Goal: Task Accomplishment & Management: Complete application form

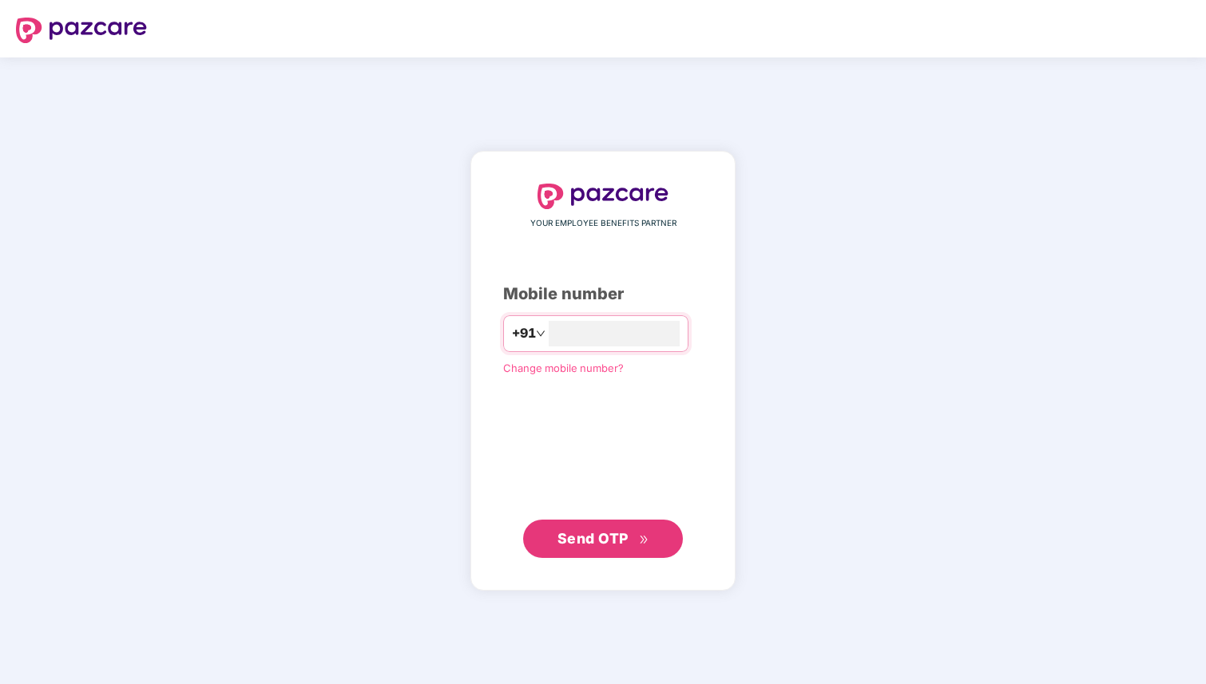
type input "**********"
click at [653, 455] on div "**********" at bounding box center [603, 371] width 200 height 375
click at [603, 545] on span "Send OTP" at bounding box center [592, 537] width 71 height 17
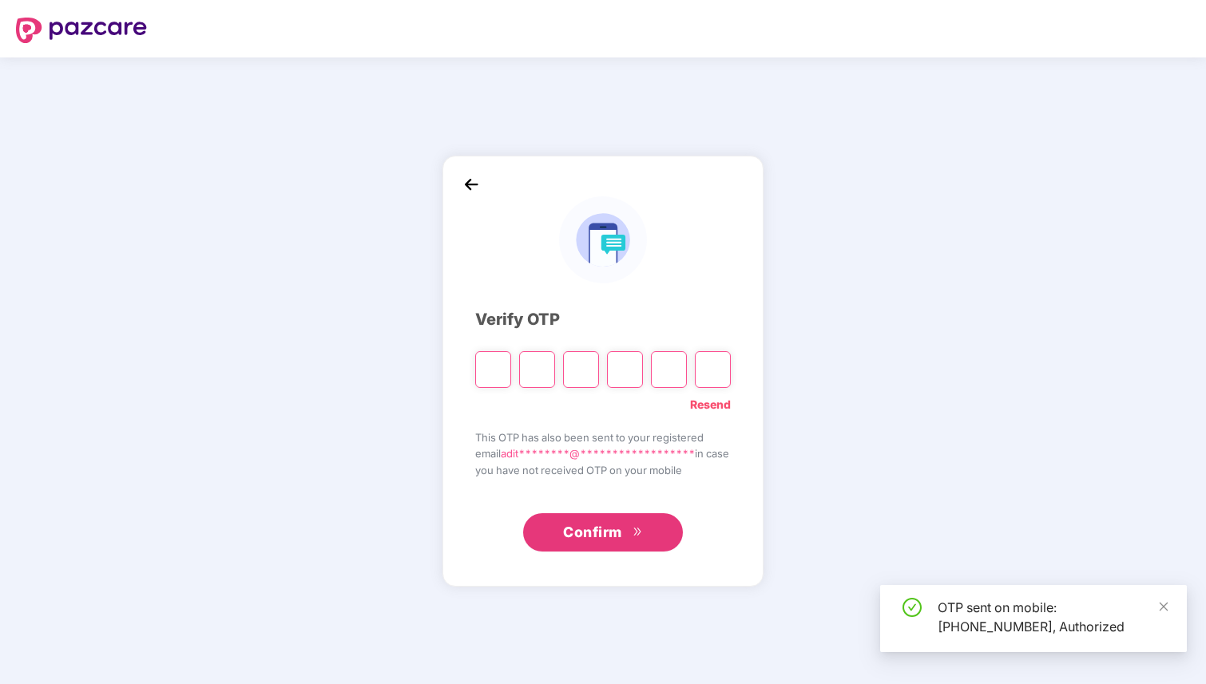
click at [483, 369] on input "Please enter verification code. Digit 1" at bounding box center [493, 369] width 36 height 37
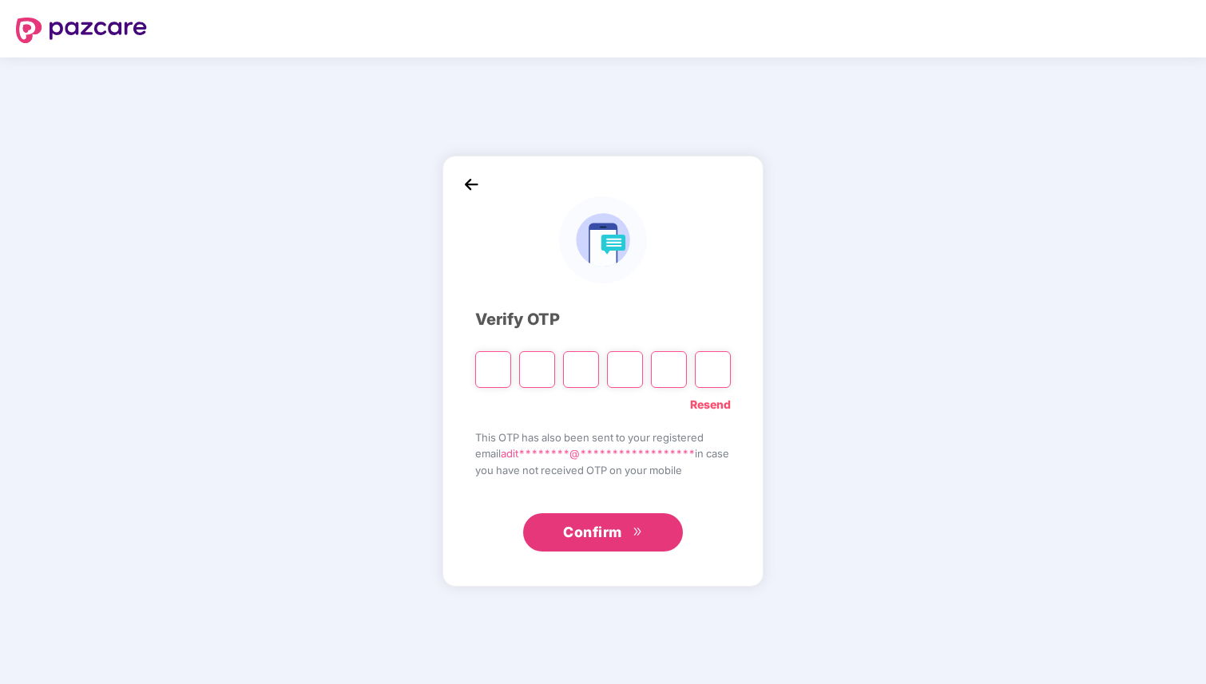
type input "*"
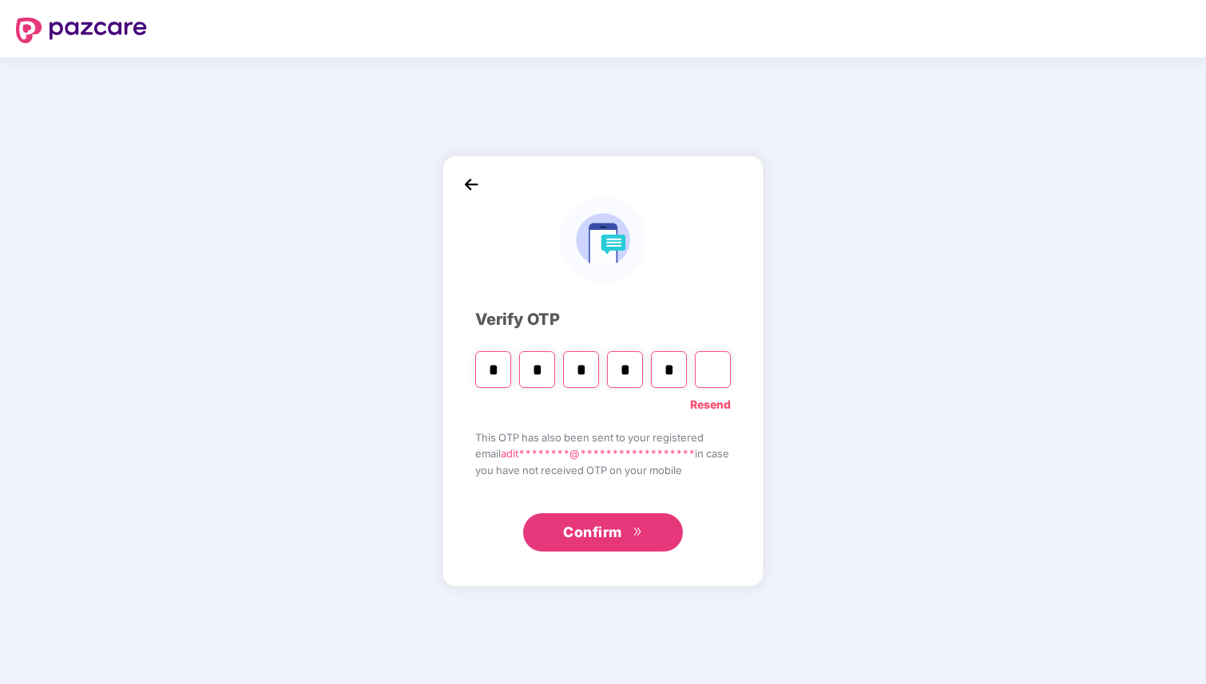
type input "*"
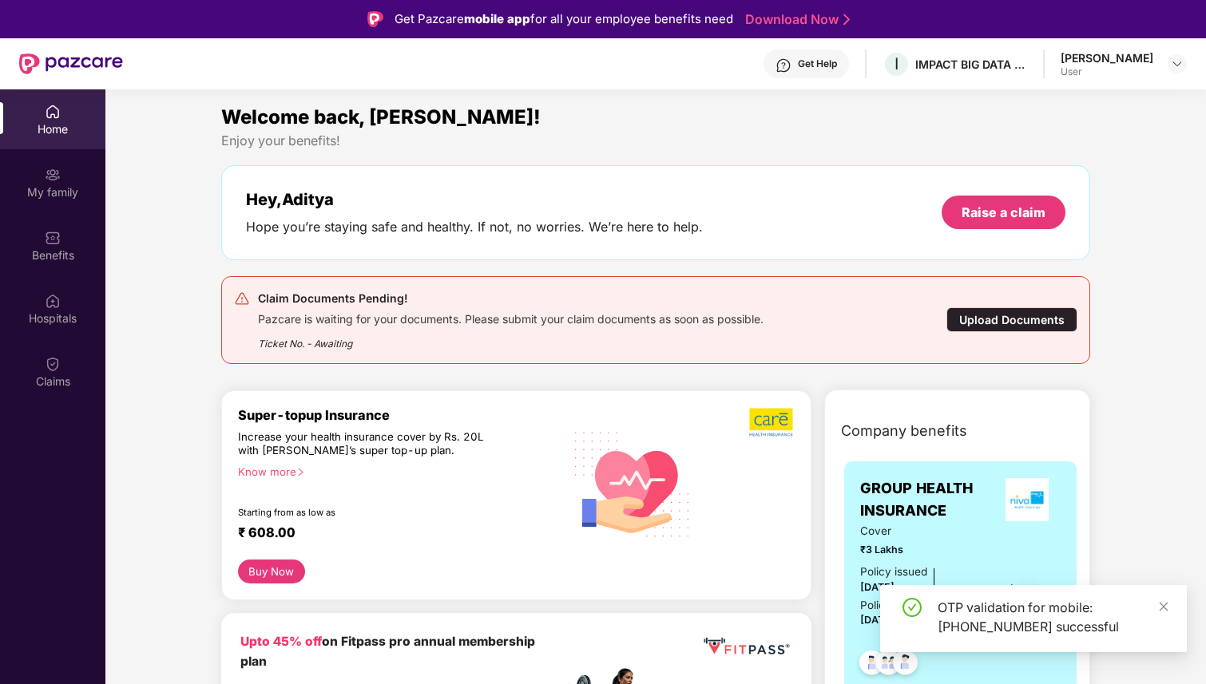
click at [276, 424] on div "Super-topup Insurance Increase your health insurance cover by Rs. 20L with [PER…" at bounding box center [400, 483] width 325 height 153
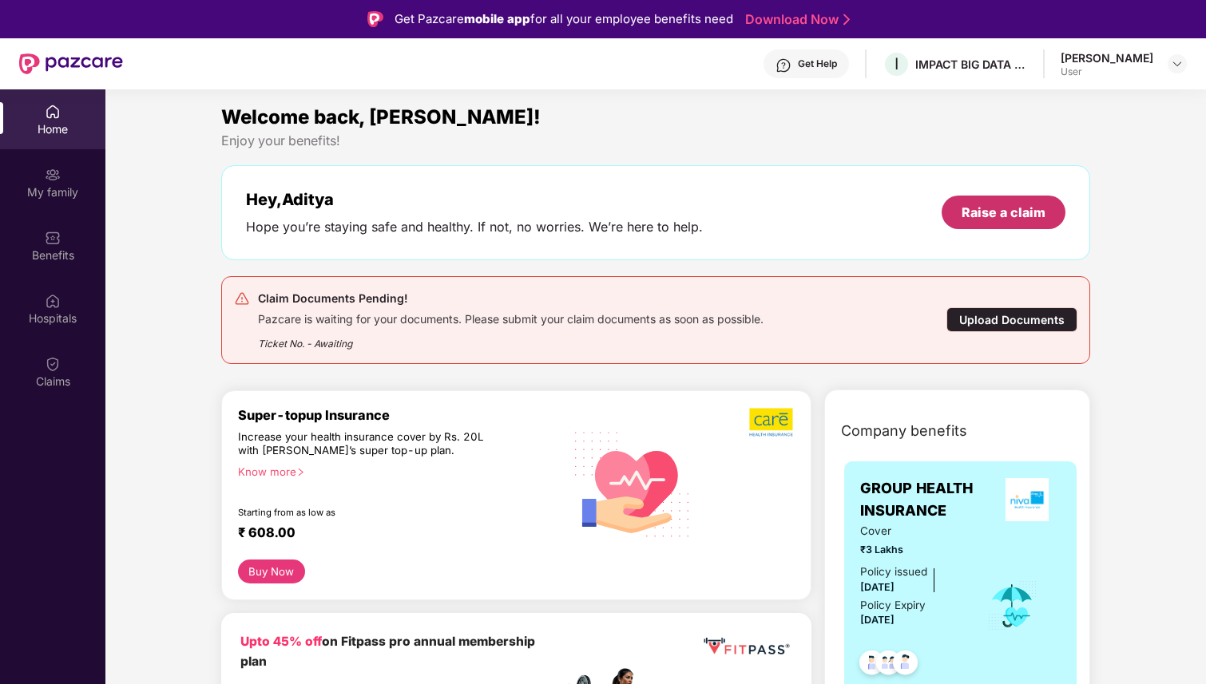
click at [982, 216] on div "Raise a claim" at bounding box center [1003, 213] width 84 height 18
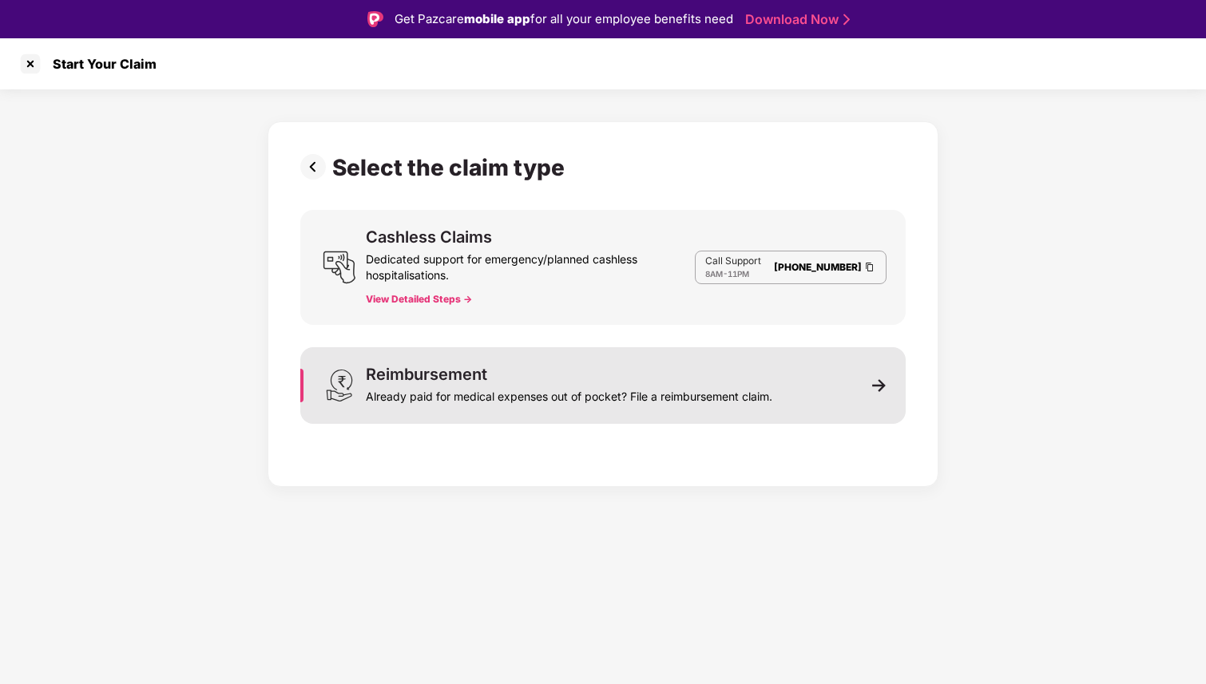
click at [886, 386] on img at bounding box center [879, 386] width 14 height 14
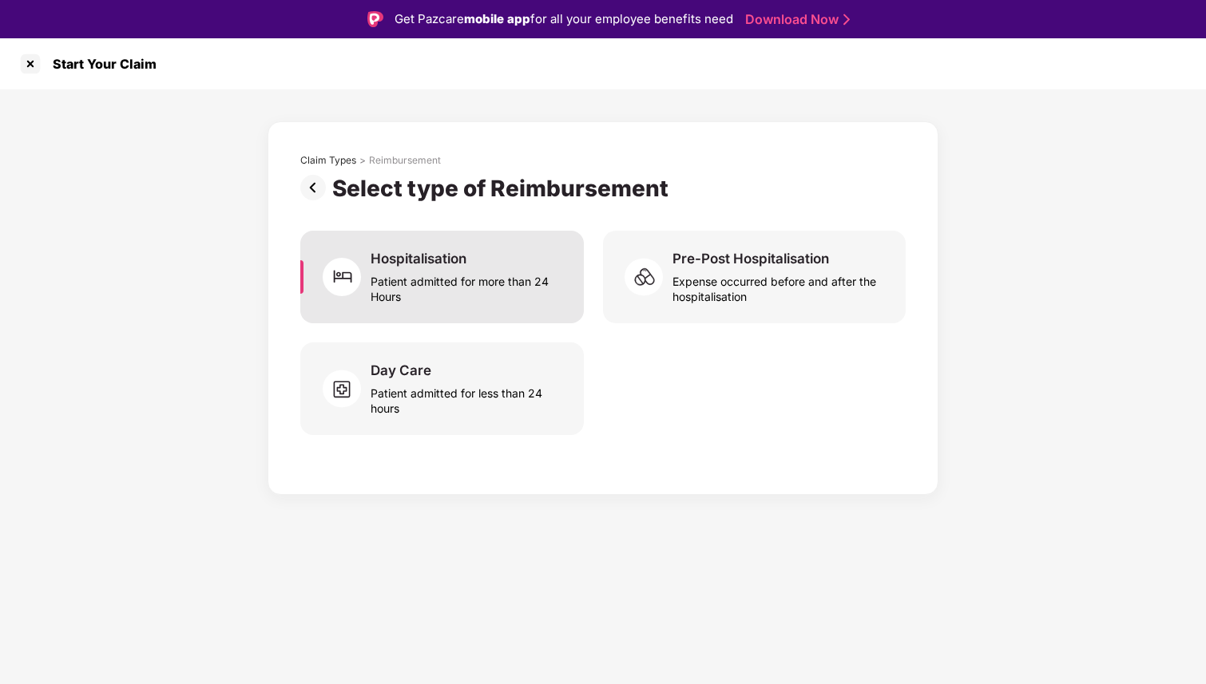
click at [478, 283] on div "Patient admitted for more than 24 Hours" at bounding box center [468, 286] width 194 height 37
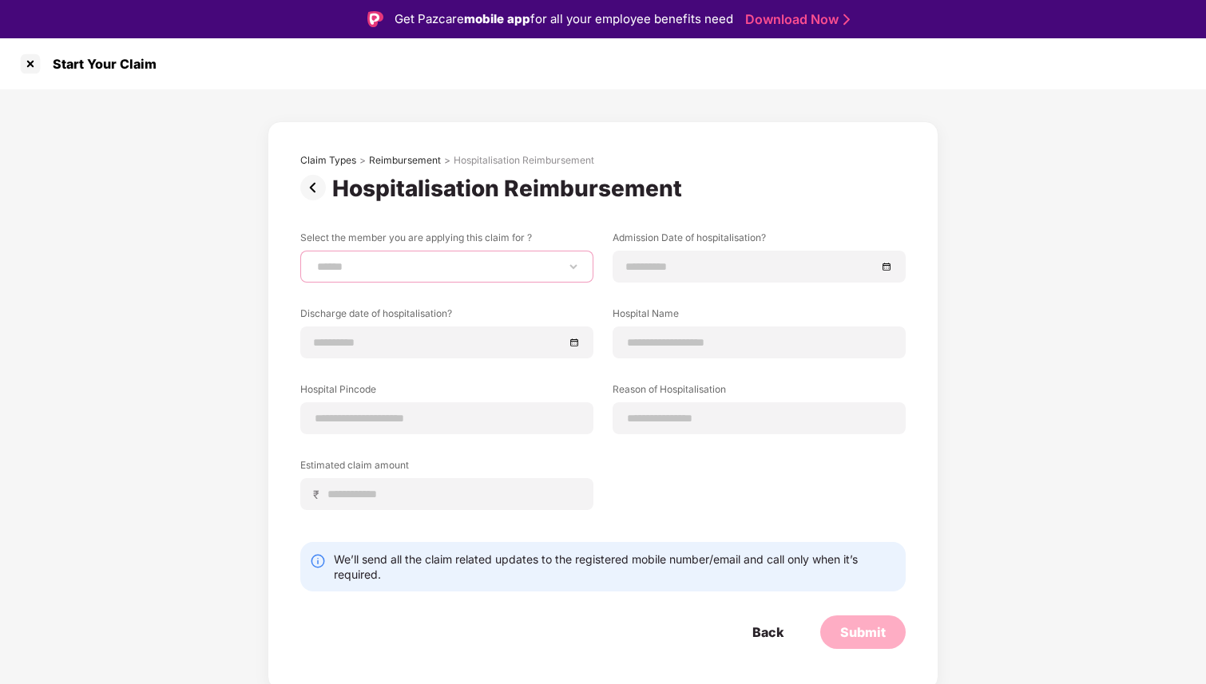
click at [430, 268] on select "**********" at bounding box center [447, 266] width 266 height 13
select select "**********"
click at [314, 260] on select "**********" at bounding box center [447, 266] width 266 height 13
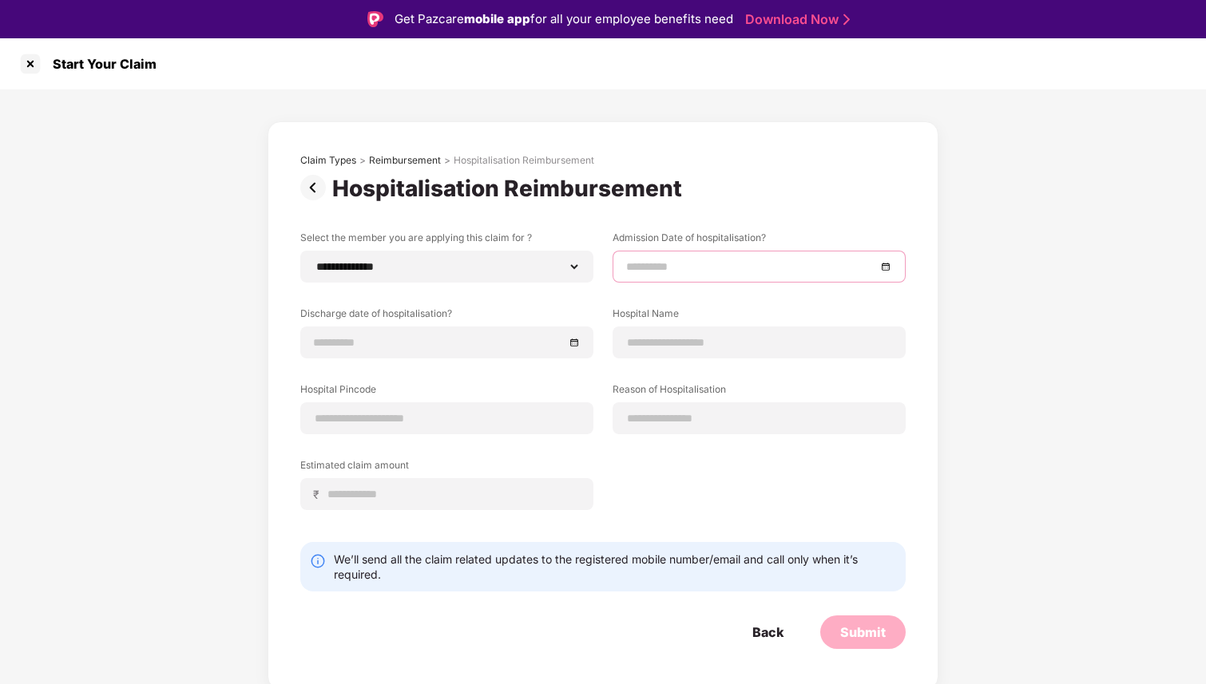
click at [653, 265] on input at bounding box center [751, 267] width 250 height 18
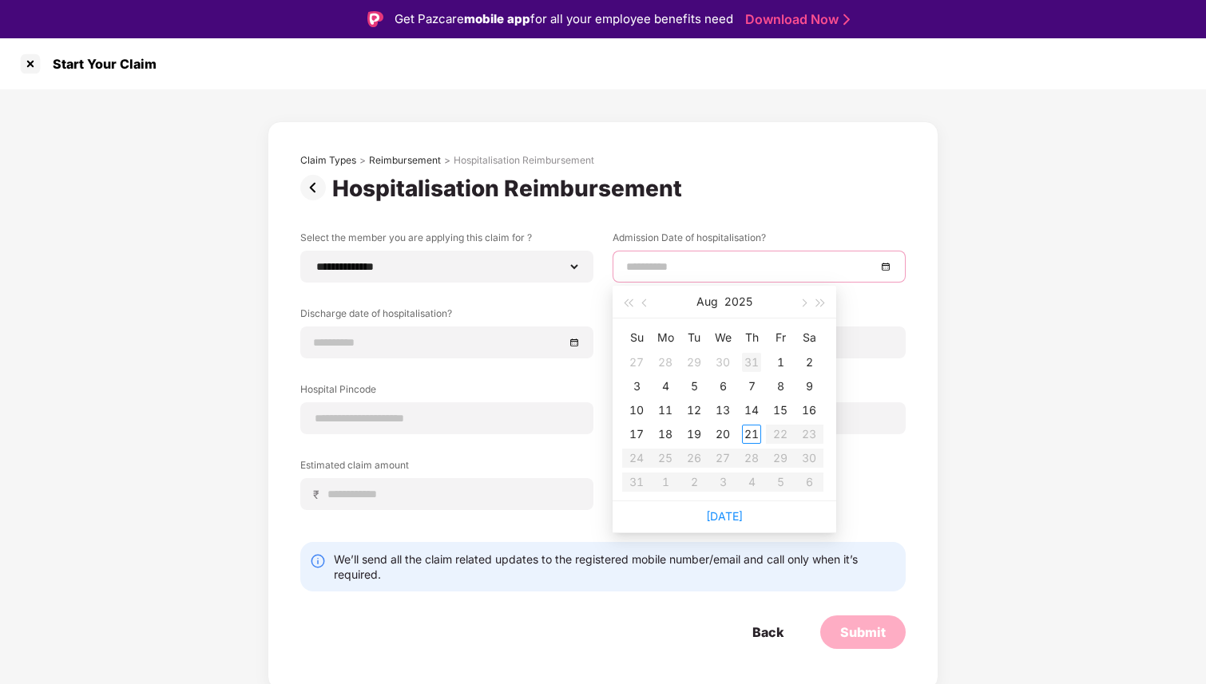
type input "**********"
click at [648, 301] on button "button" at bounding box center [645, 302] width 18 height 32
type input "**********"
click at [671, 433] on div "21" at bounding box center [665, 434] width 19 height 19
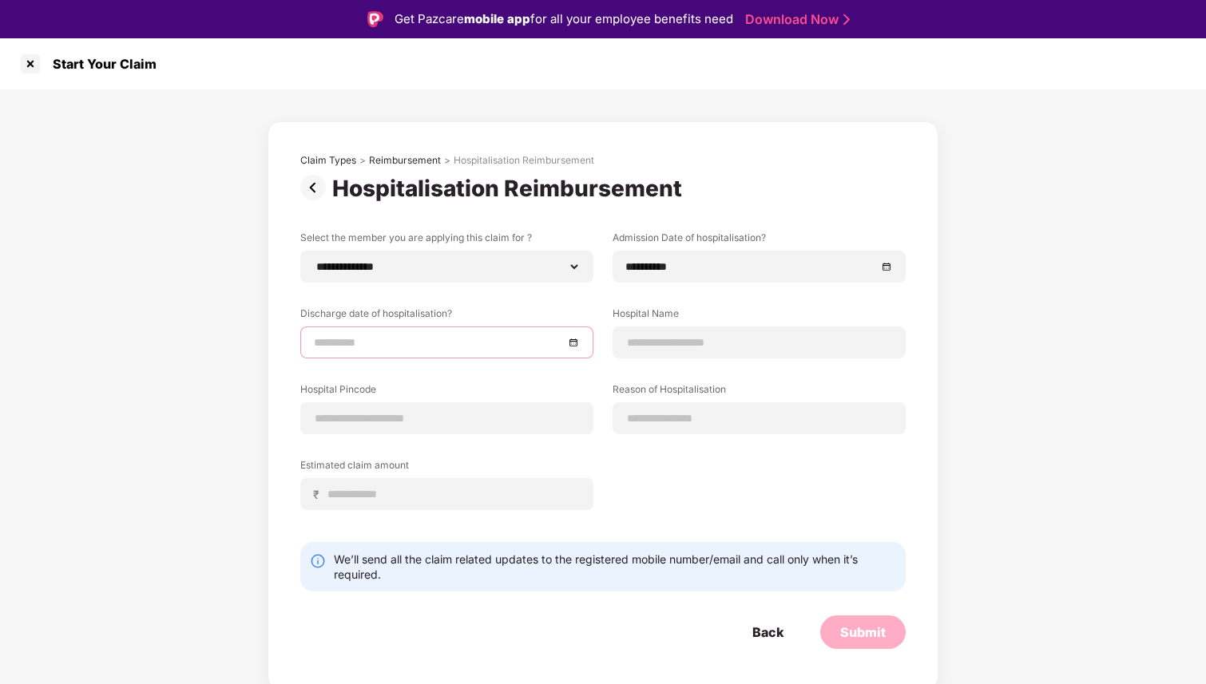
click at [474, 339] on input at bounding box center [439, 343] width 250 height 18
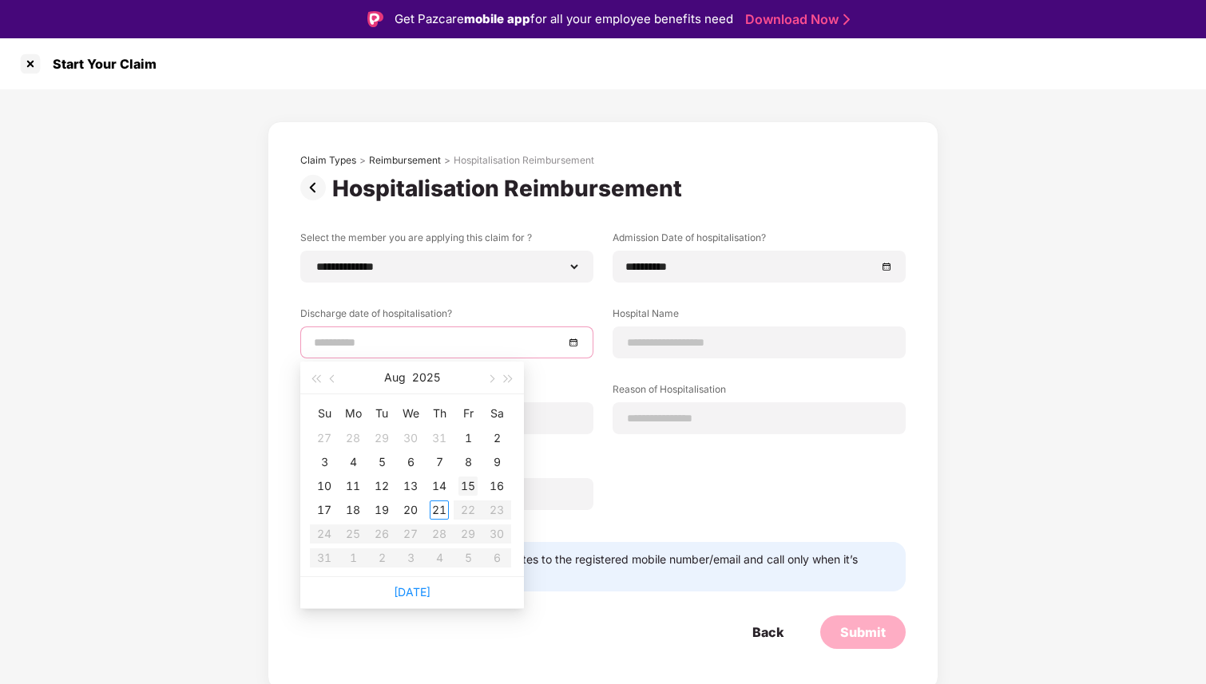
type input "**********"
click at [334, 379] on span "button" at bounding box center [334, 379] width 8 height 8
type input "**********"
click at [412, 510] on div "23" at bounding box center [410, 510] width 19 height 19
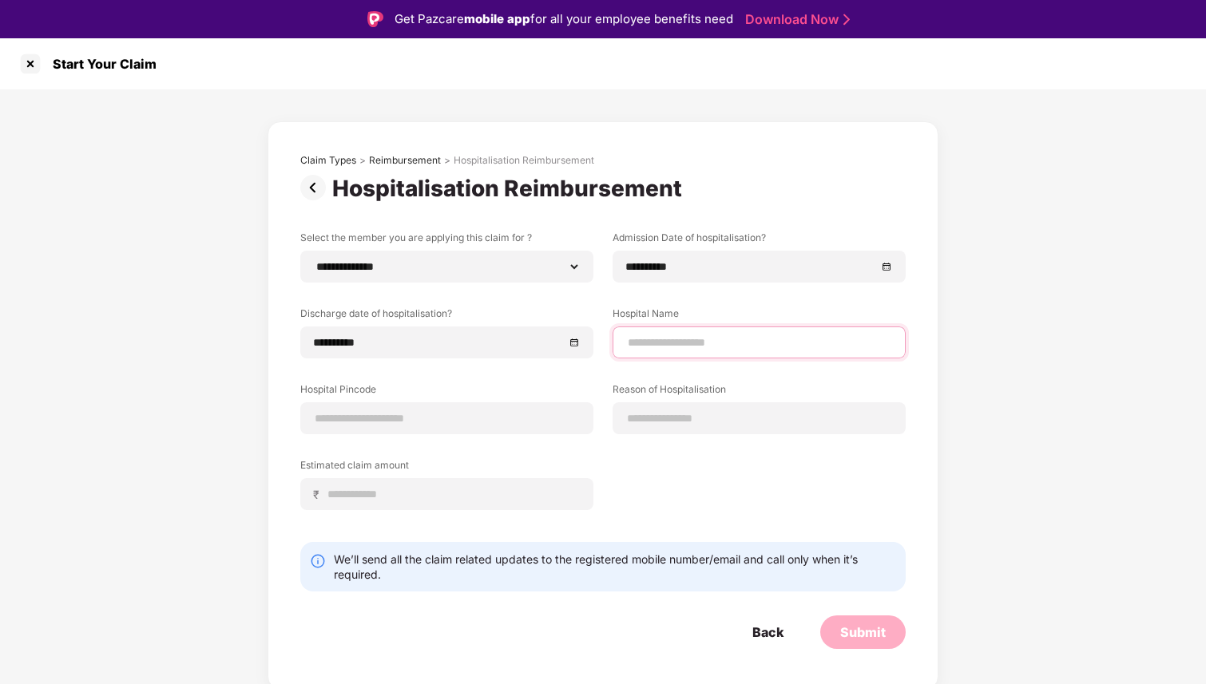
click at [661, 349] on input at bounding box center [759, 343] width 266 height 17
click at [680, 344] on input "**********" at bounding box center [759, 343] width 266 height 17
type input "**********"
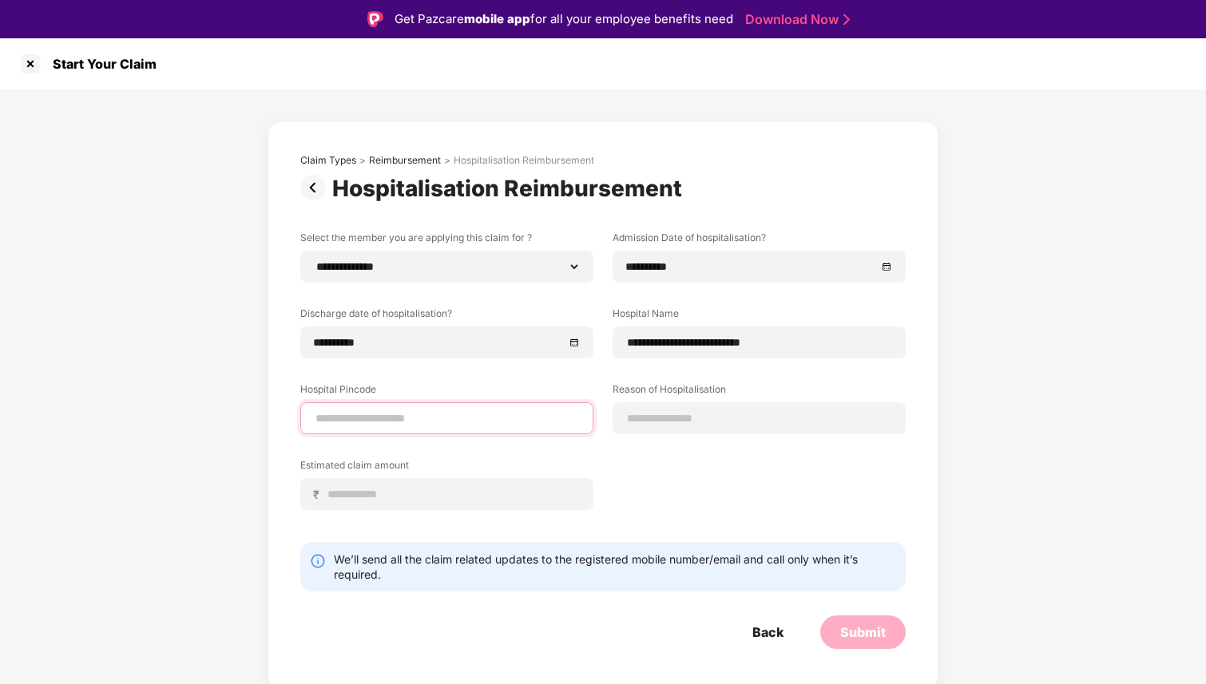
click at [473, 417] on input at bounding box center [447, 418] width 266 height 17
type input "******"
select select "*********"
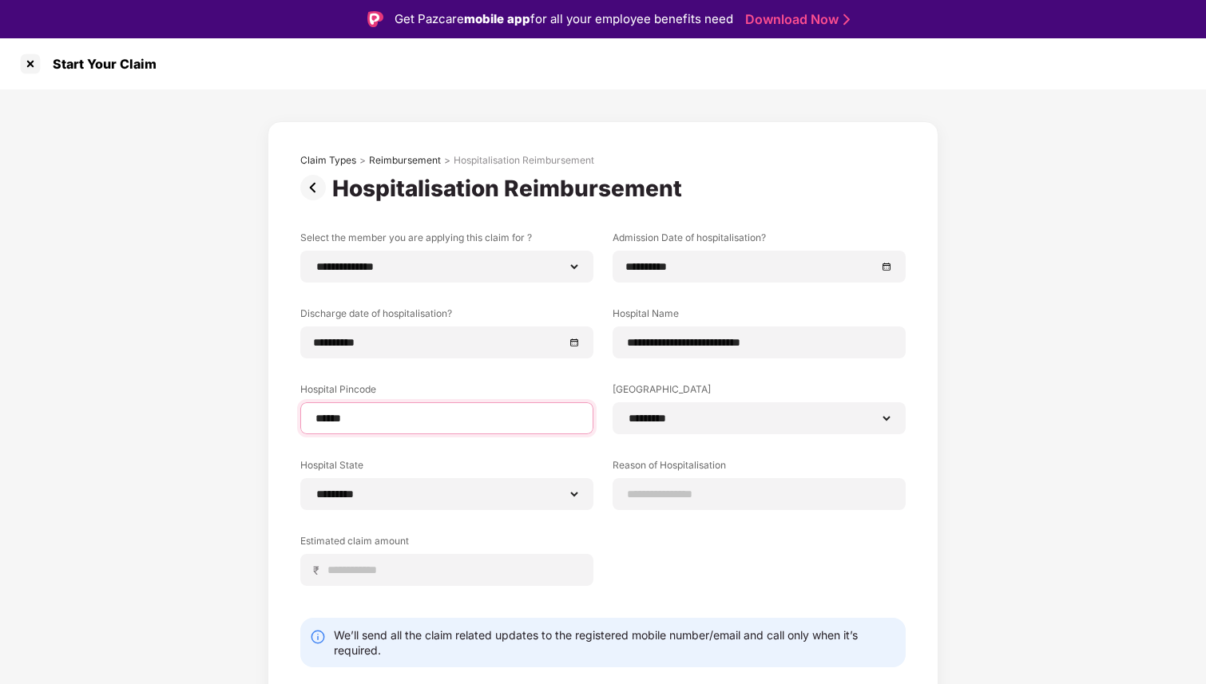
type input "******"
click at [648, 523] on div "**********" at bounding box center [602, 420] width 605 height 379
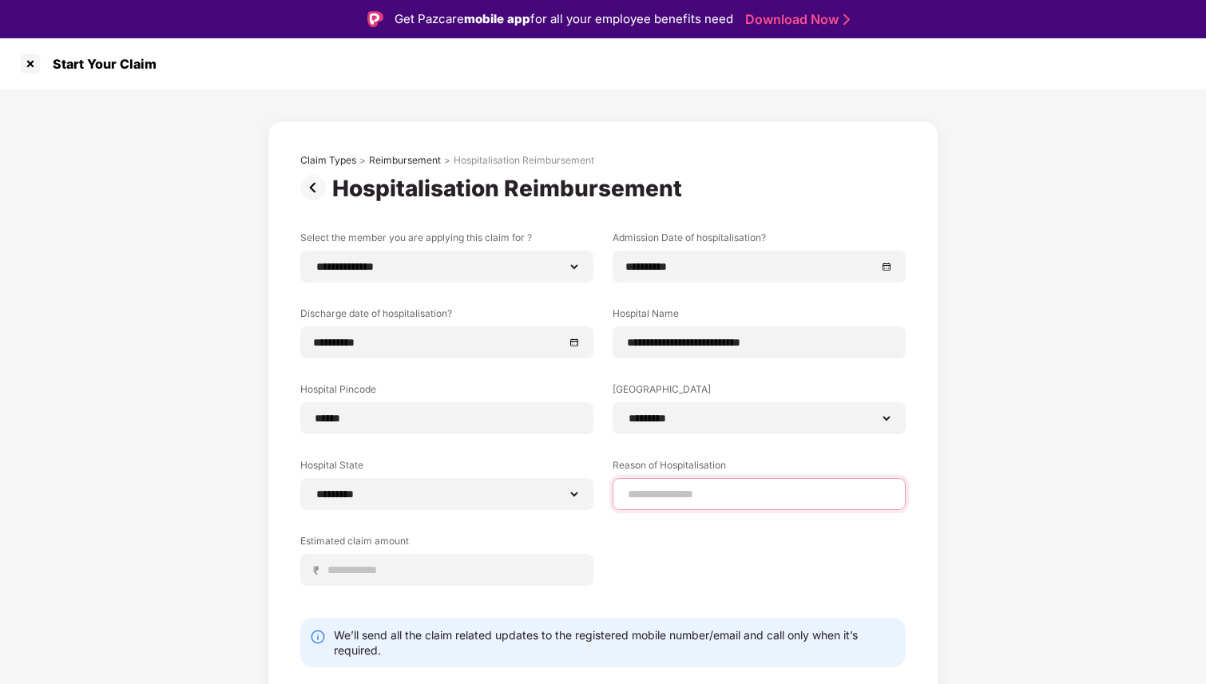
click at [672, 498] on input at bounding box center [759, 494] width 266 height 17
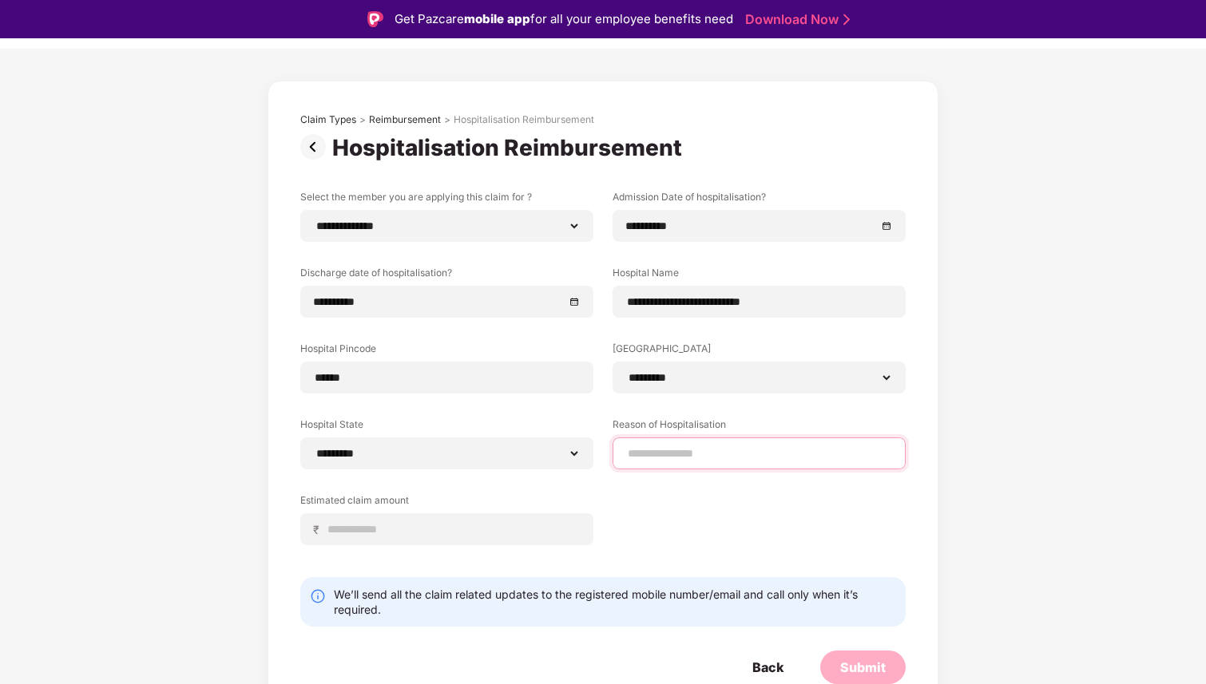
scroll to position [43, 0]
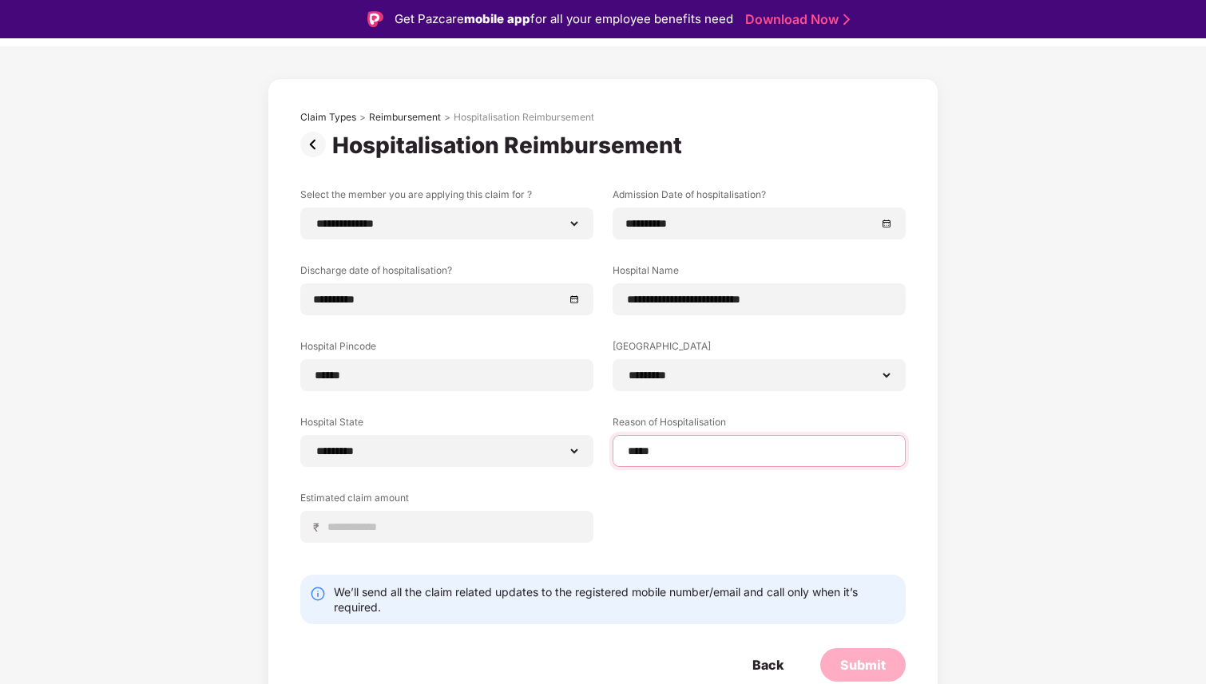
click at [627, 451] on input "*****" at bounding box center [759, 451] width 266 height 17
click at [723, 455] on input "**********" at bounding box center [759, 451] width 266 height 17
type input "**********"
click at [423, 524] on input at bounding box center [453, 527] width 253 height 17
click at [339, 529] on input "*****" at bounding box center [453, 527] width 253 height 17
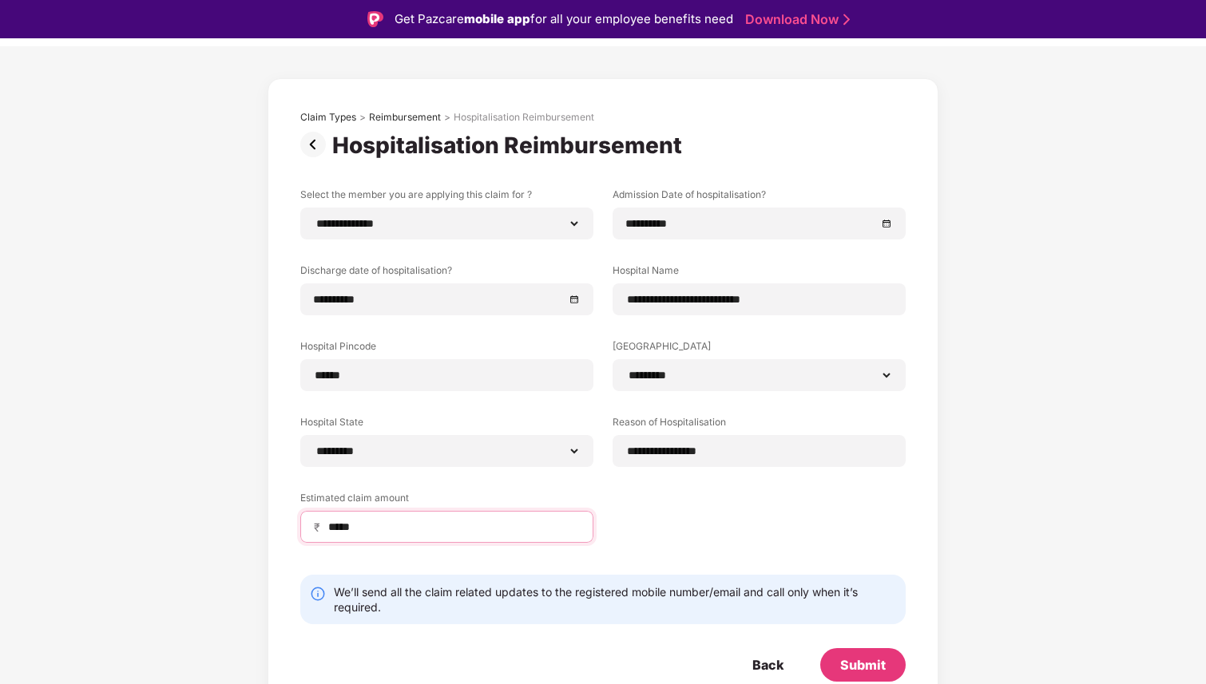
type input "*****"
click at [660, 534] on div "**********" at bounding box center [602, 377] width 605 height 379
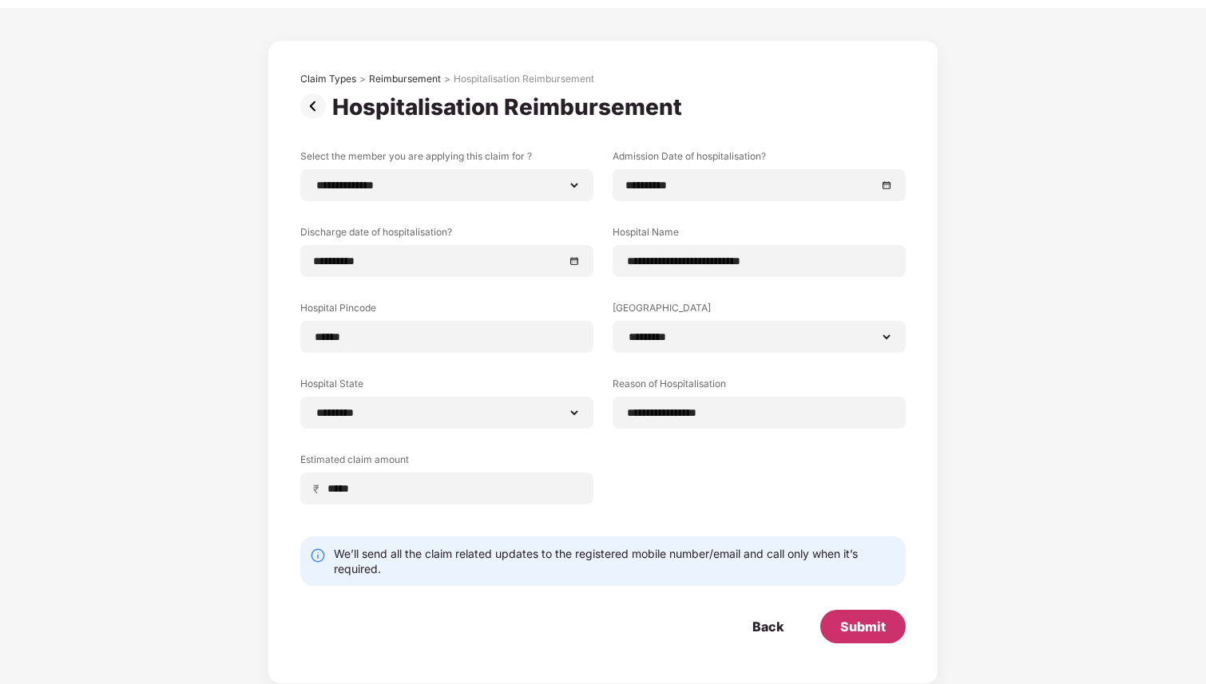
click at [861, 628] on div "Submit" at bounding box center [863, 627] width 46 height 18
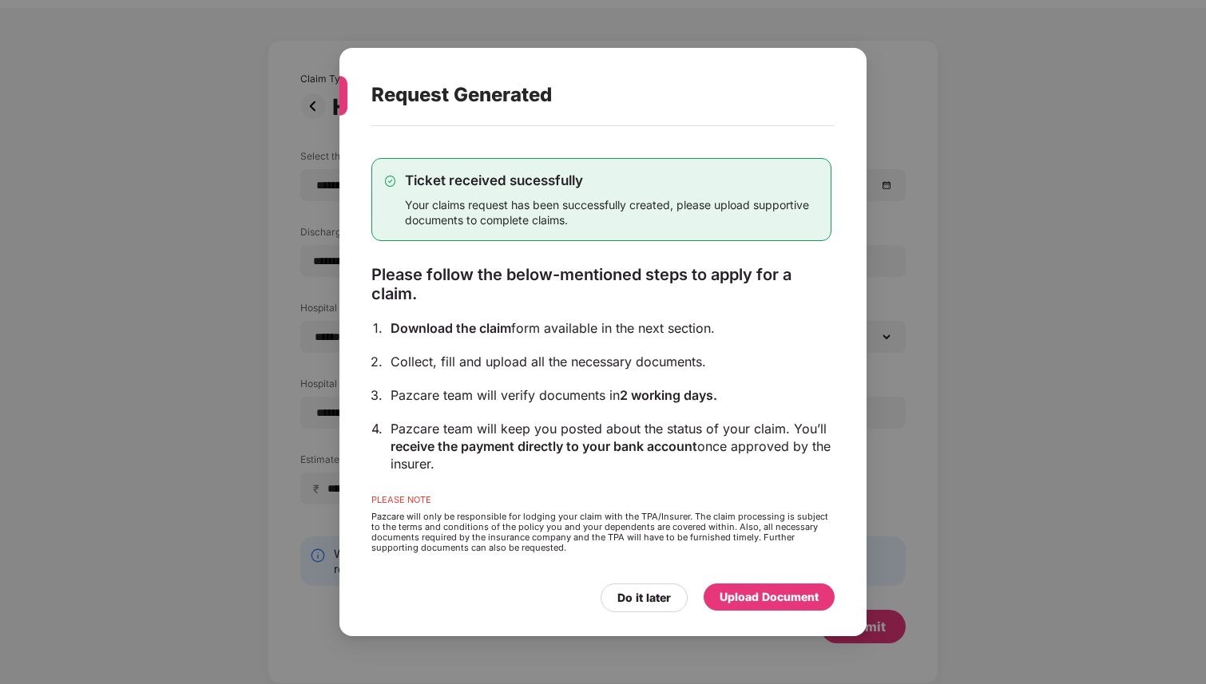
click at [771, 597] on div "Upload Document" at bounding box center [768, 598] width 99 height 18
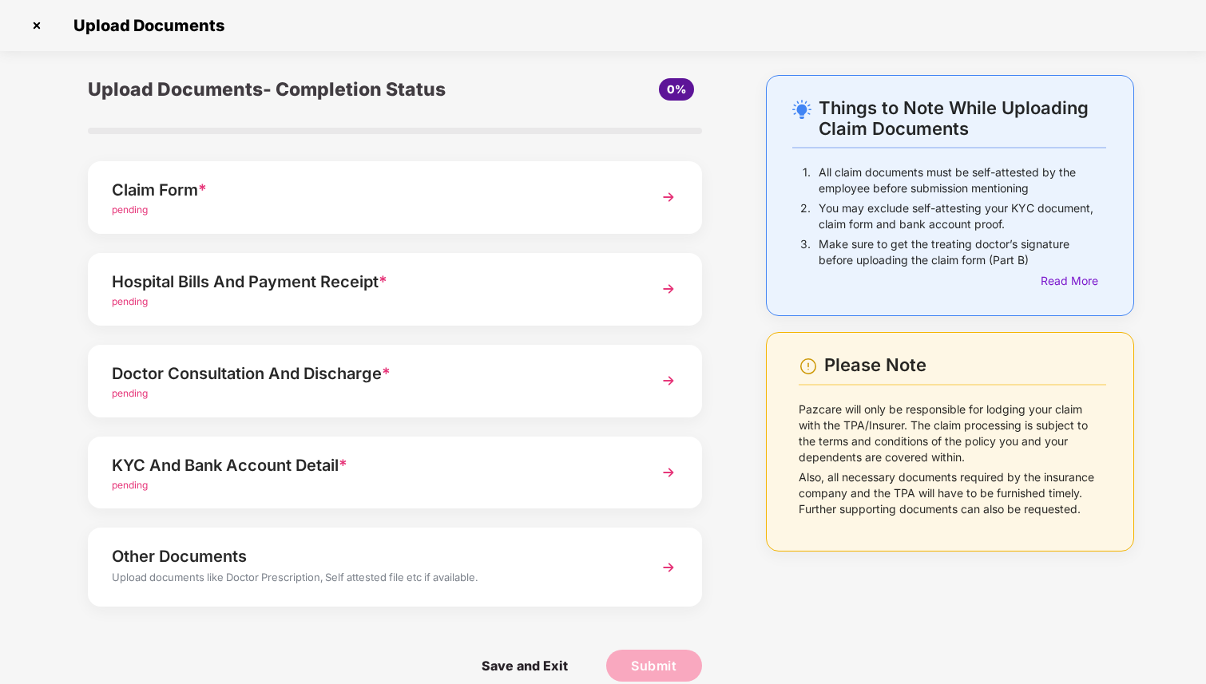
click at [666, 194] on img at bounding box center [668, 197] width 29 height 29
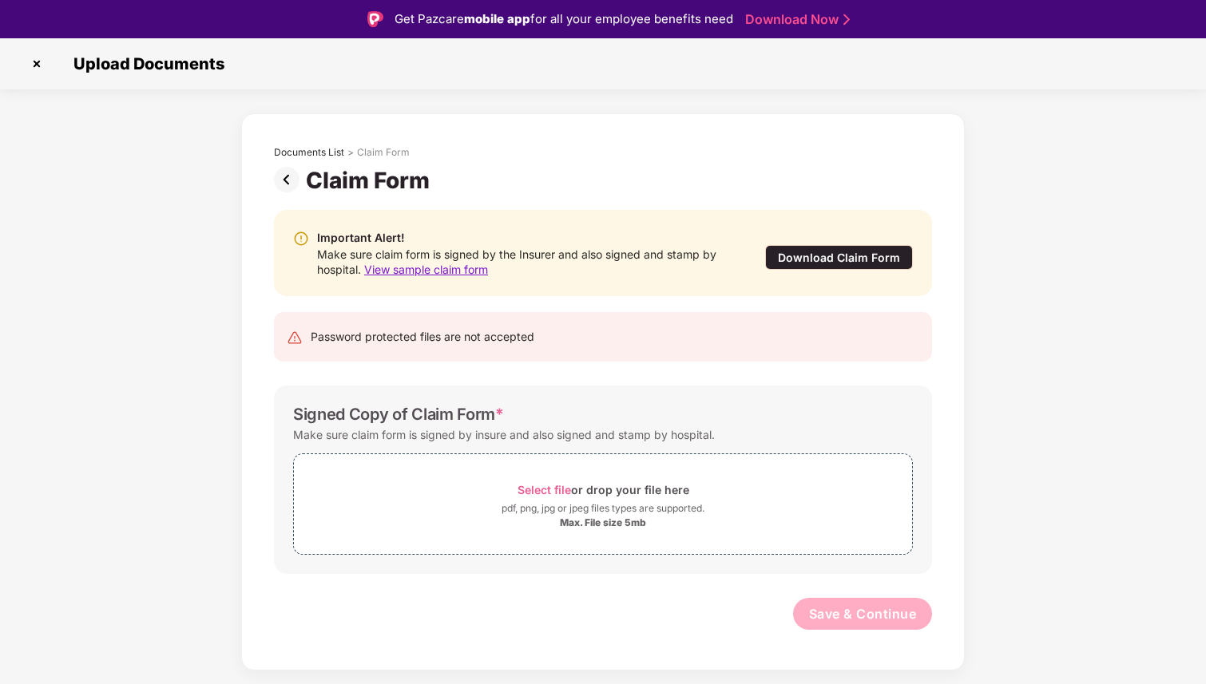
scroll to position [38, 0]
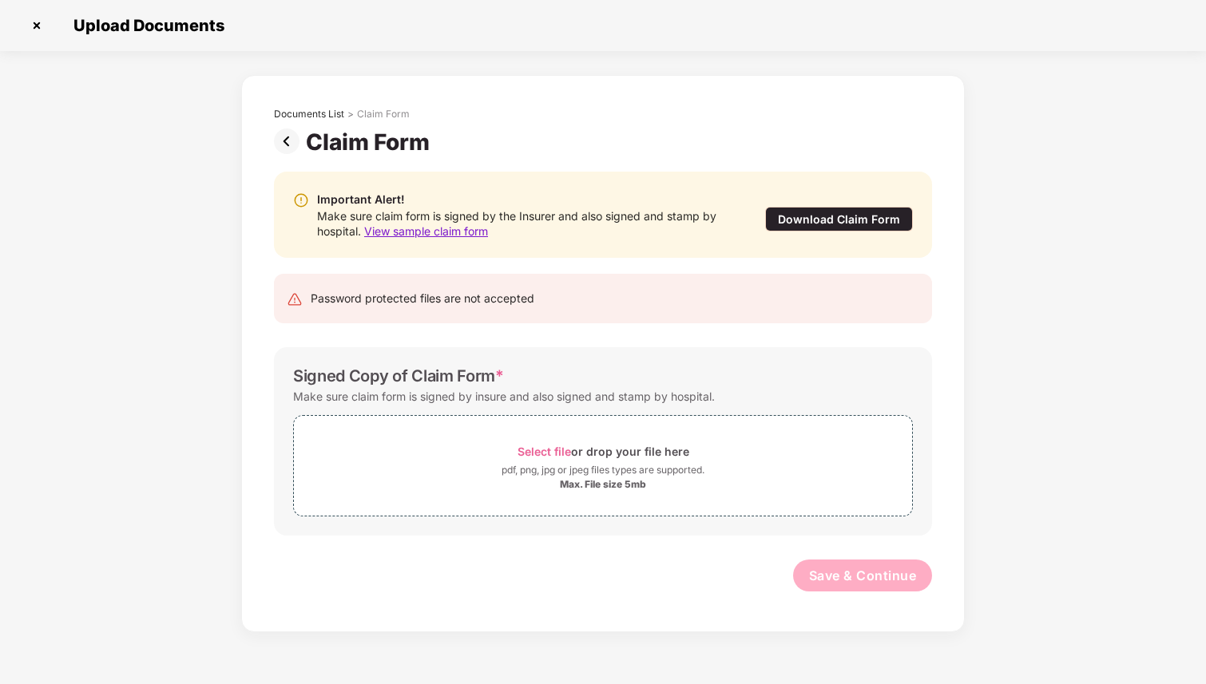
click at [443, 232] on span "View sample claim form" at bounding box center [426, 231] width 124 height 14
click at [842, 218] on div "Download Claim Form" at bounding box center [839, 219] width 148 height 25
click at [553, 453] on span "Select file" at bounding box center [544, 452] width 54 height 14
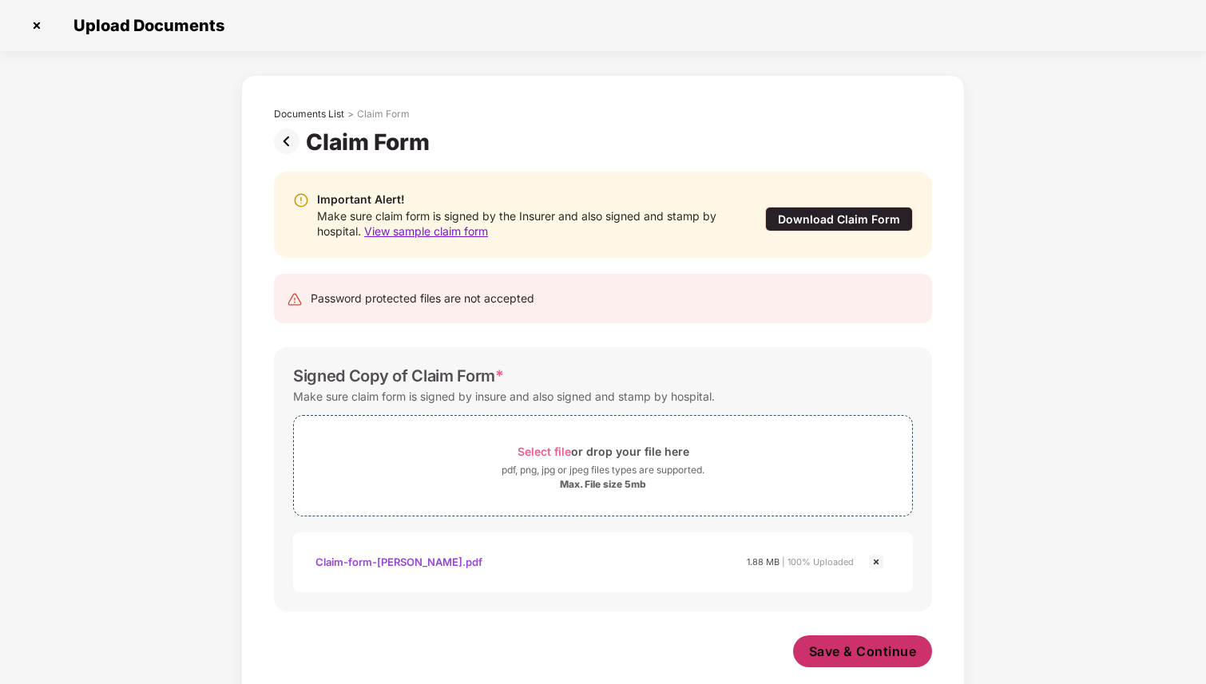
click at [866, 654] on span "Save & Continue" at bounding box center [863, 652] width 108 height 18
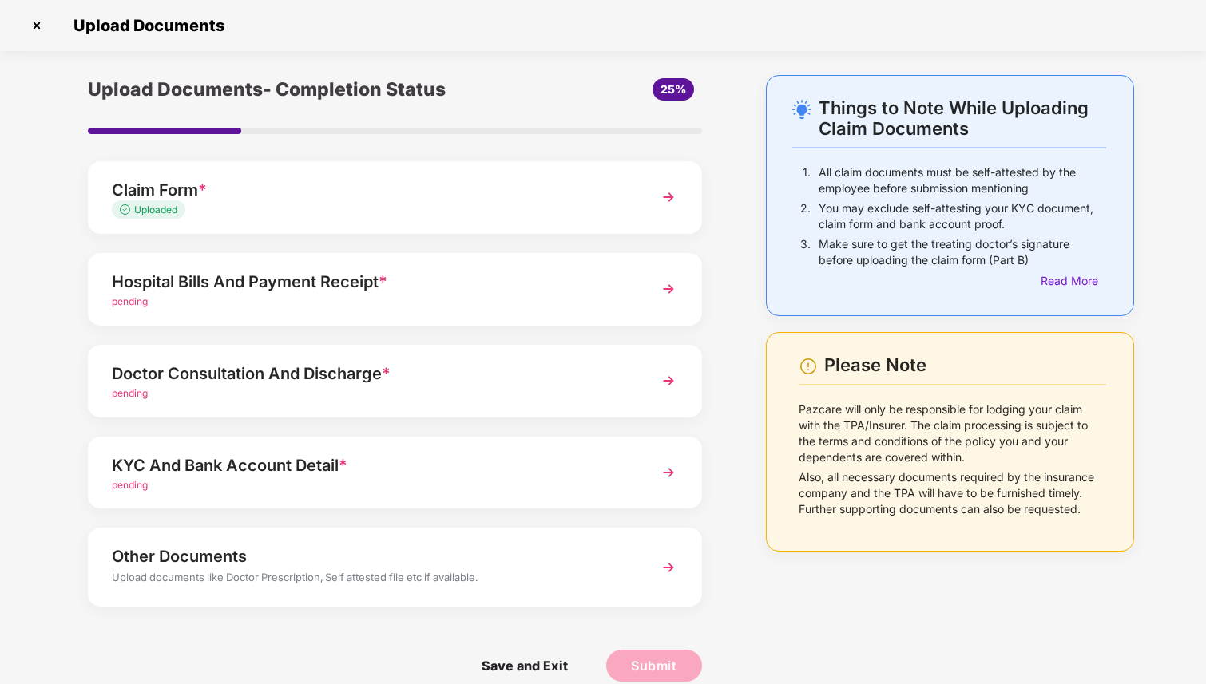
click at [669, 287] on img at bounding box center [668, 289] width 29 height 29
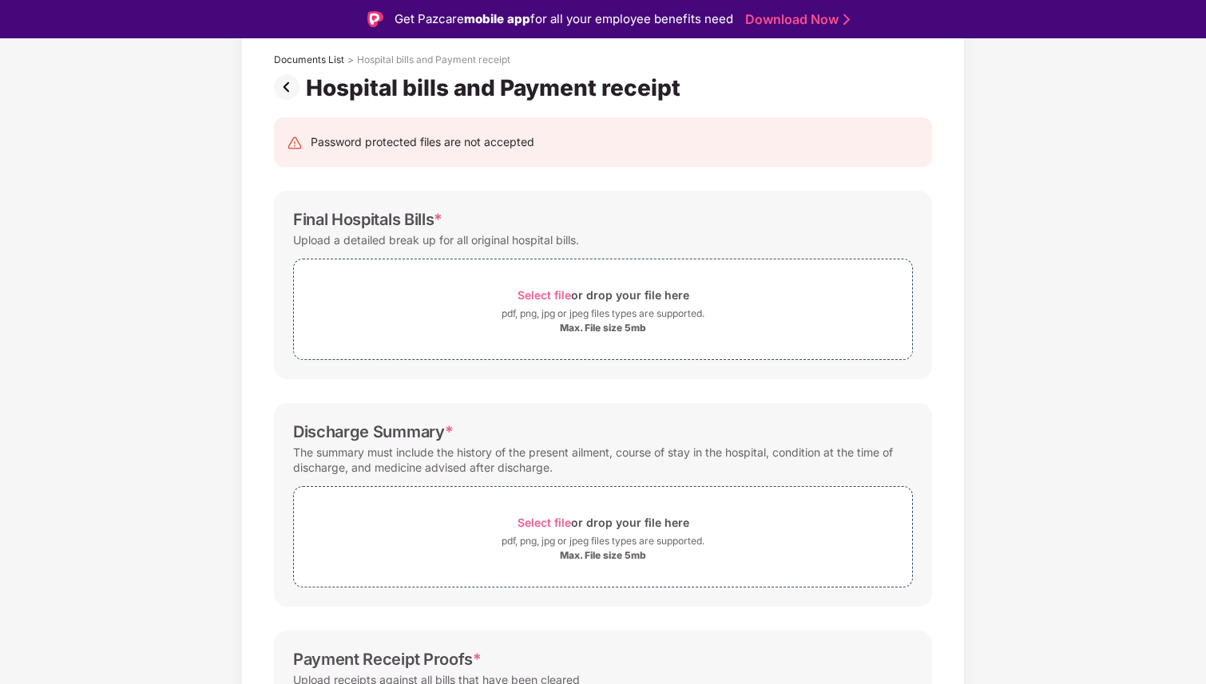
scroll to position [78, 0]
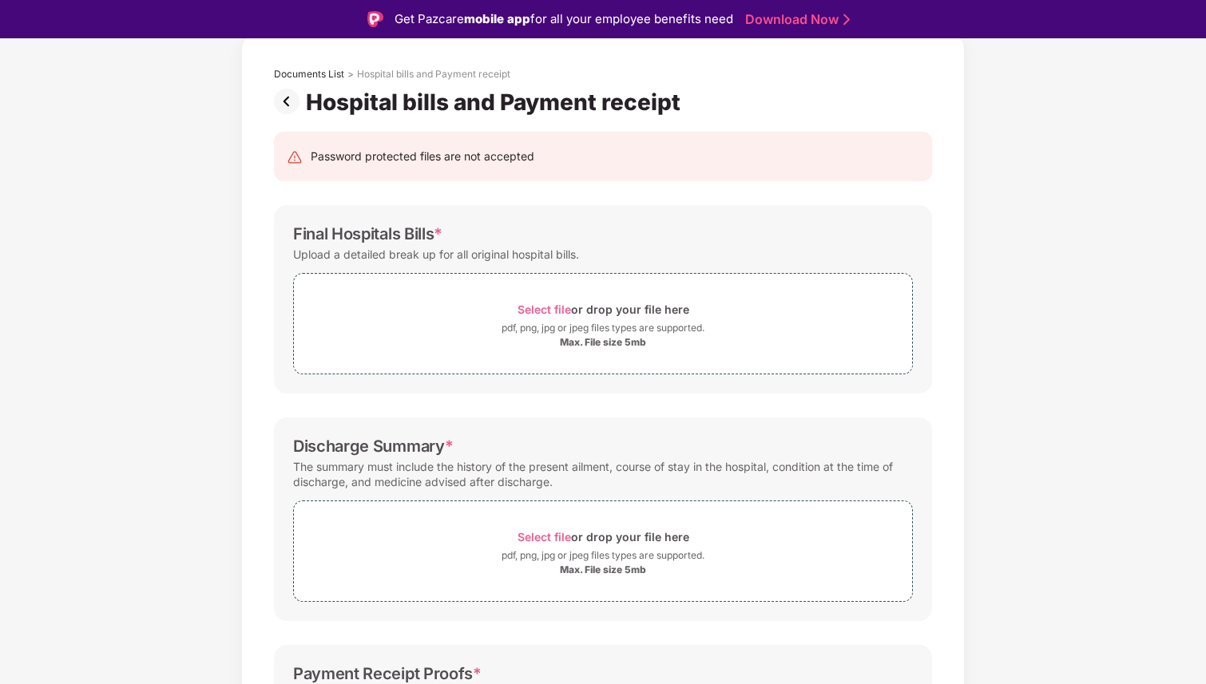
click at [287, 101] on img at bounding box center [290, 102] width 32 height 26
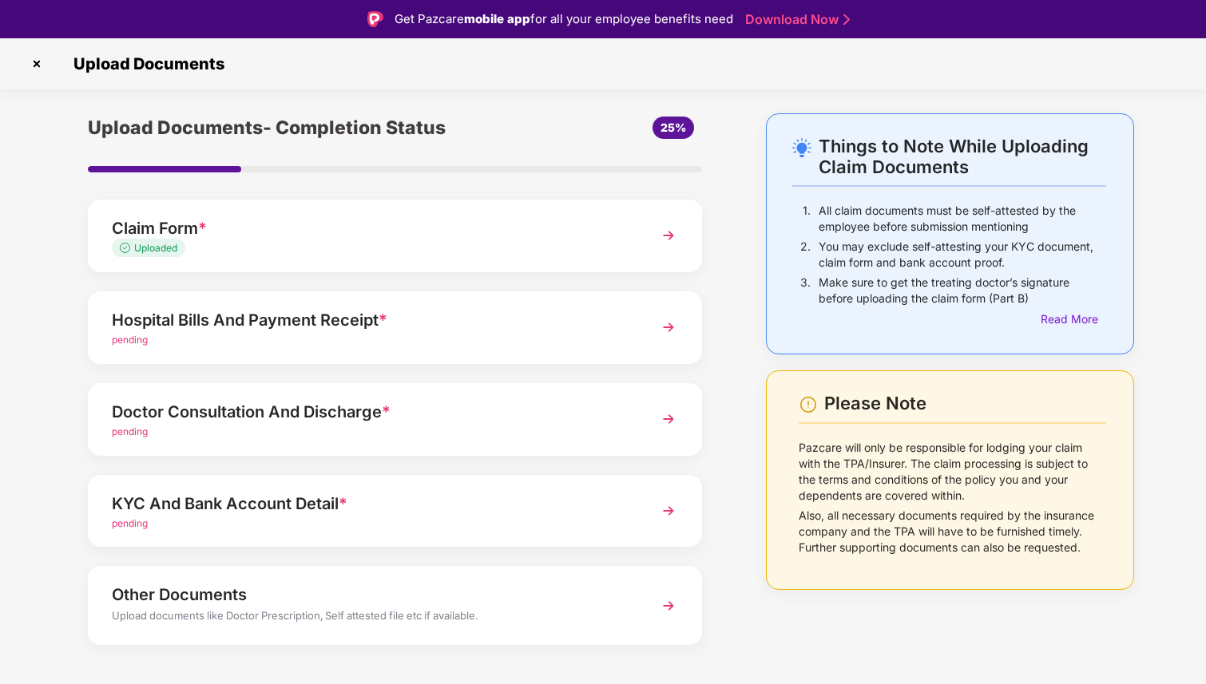
scroll to position [22, 0]
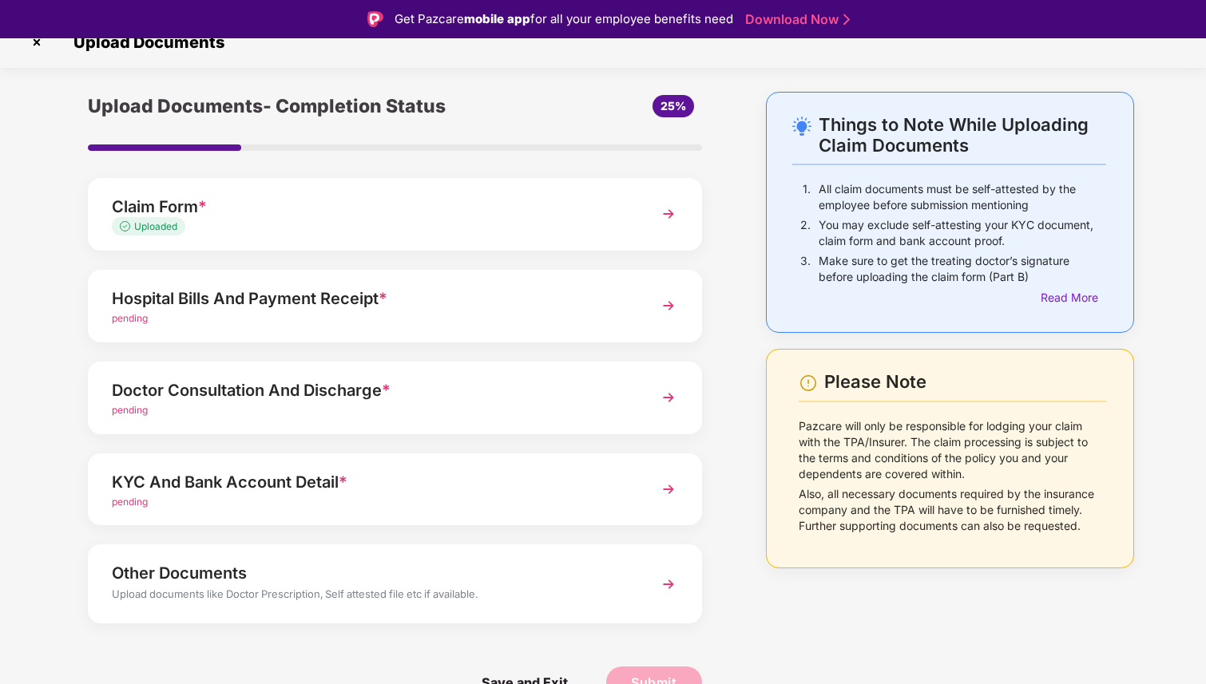
click at [664, 397] on img at bounding box center [668, 397] width 29 height 29
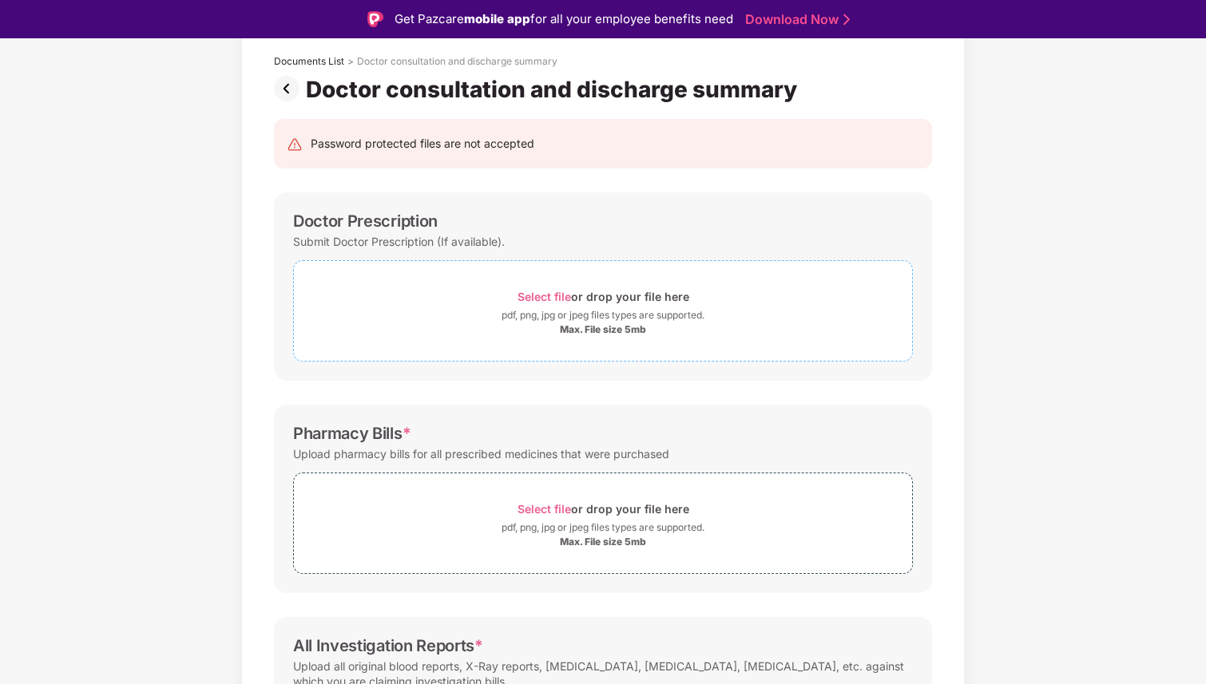
scroll to position [0, 0]
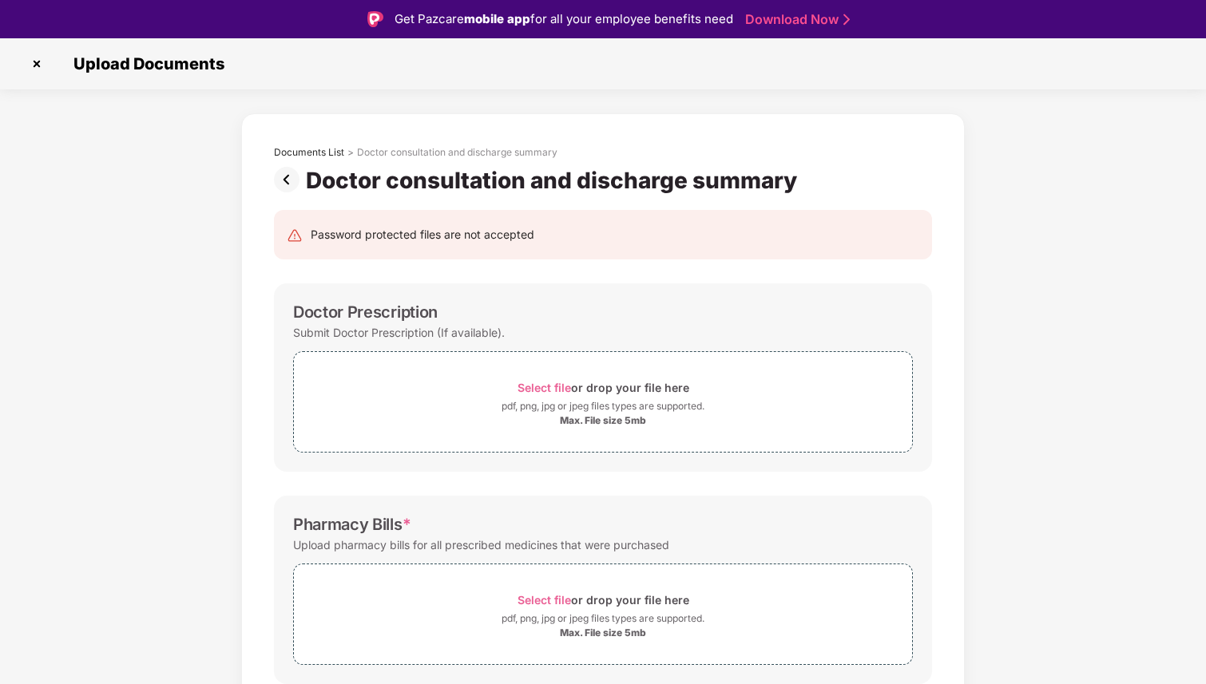
click at [287, 177] on img at bounding box center [290, 180] width 32 height 26
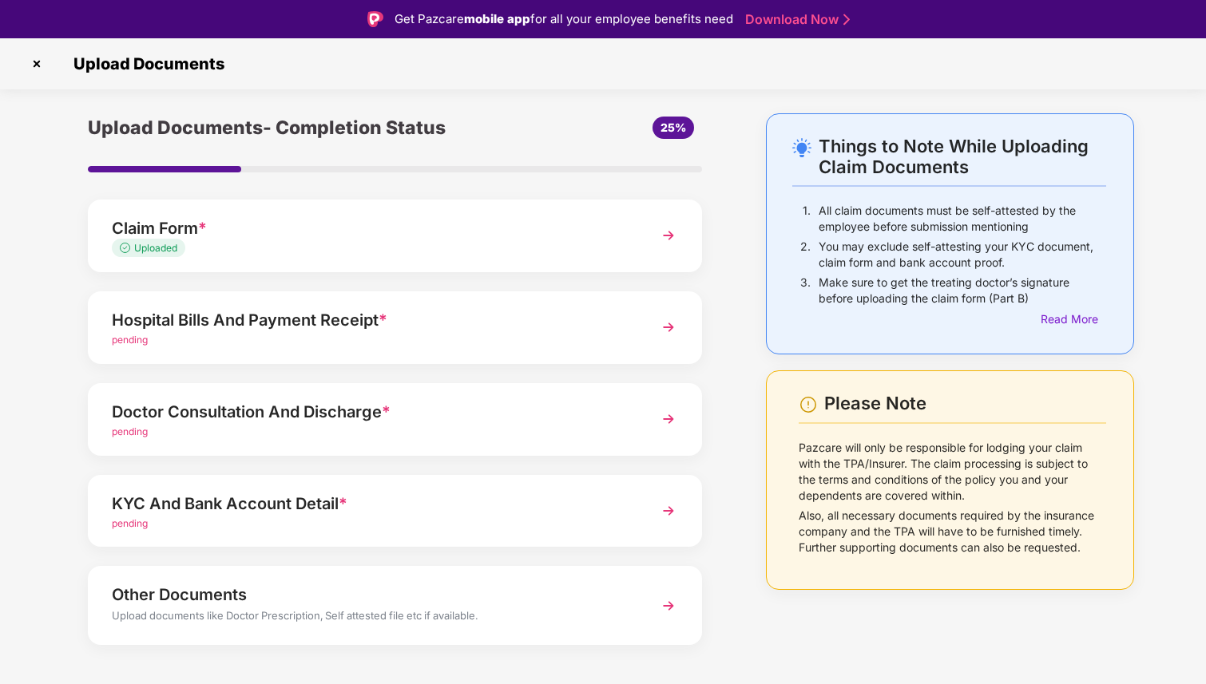
scroll to position [22, 0]
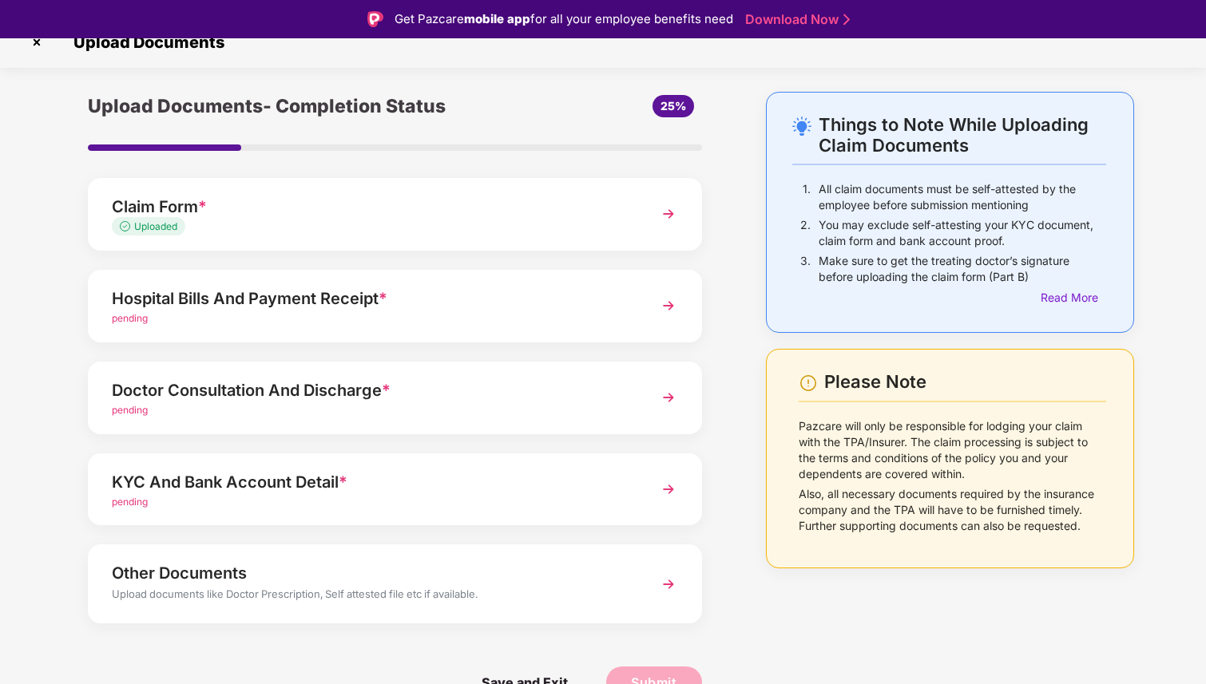
click at [441, 289] on div "Hospital Bills And Payment Receipt *" at bounding box center [371, 299] width 519 height 26
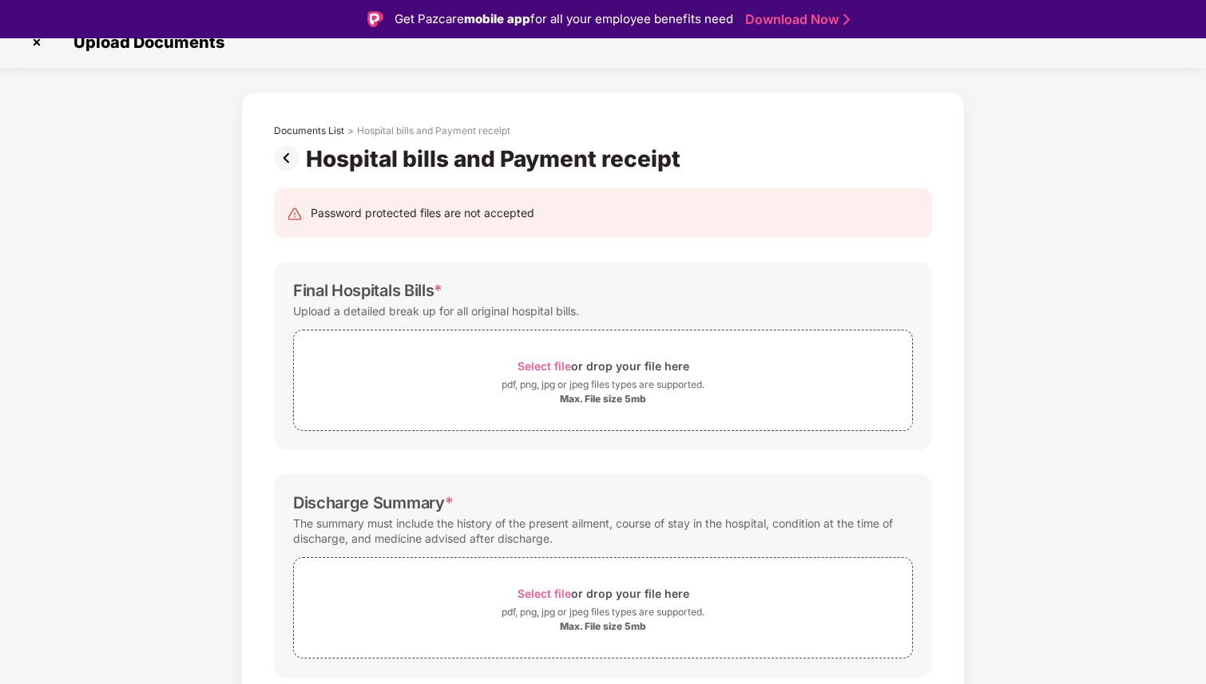
click at [285, 153] on img at bounding box center [290, 158] width 32 height 26
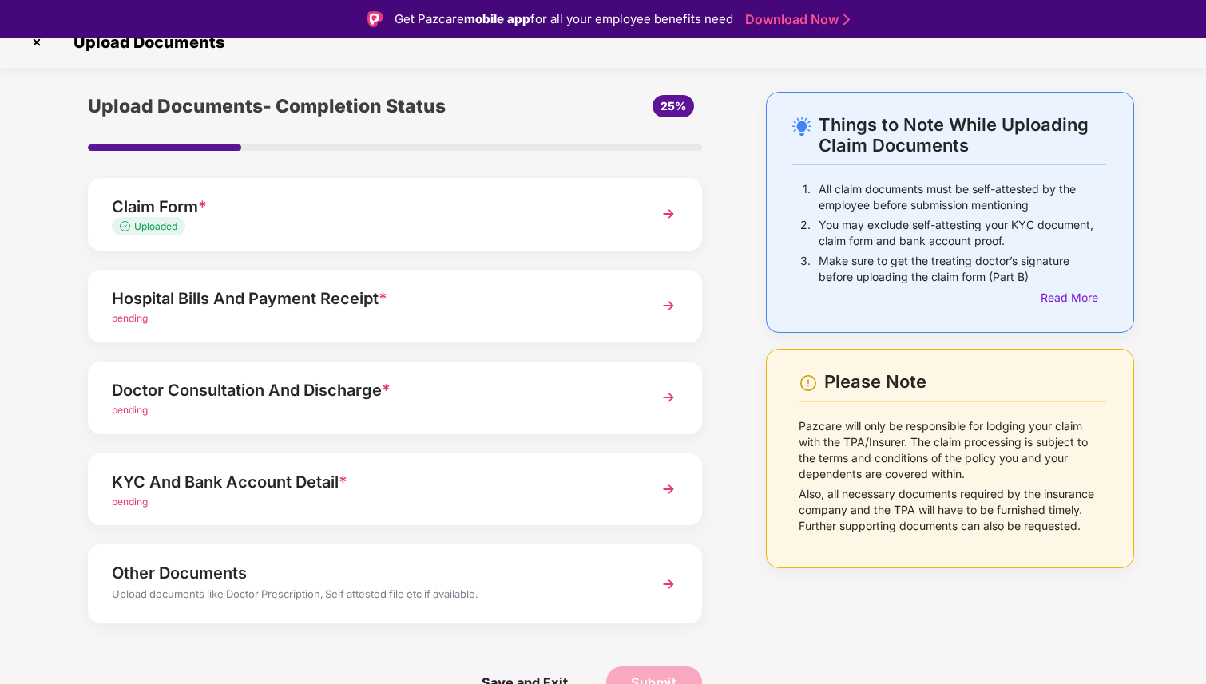
click at [669, 492] on img at bounding box center [668, 489] width 29 height 29
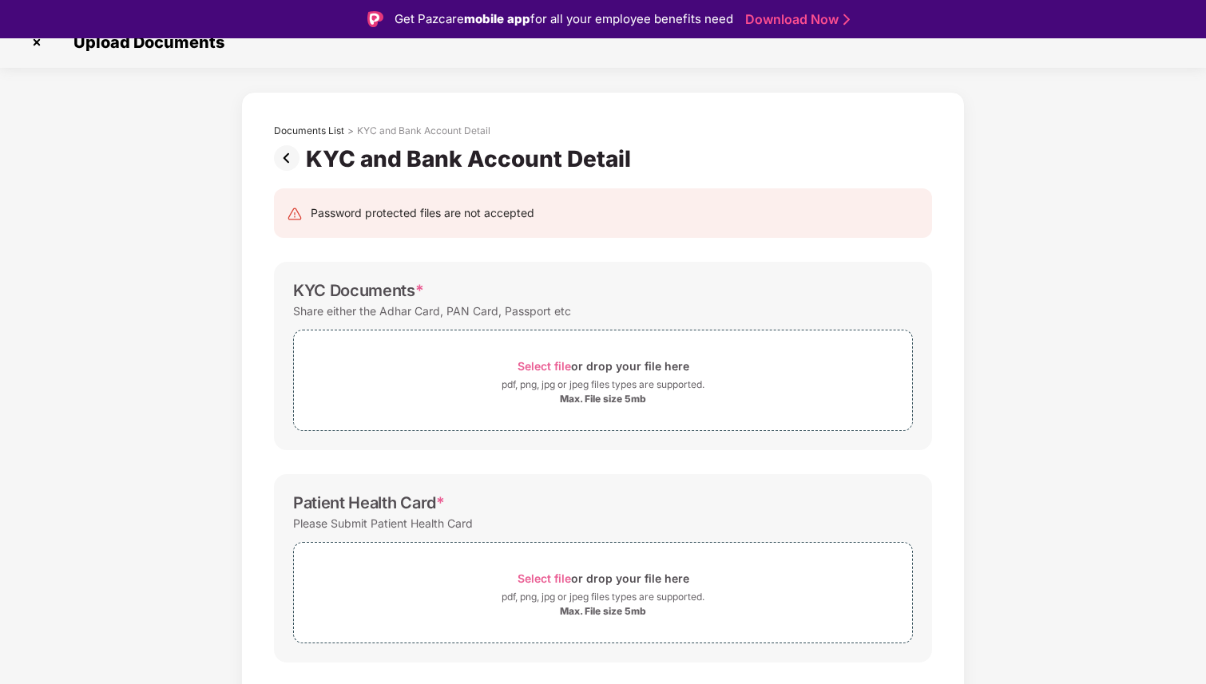
scroll to position [271, 0]
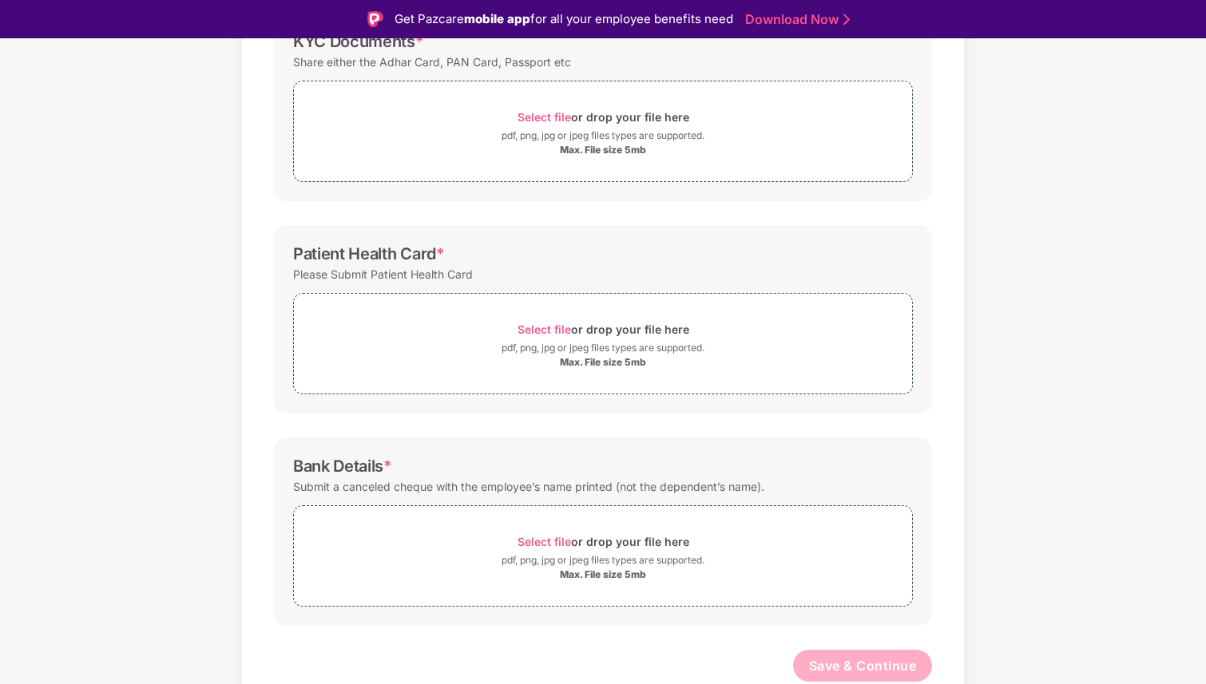
click at [967, 501] on div "Documents List > KYC and Bank Account Detail KYC and Bank Account Detail Passwo…" at bounding box center [603, 283] width 1206 height 880
click at [542, 543] on span "Select file" at bounding box center [544, 542] width 54 height 14
click at [557, 541] on span "Select file" at bounding box center [544, 542] width 54 height 14
click at [549, 331] on span "Select file" at bounding box center [544, 330] width 54 height 14
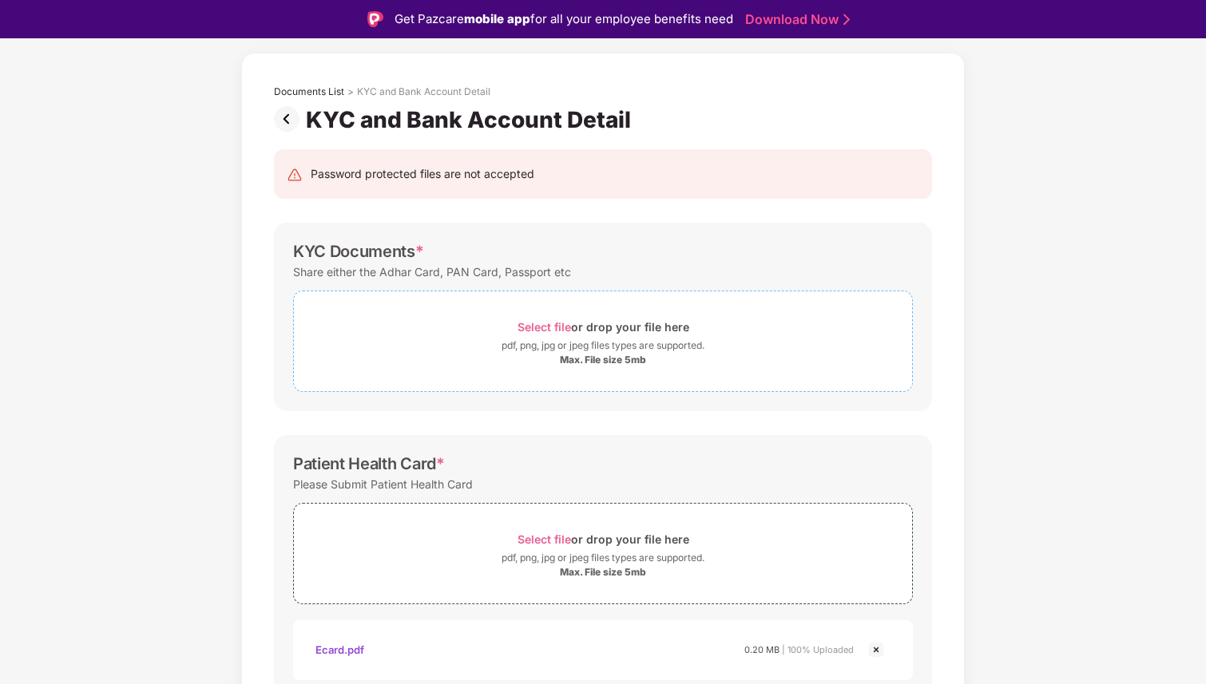
scroll to position [50, 0]
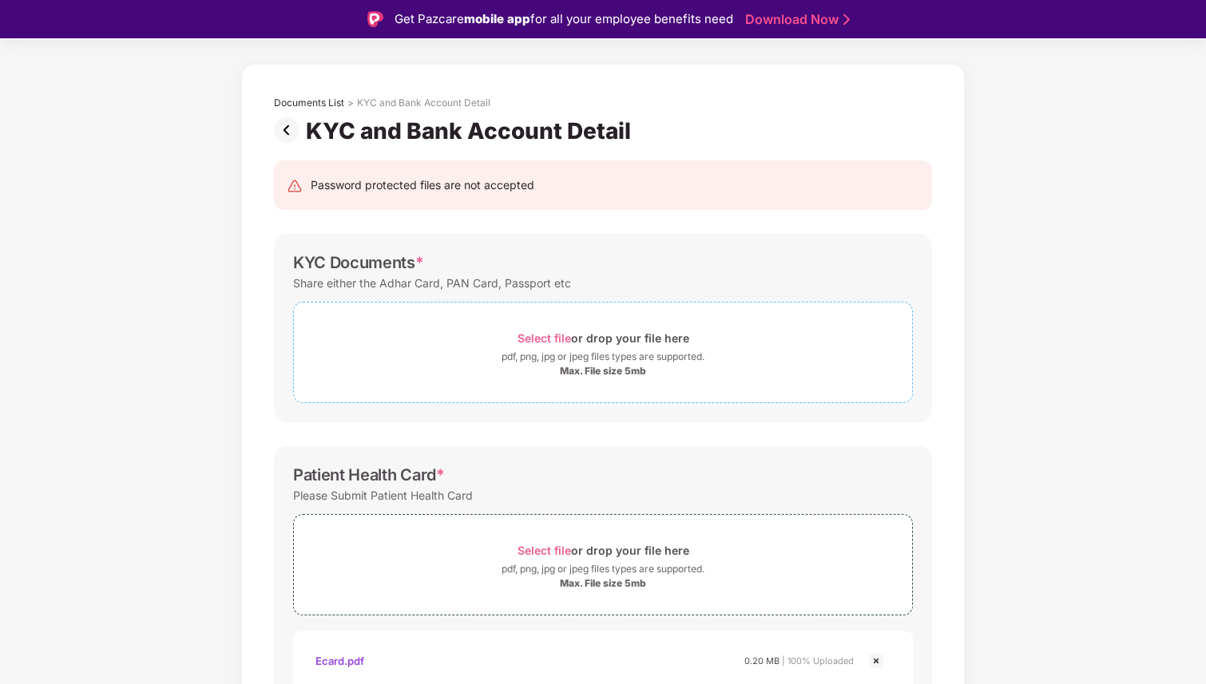
click at [544, 336] on span "Select file" at bounding box center [544, 338] width 54 height 14
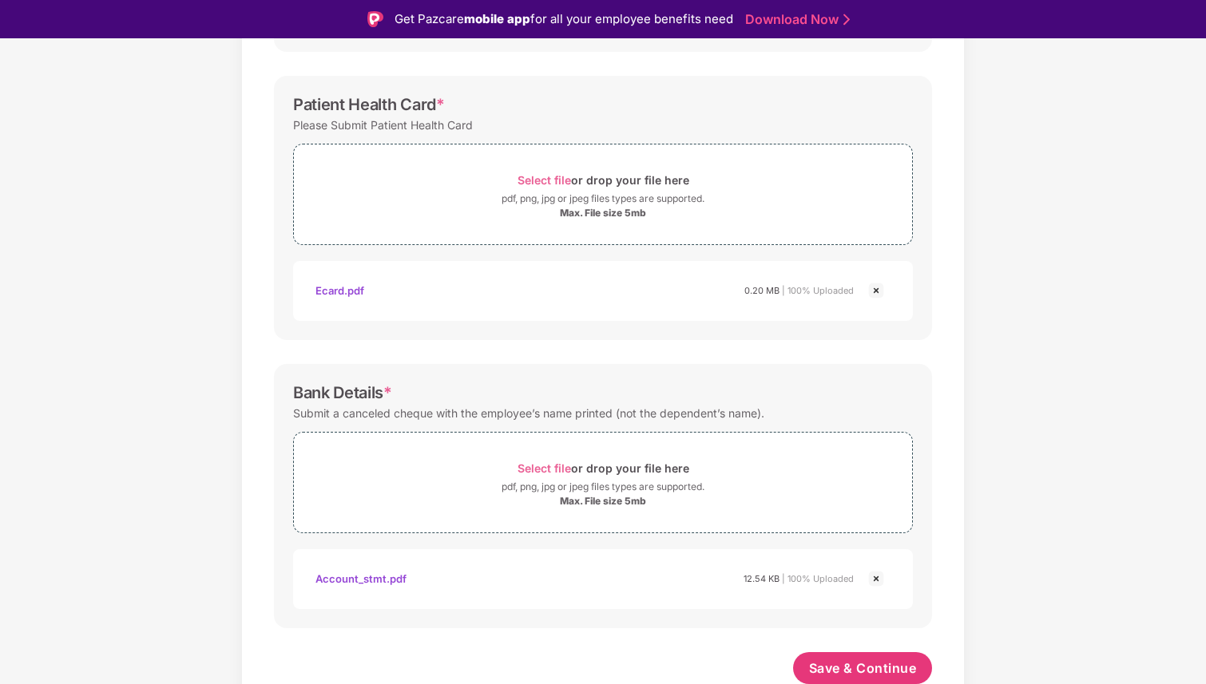
scroll to position [498, 0]
click at [838, 660] on span "Save & Continue" at bounding box center [863, 666] width 108 height 18
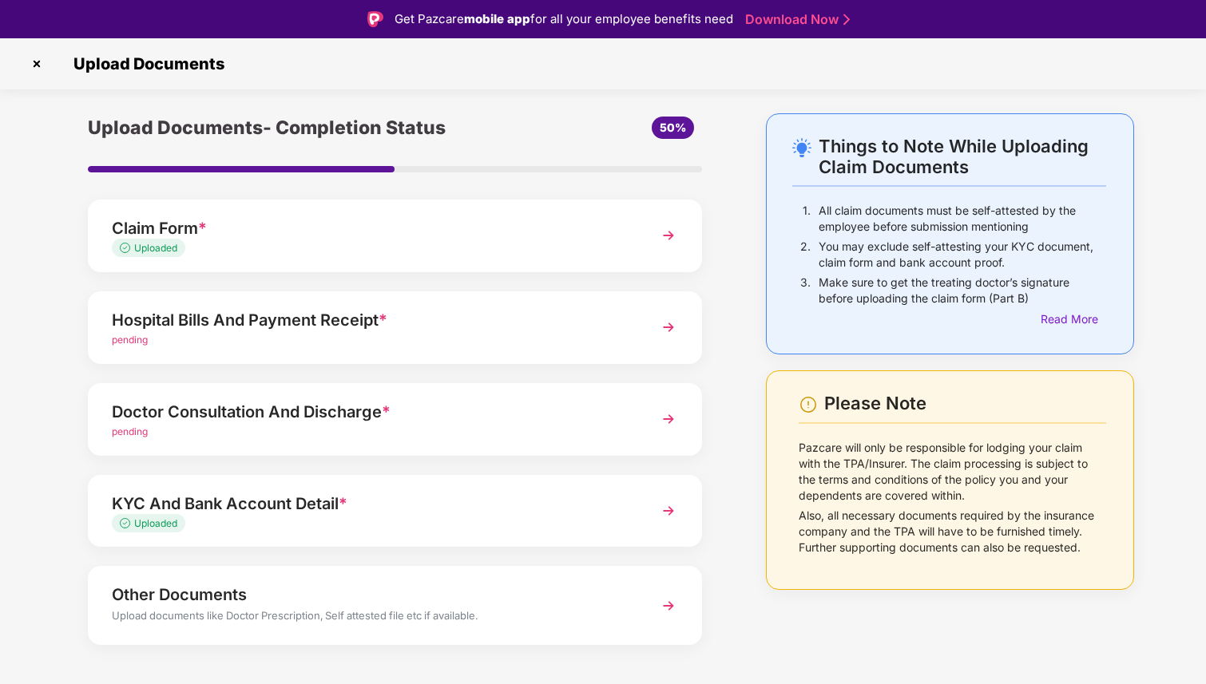
scroll to position [22, 0]
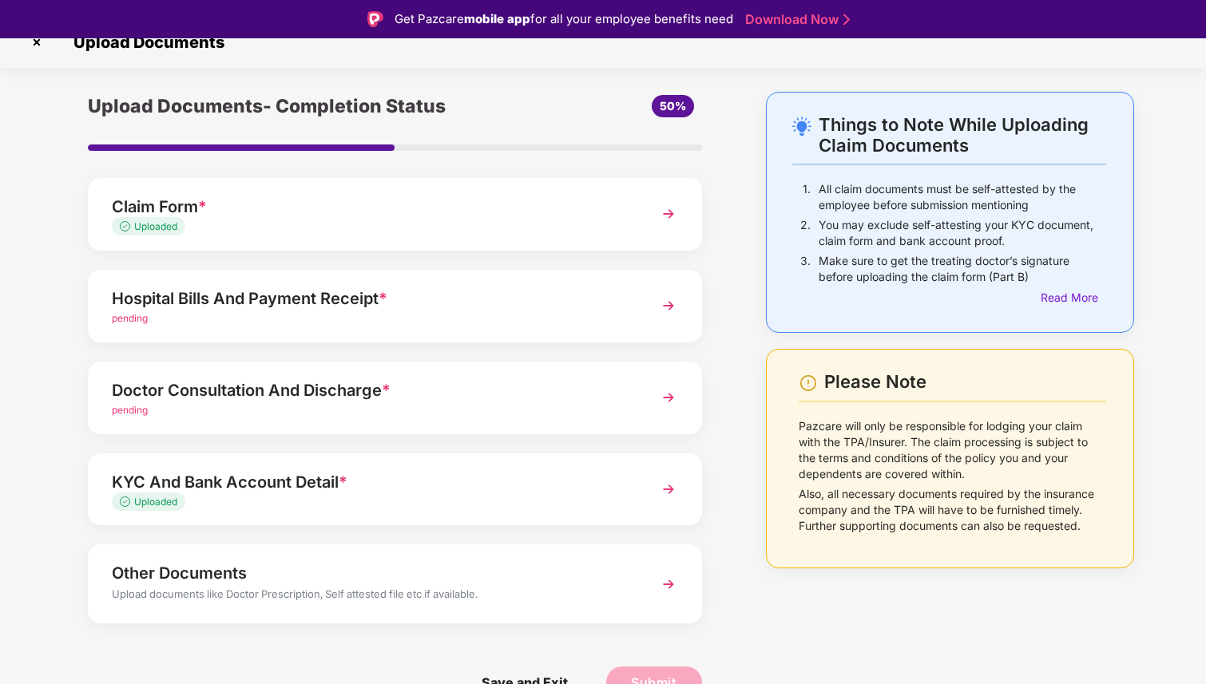
click at [670, 587] on img at bounding box center [668, 584] width 29 height 29
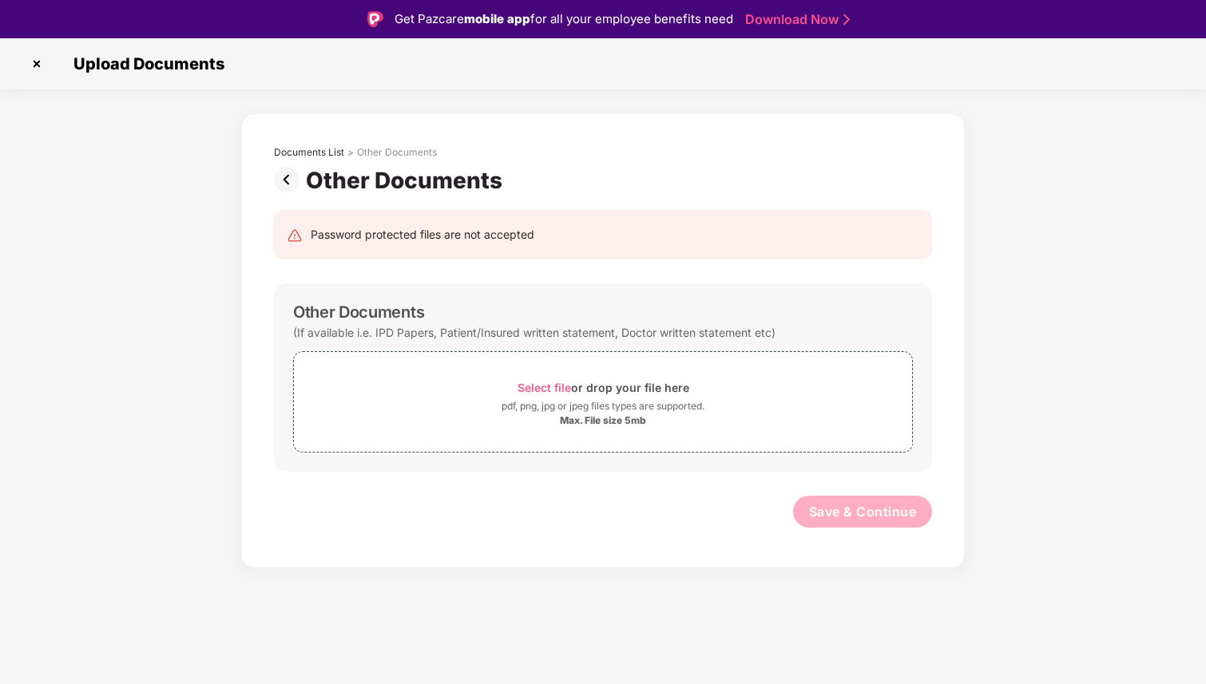
scroll to position [0, 0]
click at [285, 184] on img at bounding box center [290, 180] width 32 height 26
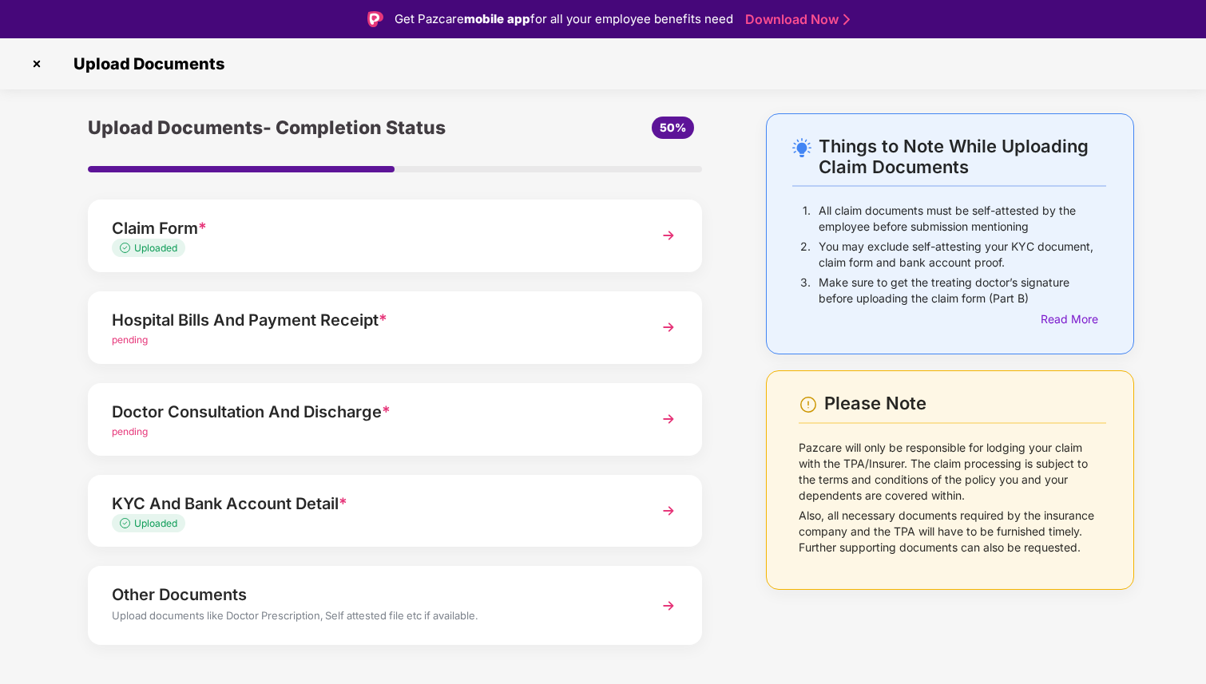
scroll to position [22, 0]
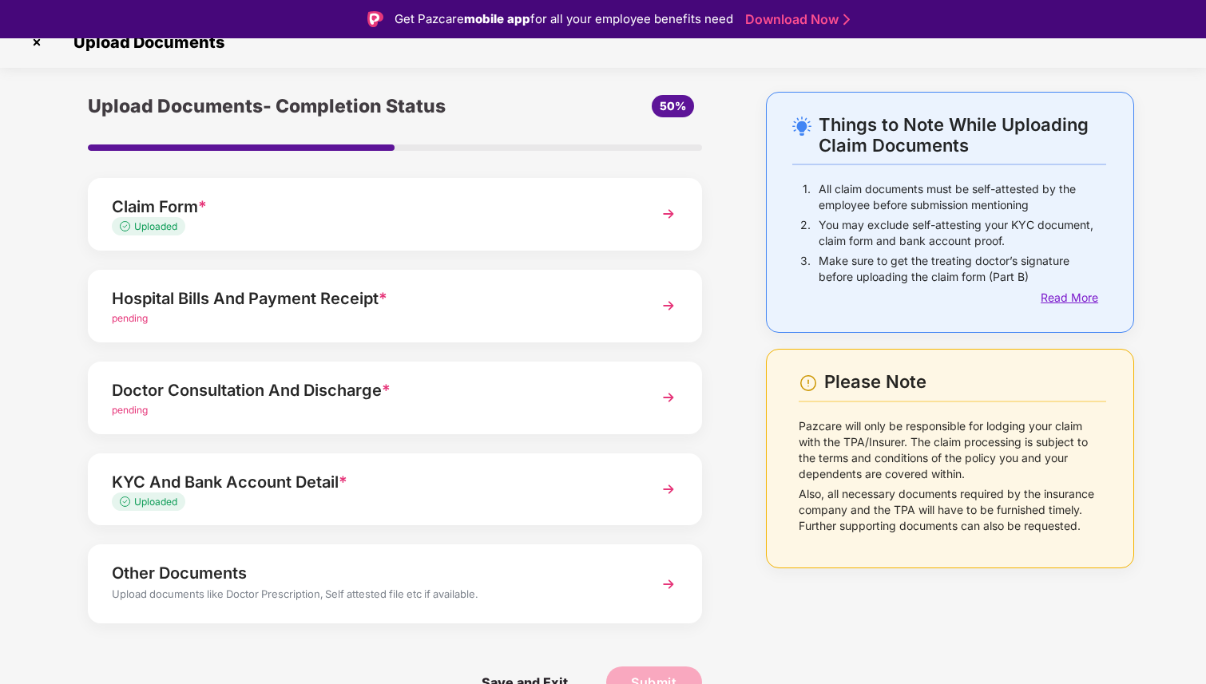
click at [1076, 294] on div "Read More" at bounding box center [1072, 298] width 65 height 18
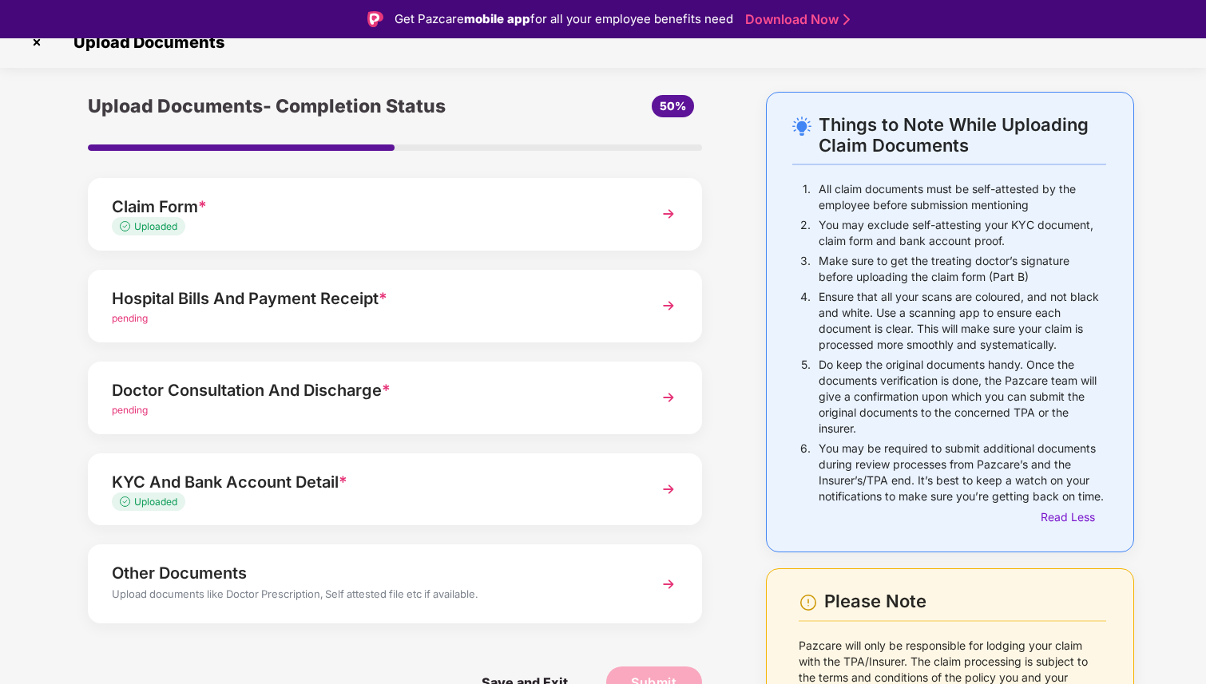
click at [955, 424] on p "Do keep the original documents handy. Once the documents verification is done, …" at bounding box center [962, 397] width 287 height 80
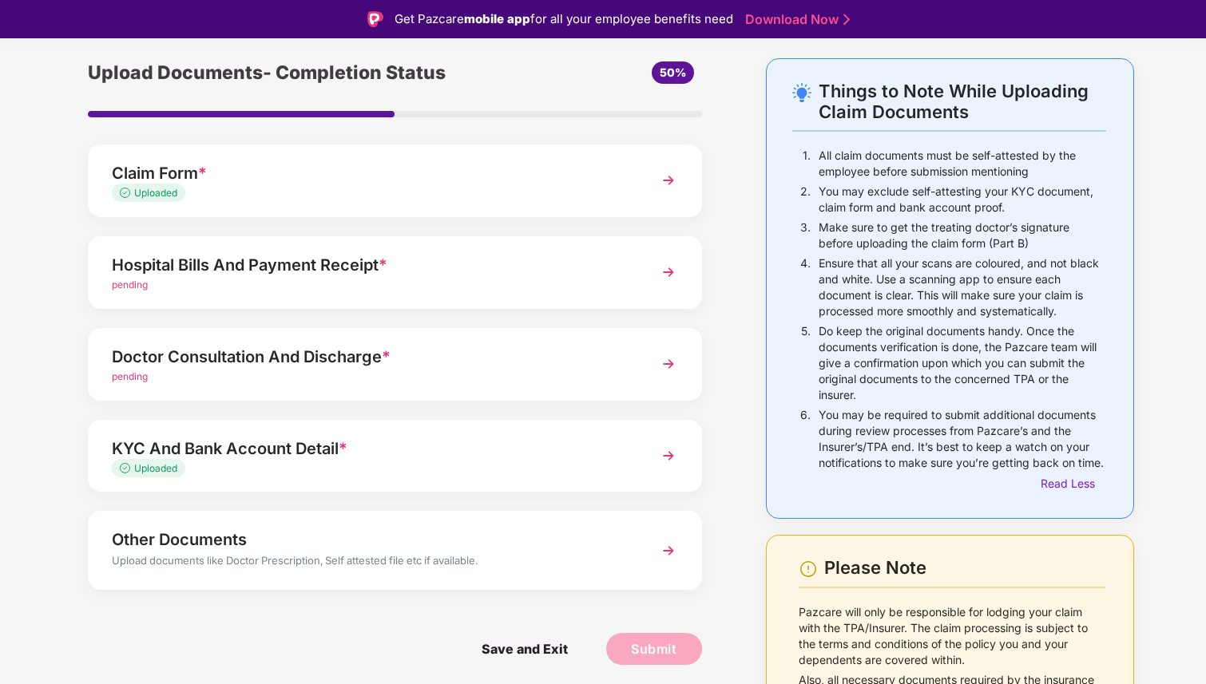
scroll to position [50, 0]
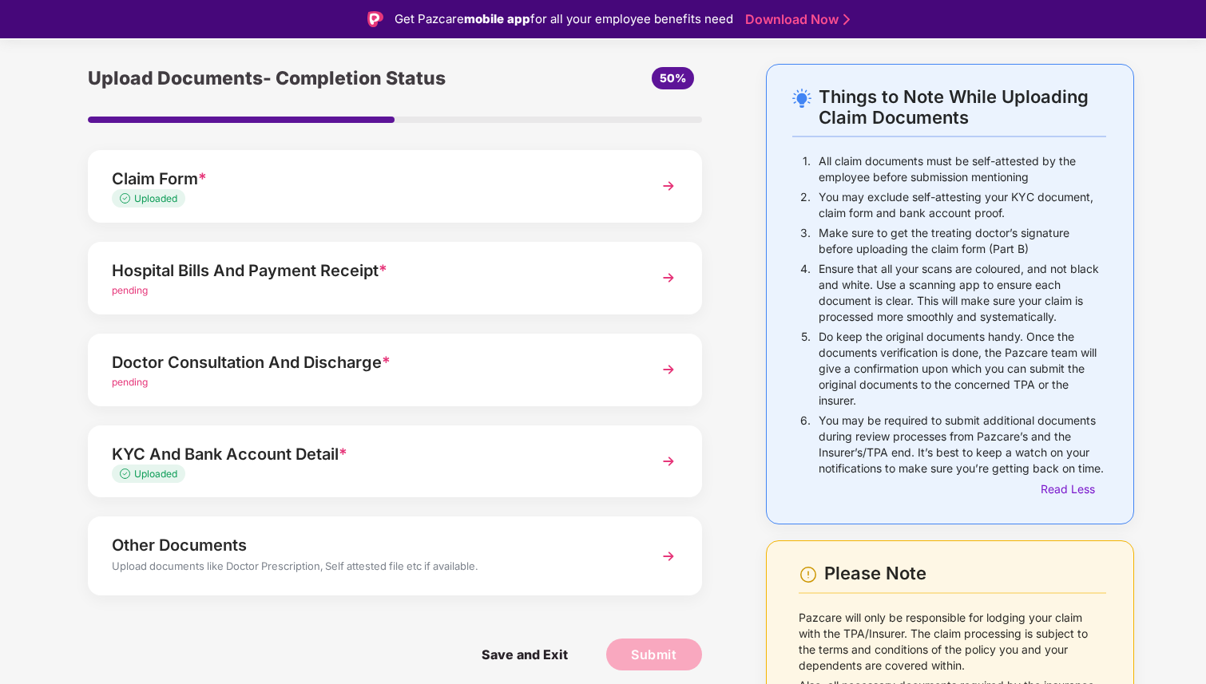
click at [663, 279] on img at bounding box center [668, 278] width 29 height 29
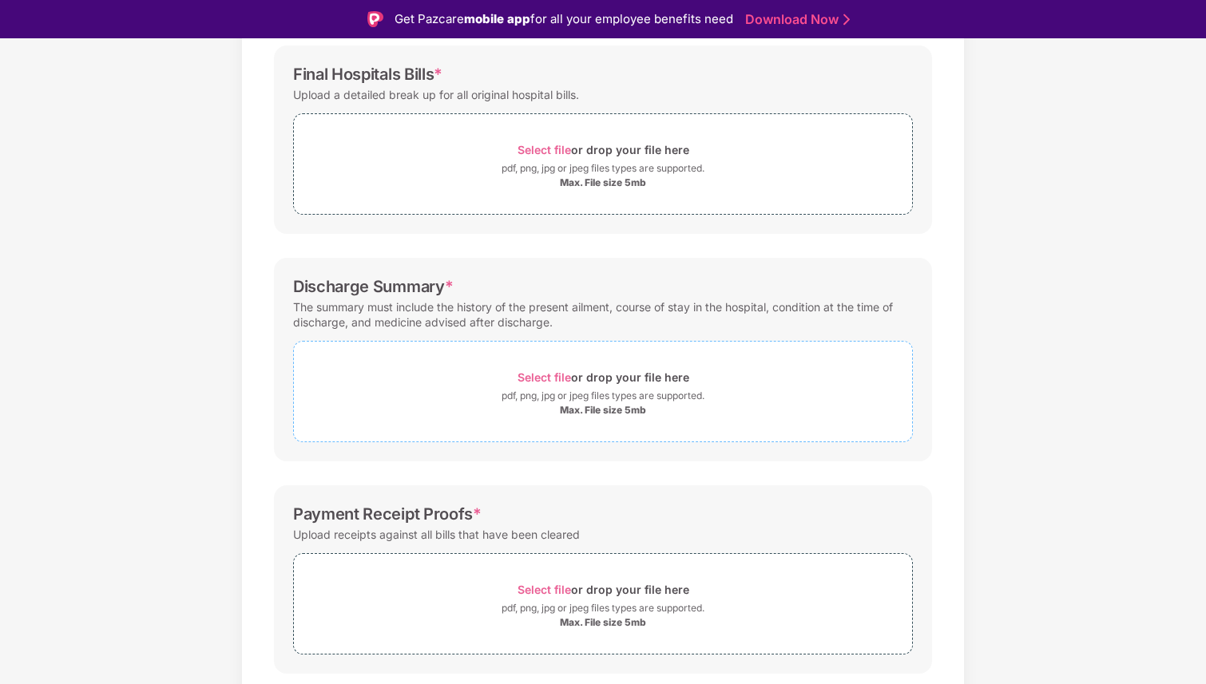
scroll to position [226, 0]
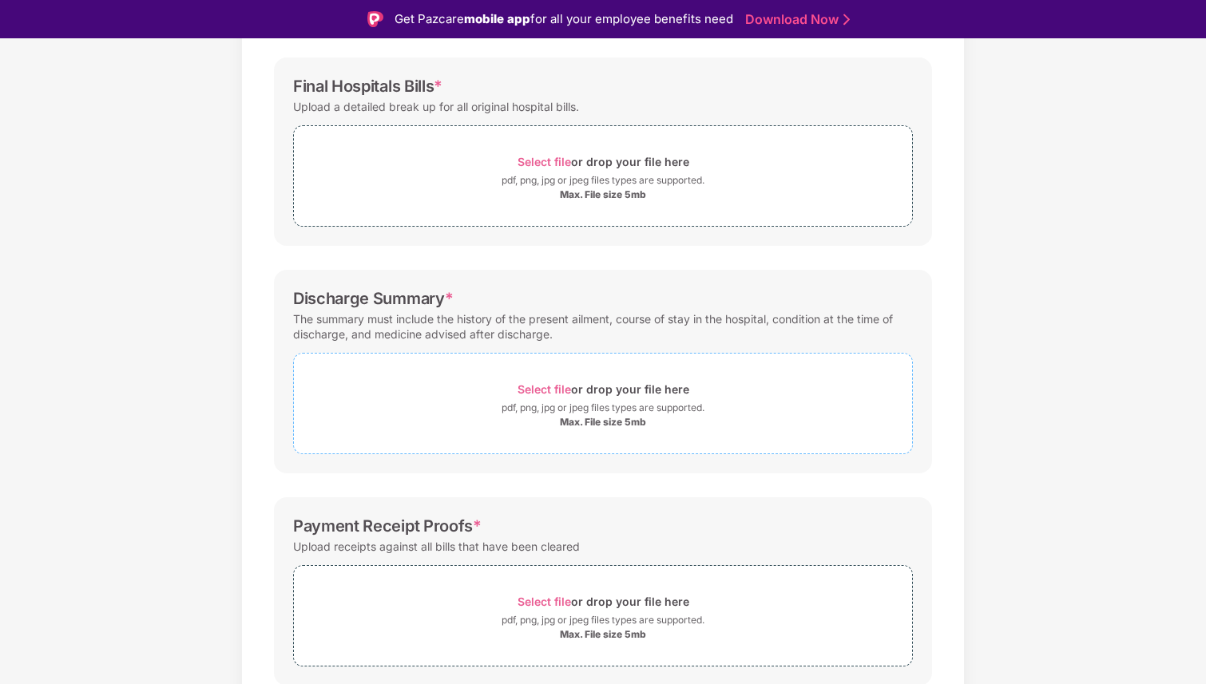
click at [549, 386] on span "Select file" at bounding box center [544, 389] width 54 height 14
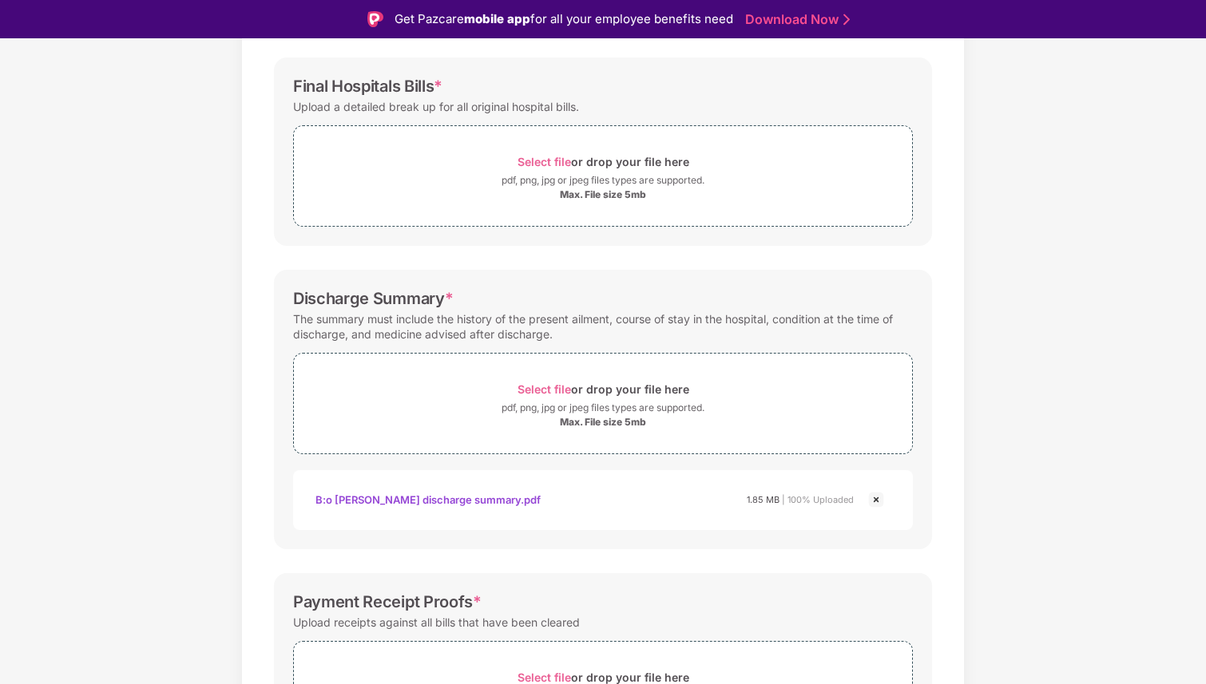
click at [223, 324] on div "Documents List > Hospital bills and Payment receipt Hospital bills and Payment …" at bounding box center [603, 372] width 1206 height 971
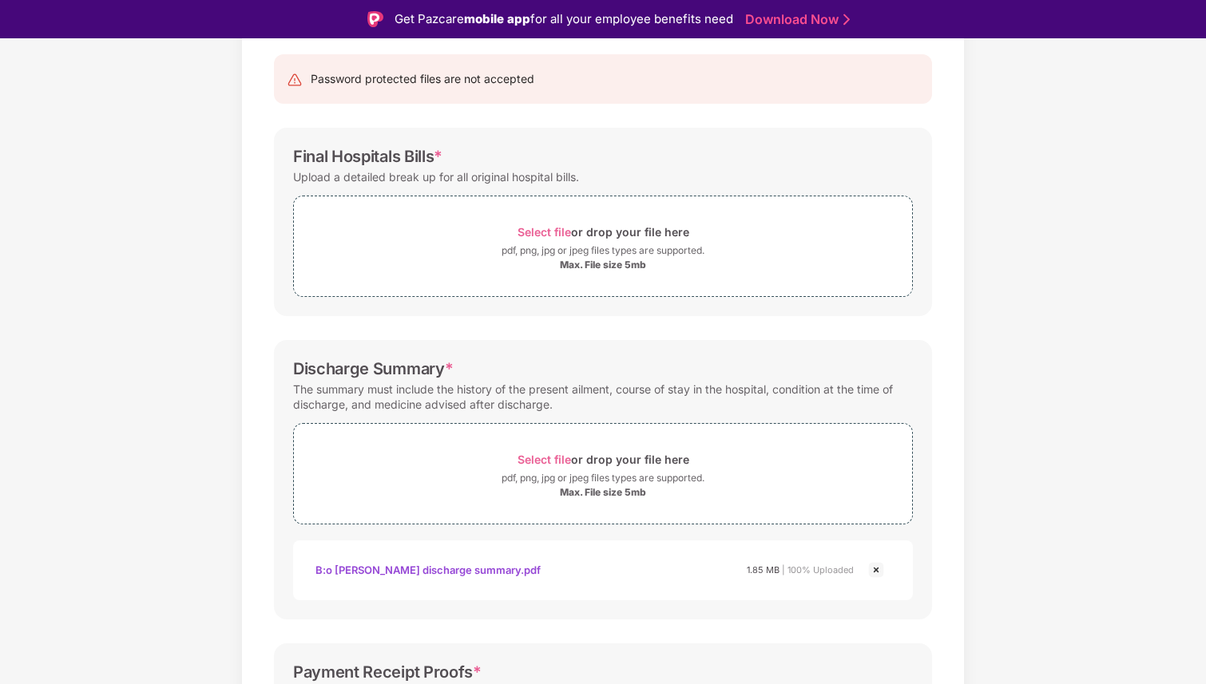
scroll to position [99, 0]
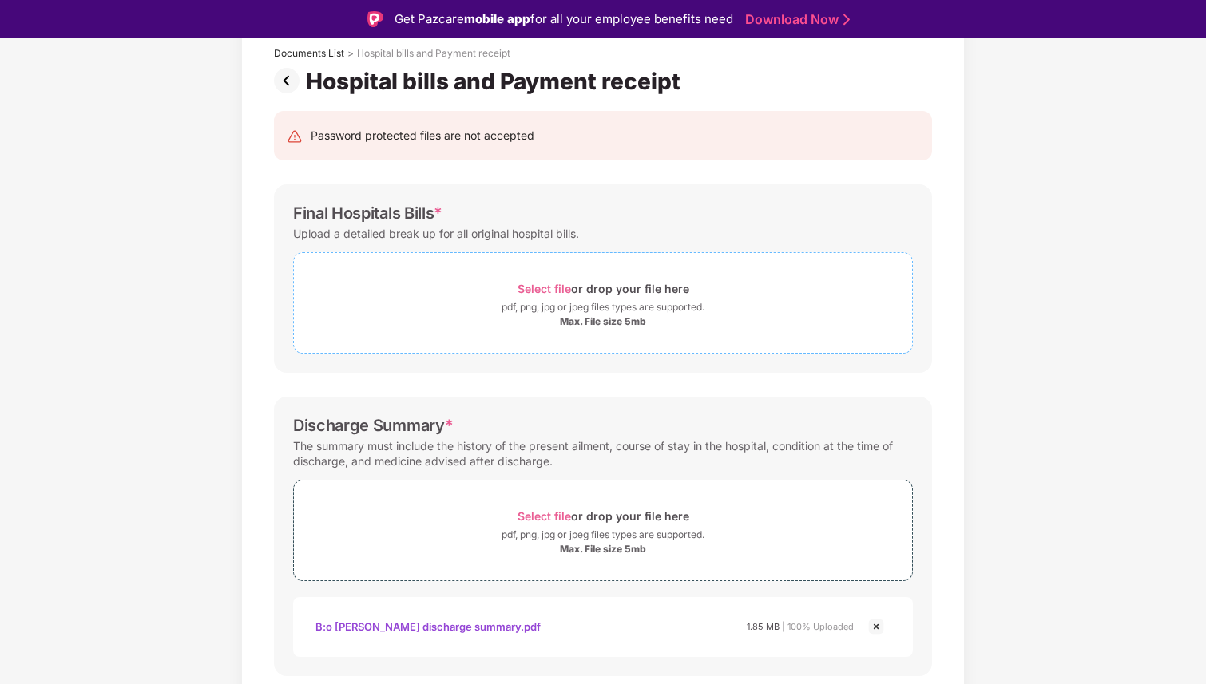
click at [547, 290] on span "Select file" at bounding box center [544, 289] width 54 height 14
click at [545, 287] on span "Select file" at bounding box center [544, 289] width 54 height 14
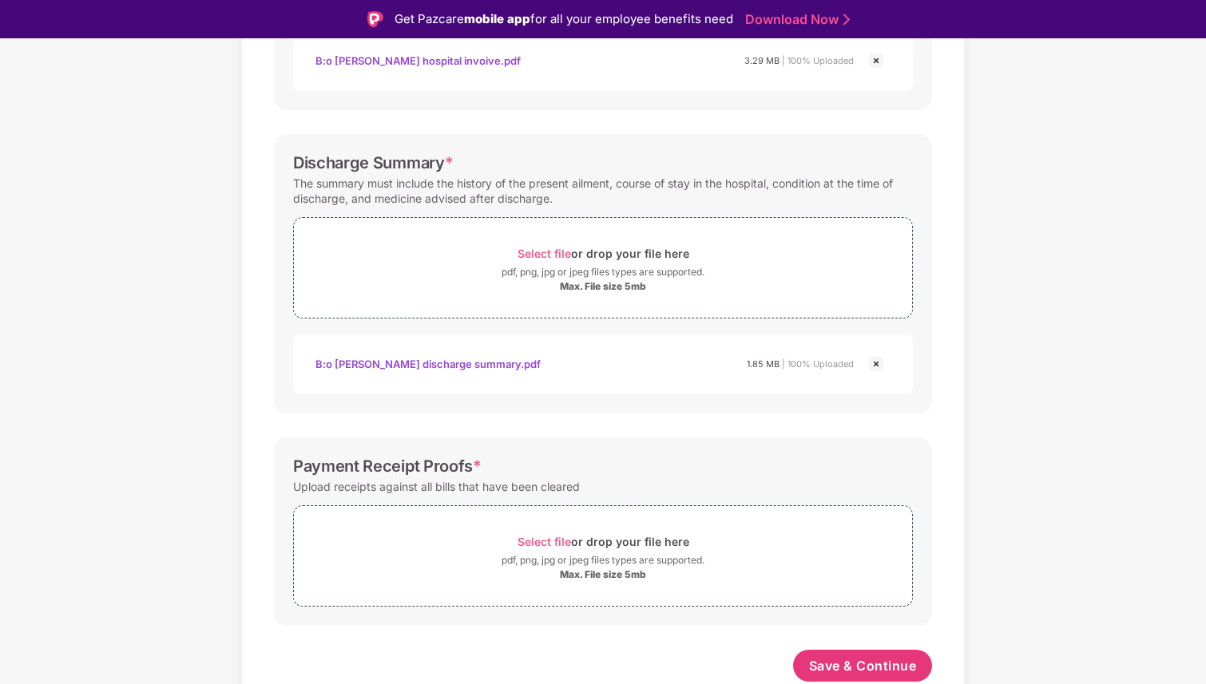
scroll to position [438, 0]
click at [876, 365] on img at bounding box center [875, 364] width 19 height 19
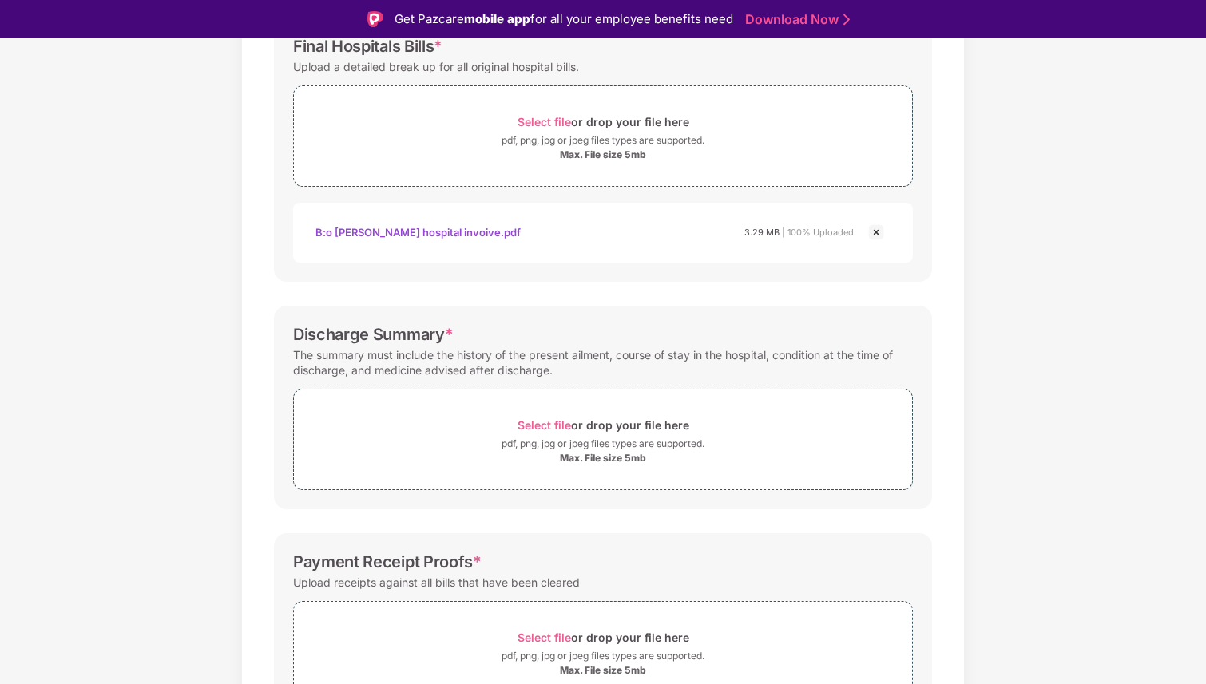
scroll to position [260, 0]
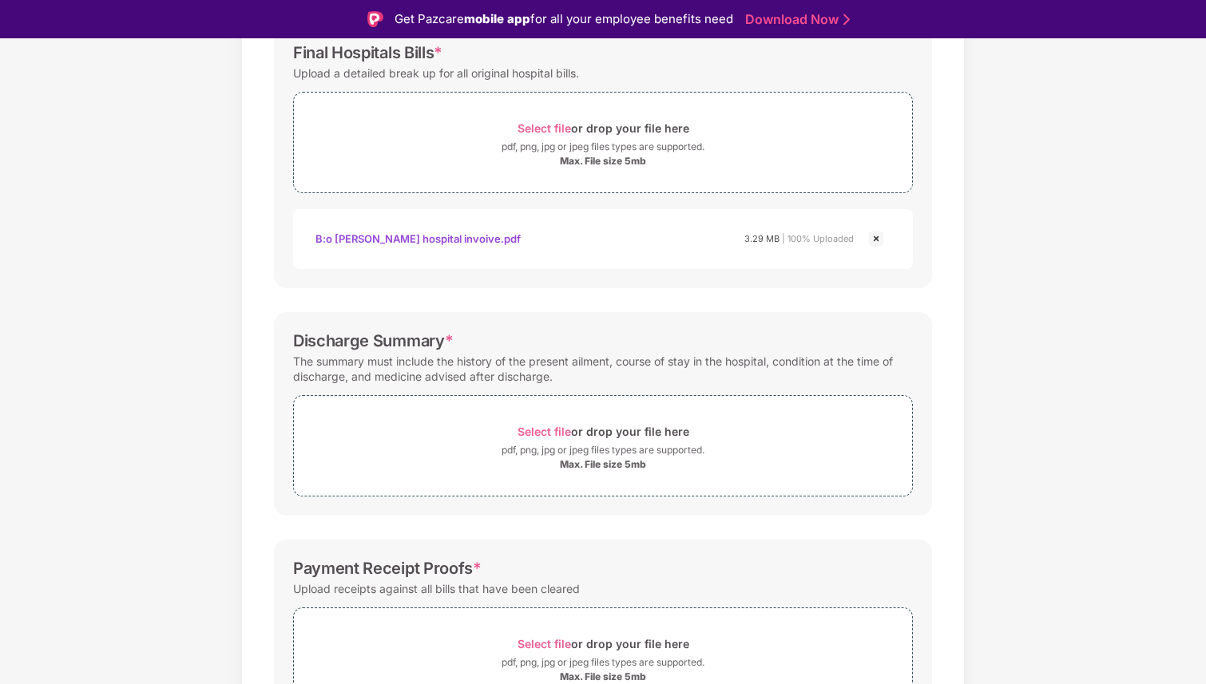
click at [877, 238] on img at bounding box center [875, 238] width 19 height 19
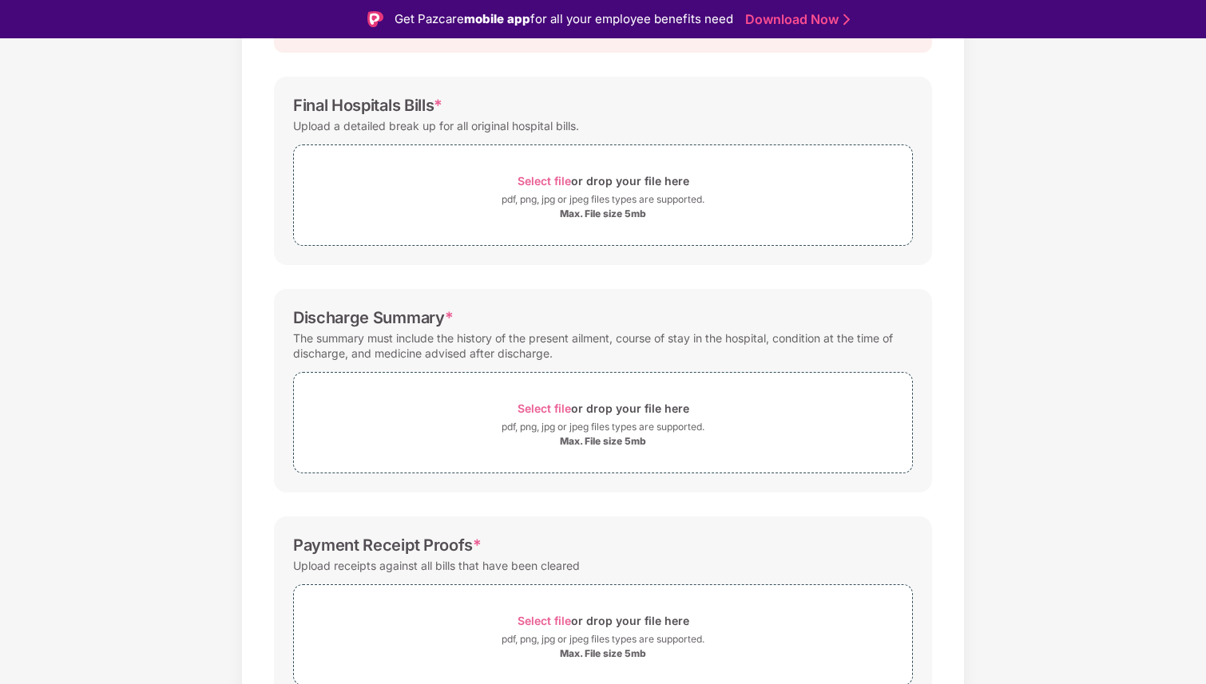
scroll to position [196, 0]
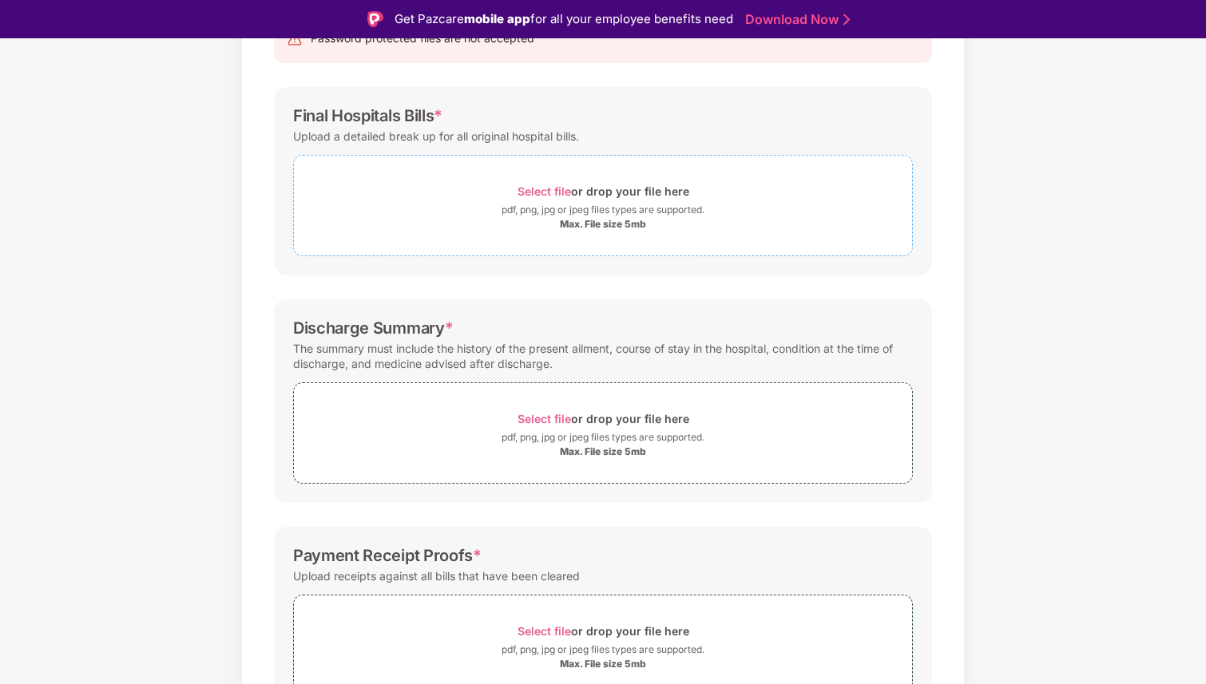
click at [541, 191] on span "Select file" at bounding box center [544, 191] width 54 height 14
click at [691, 487] on div "Discharge Summary * The summary must include the history of the present ailment…" at bounding box center [603, 401] width 658 height 204
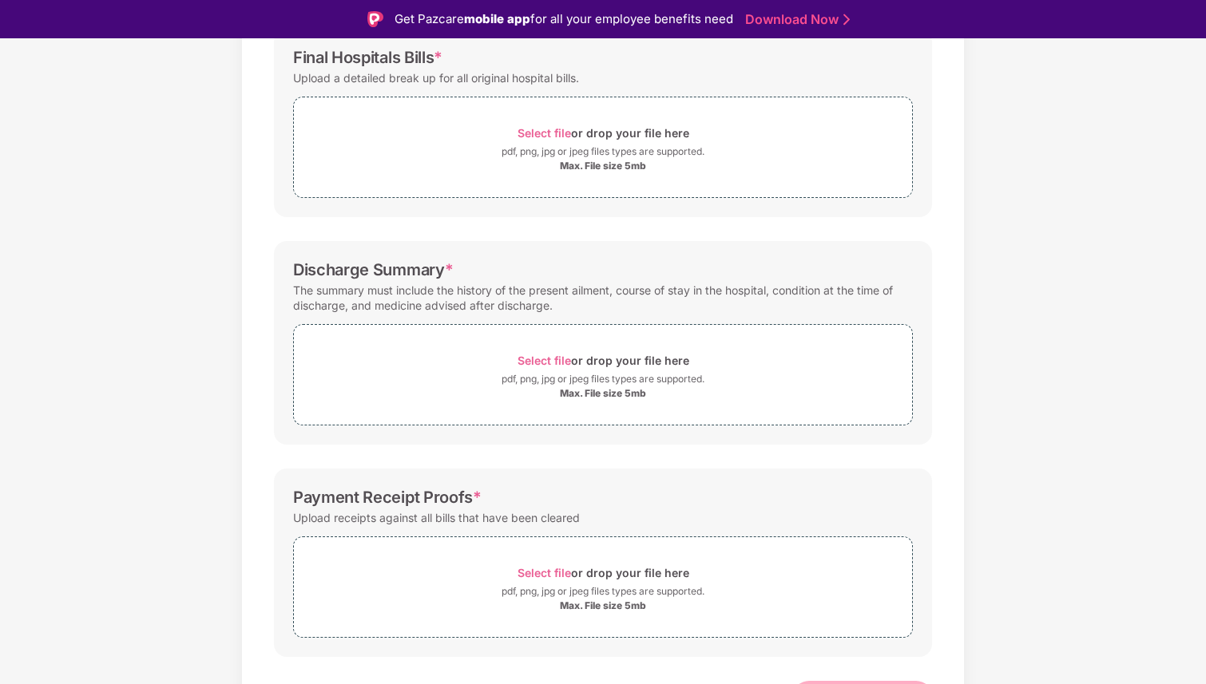
scroll to position [258, 0]
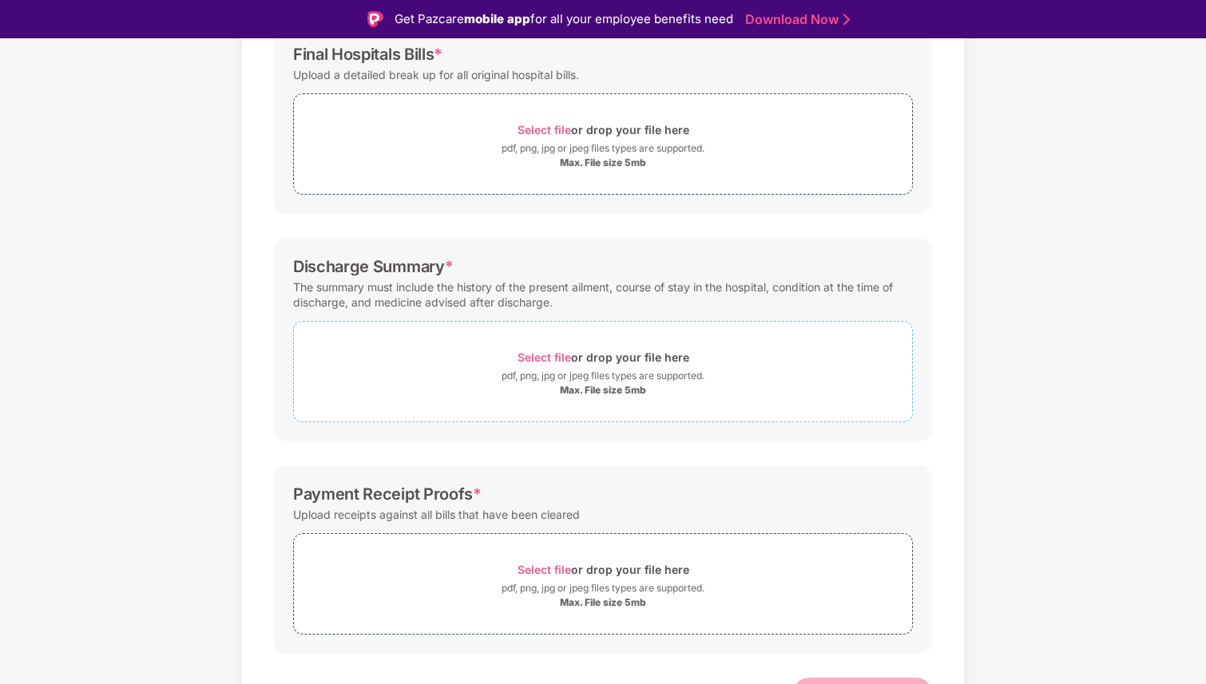
click at [550, 359] on span "Select file" at bounding box center [544, 358] width 54 height 14
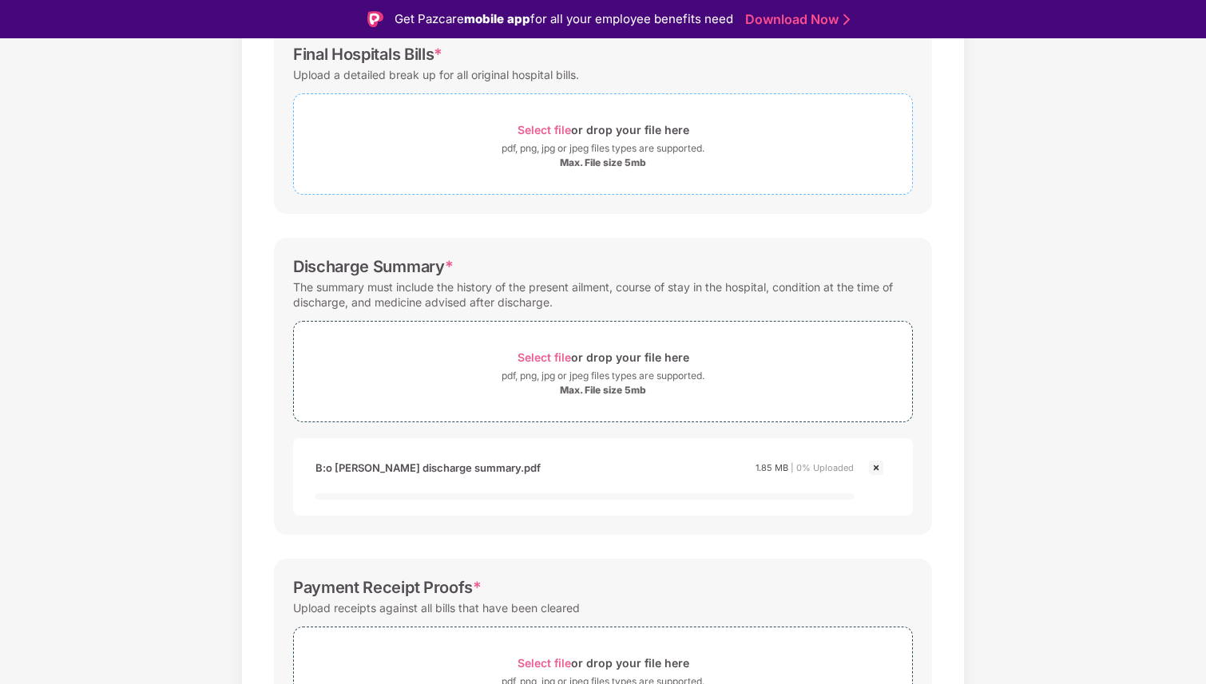
click at [537, 130] on span "Select file" at bounding box center [544, 130] width 54 height 14
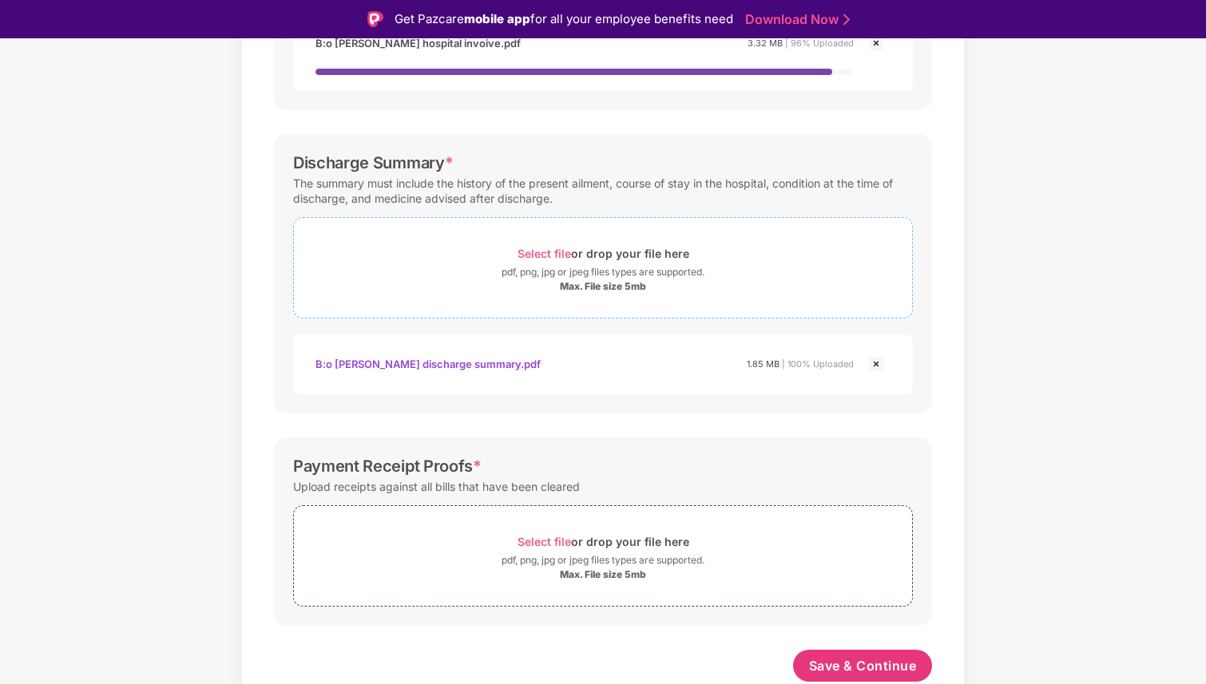
scroll to position [38, 0]
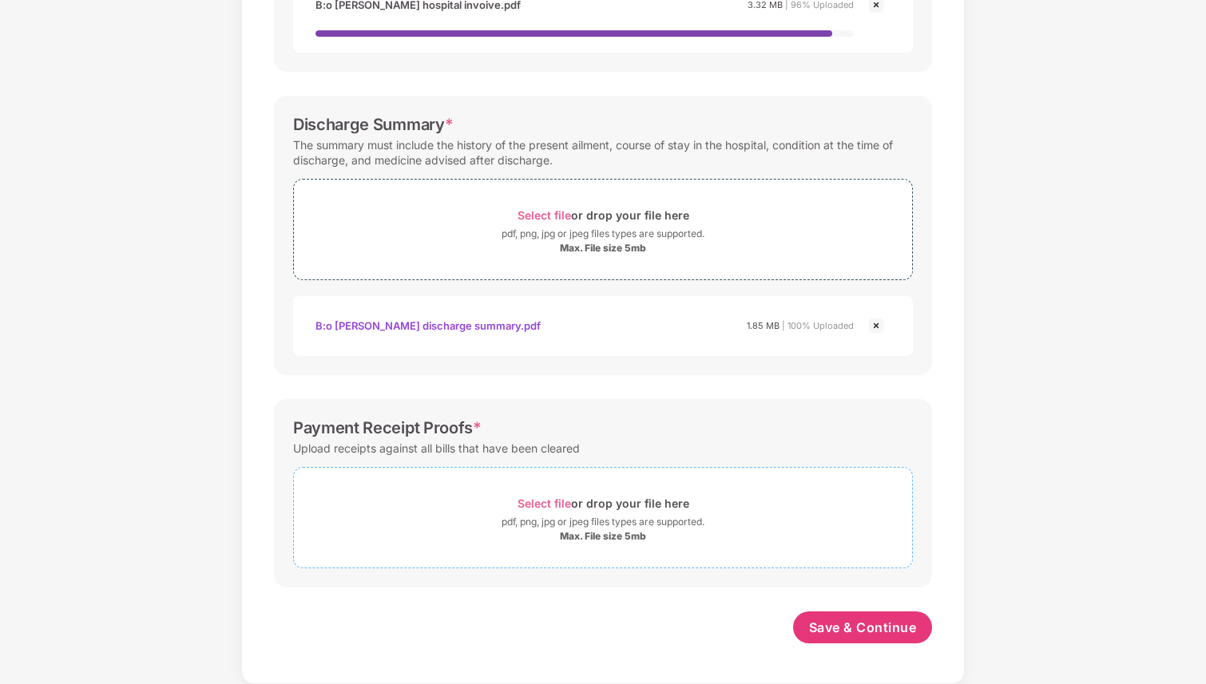
click at [555, 505] on span "Select file" at bounding box center [544, 504] width 54 height 14
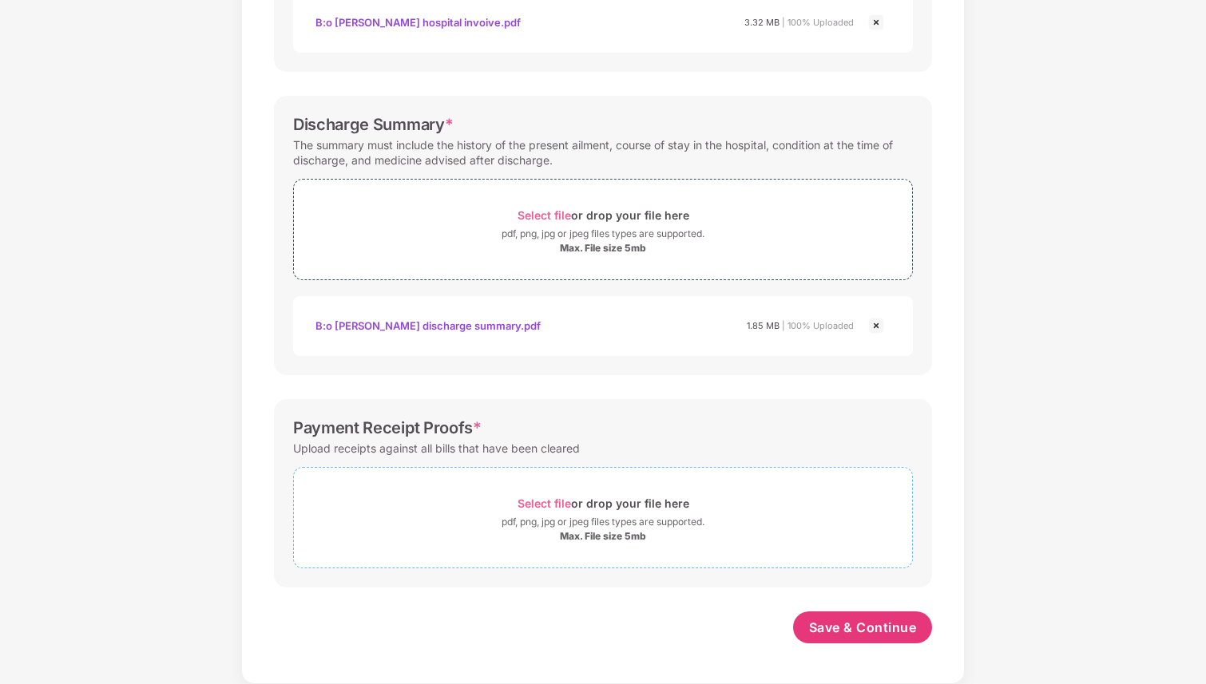
scroll to position [438, 0]
click at [548, 500] on span "Select file" at bounding box center [544, 504] width 54 height 14
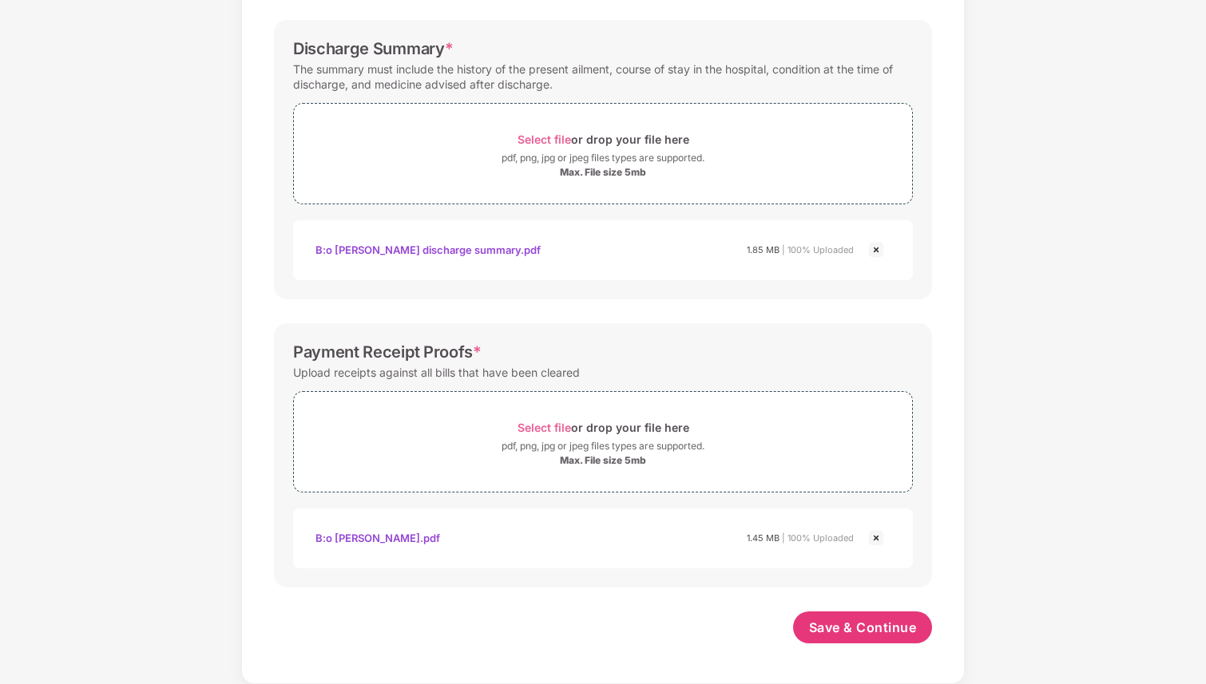
scroll to position [513, 0]
click at [871, 627] on span "Save & Continue" at bounding box center [863, 628] width 108 height 18
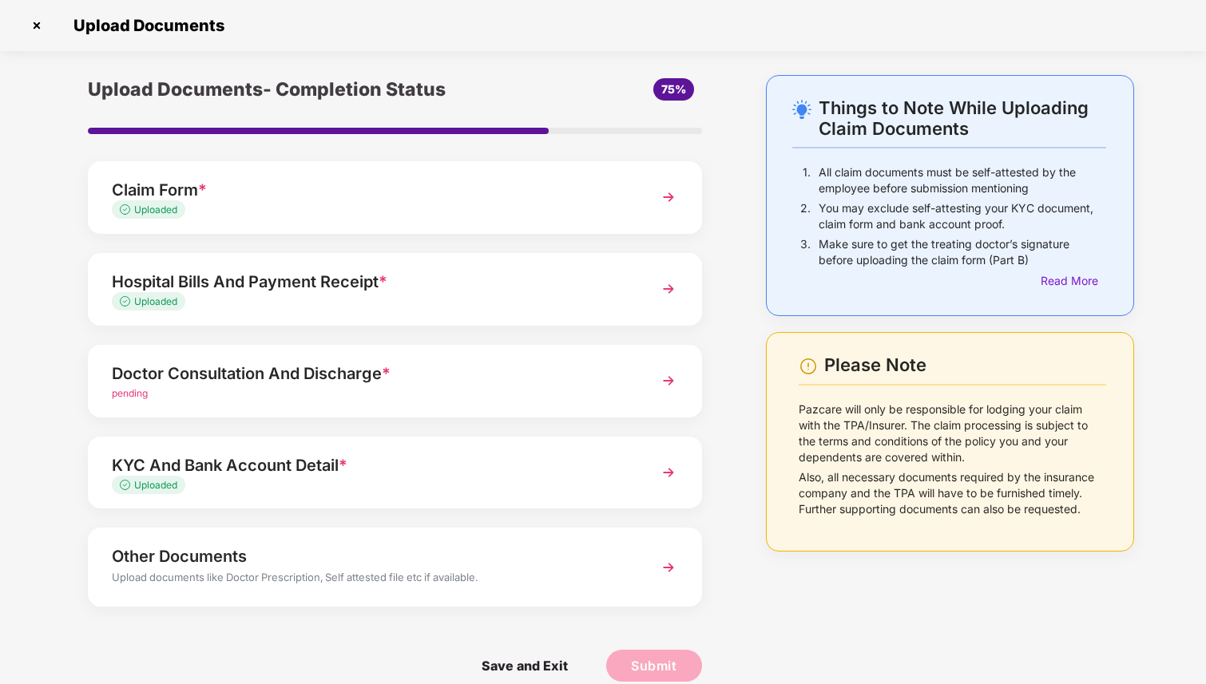
scroll to position [22, 0]
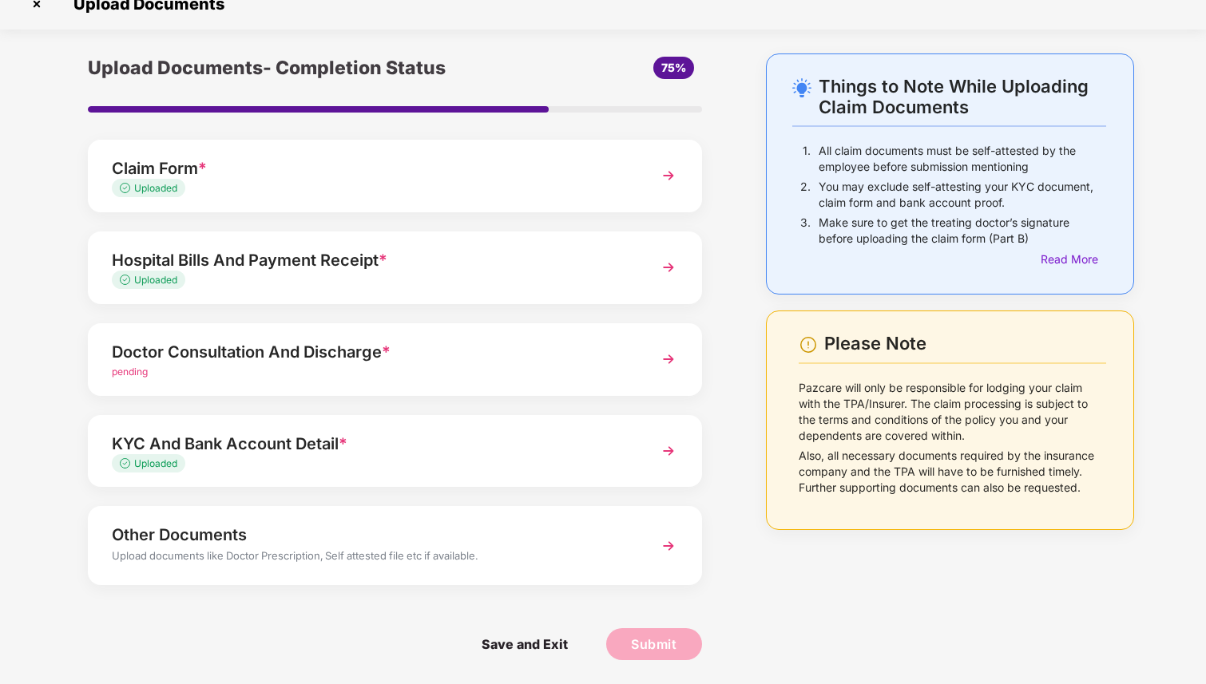
click at [723, 379] on div "Upload Documents- Completion Status 75% Claim Form * Uploaded Hospital Bills An…" at bounding box center [395, 369] width 694 height 631
click at [673, 357] on img at bounding box center [668, 359] width 29 height 29
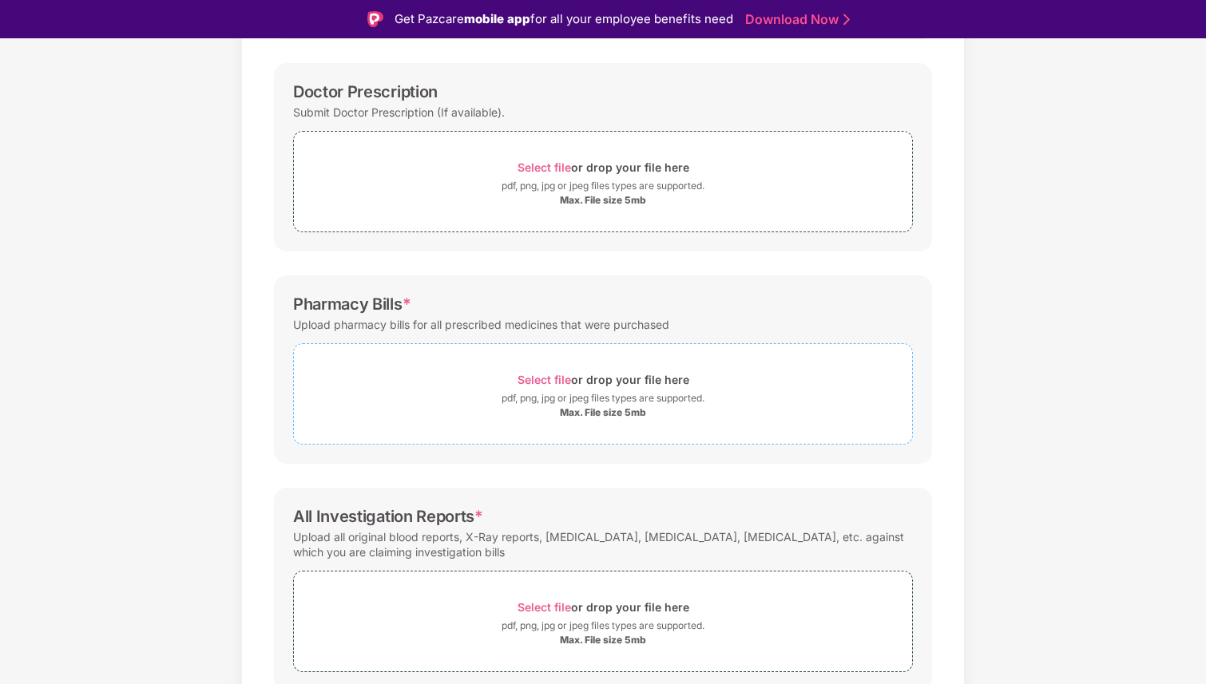
scroll to position [219, 0]
click at [477, 315] on div "Upload pharmacy bills for all prescribed medicines that were purchased" at bounding box center [481, 326] width 376 height 22
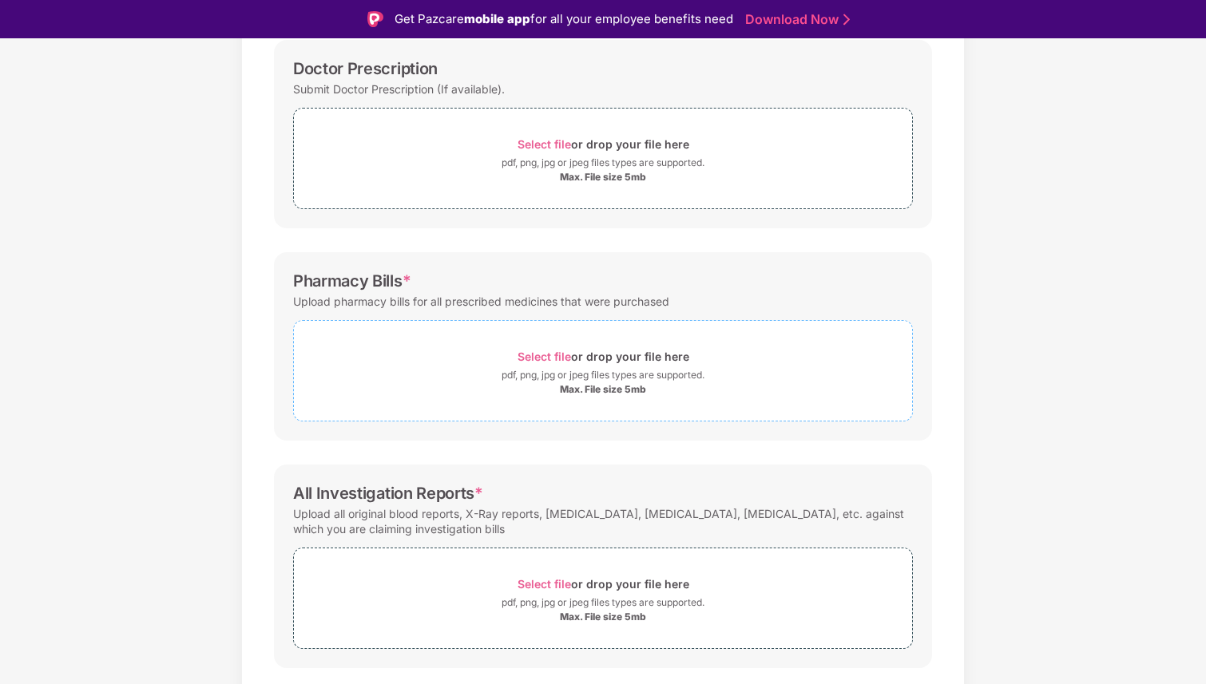
scroll to position [286, 0]
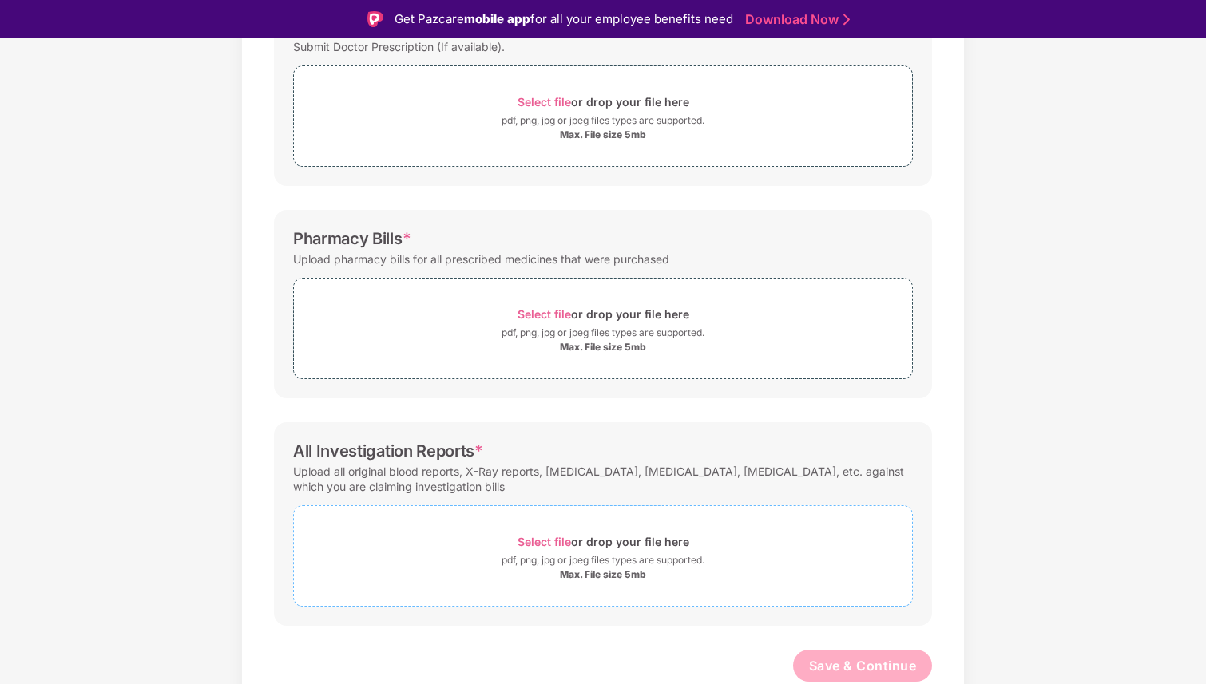
click at [540, 542] on span "Select file" at bounding box center [544, 542] width 54 height 14
click at [548, 540] on span "Select file" at bounding box center [544, 542] width 54 height 14
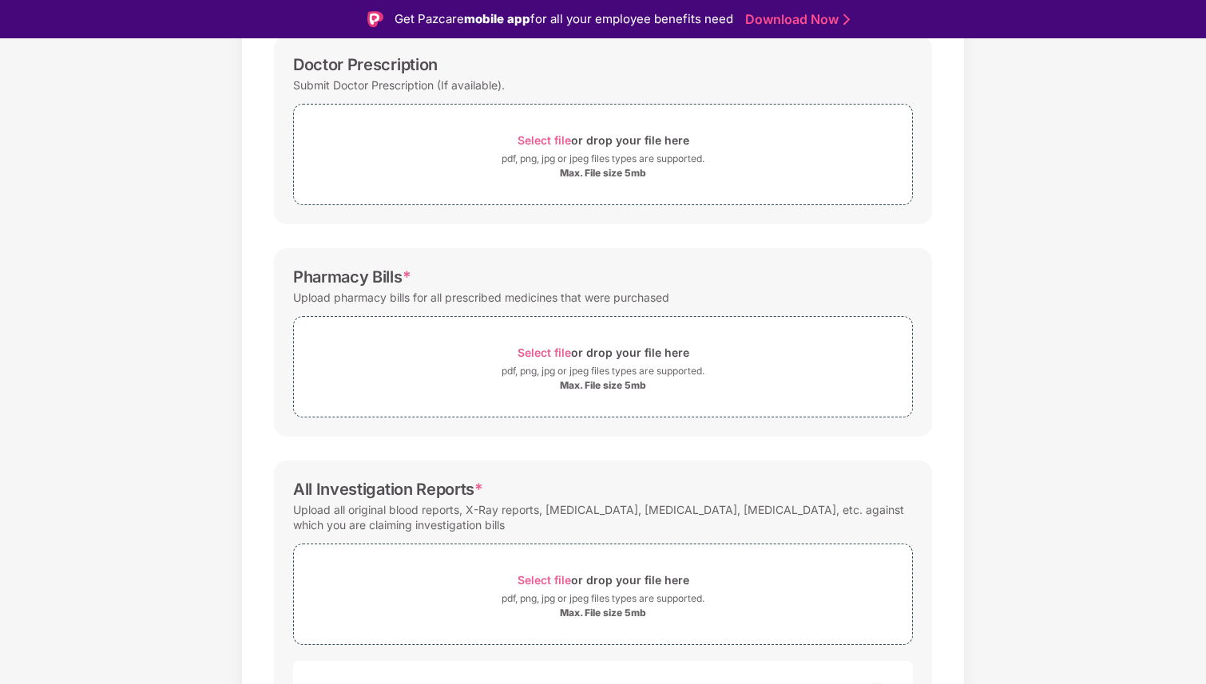
scroll to position [239, 0]
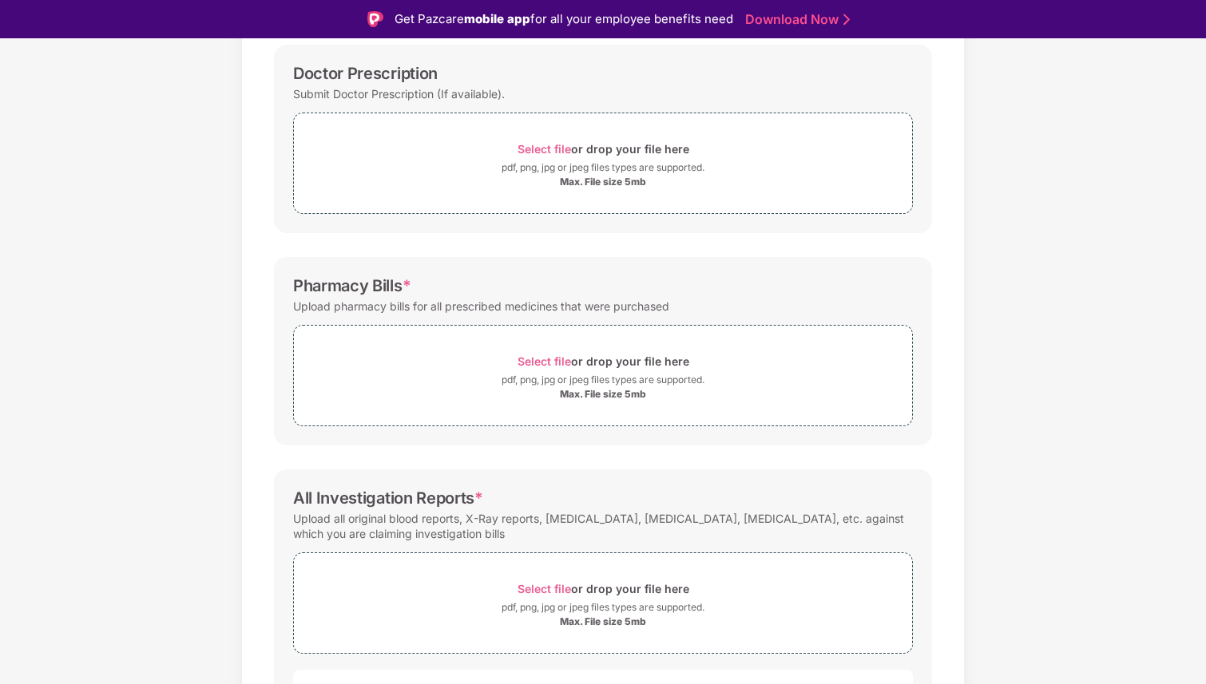
click at [603, 284] on div "Pharmacy Bills *" at bounding box center [603, 285] width 620 height 19
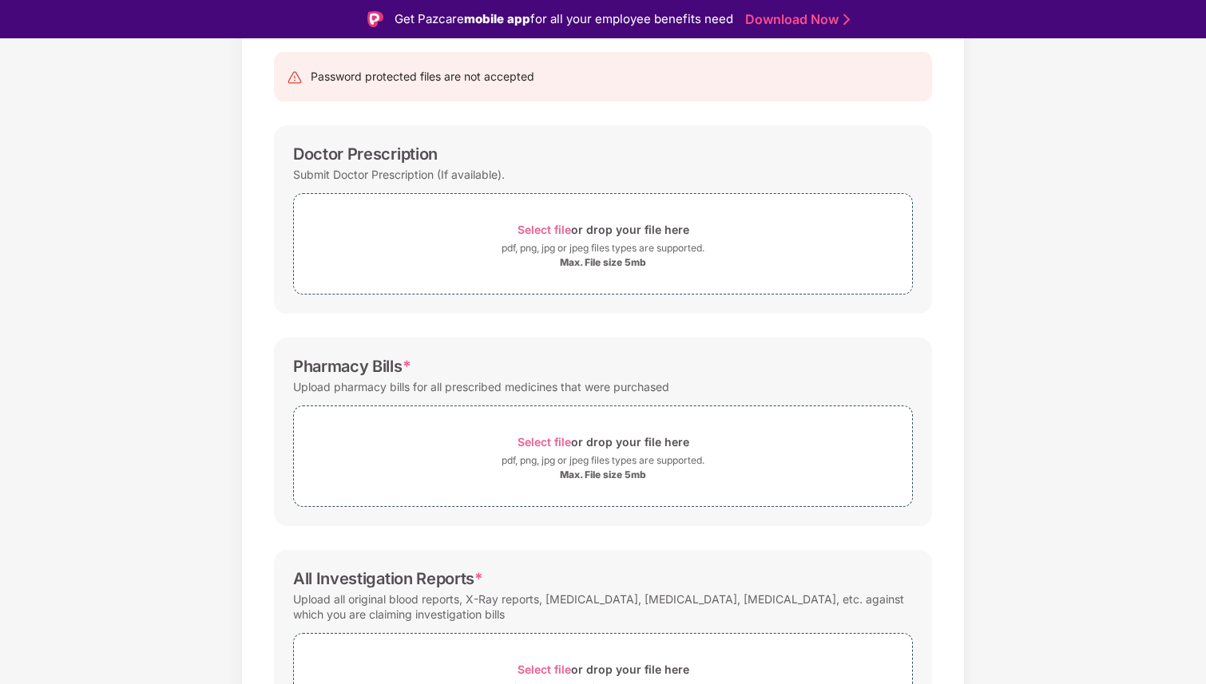
scroll to position [156, 0]
click at [541, 230] on span "Select file" at bounding box center [544, 232] width 54 height 14
click at [524, 228] on span "Select file" at bounding box center [544, 232] width 54 height 14
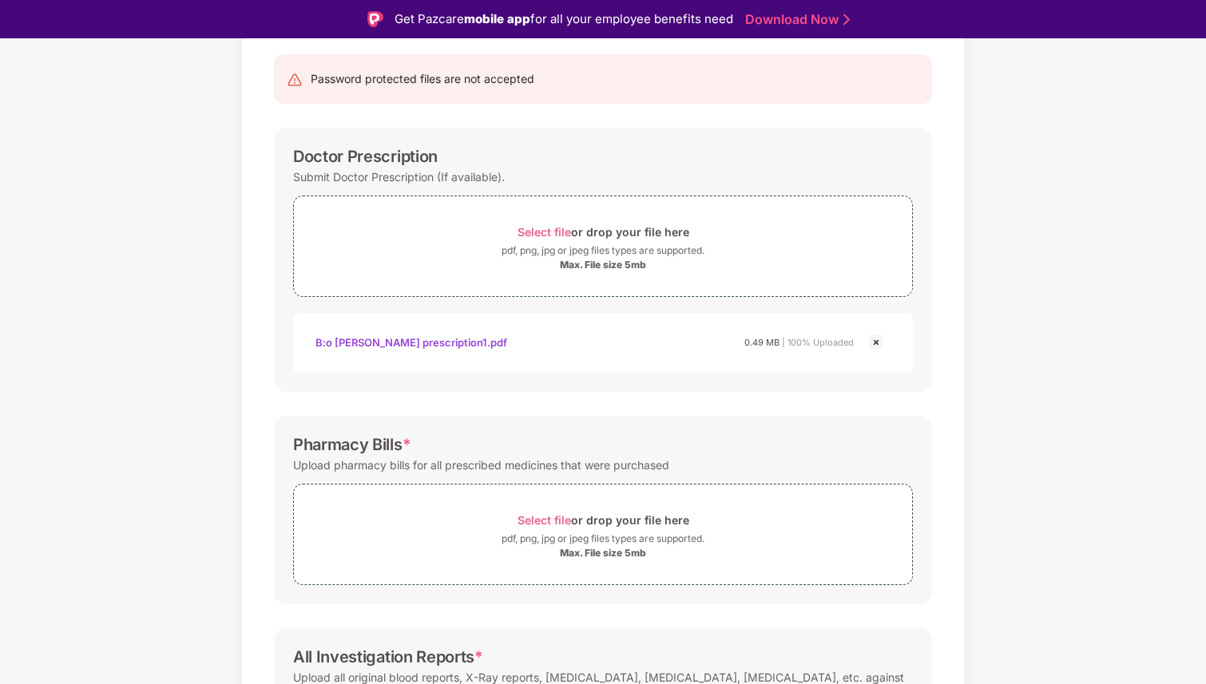
click at [593, 421] on div "Pharmacy Bills * Upload pharmacy bills for all prescribed medicines that were p…" at bounding box center [603, 510] width 658 height 188
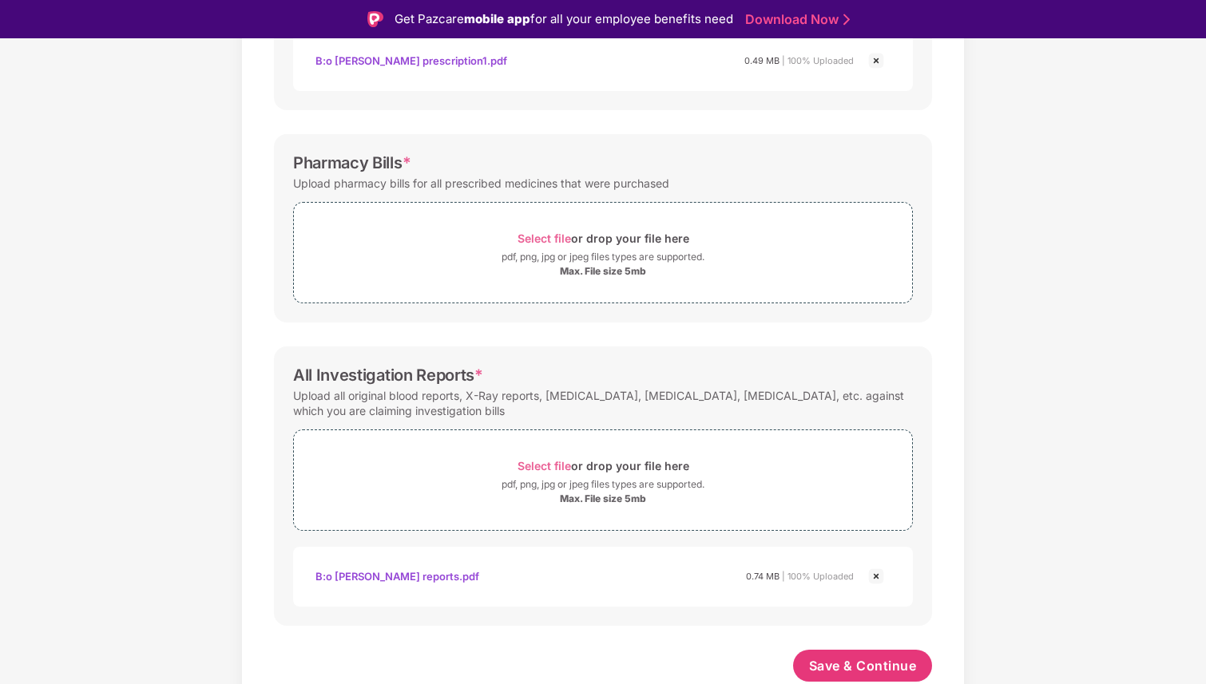
scroll to position [38, 0]
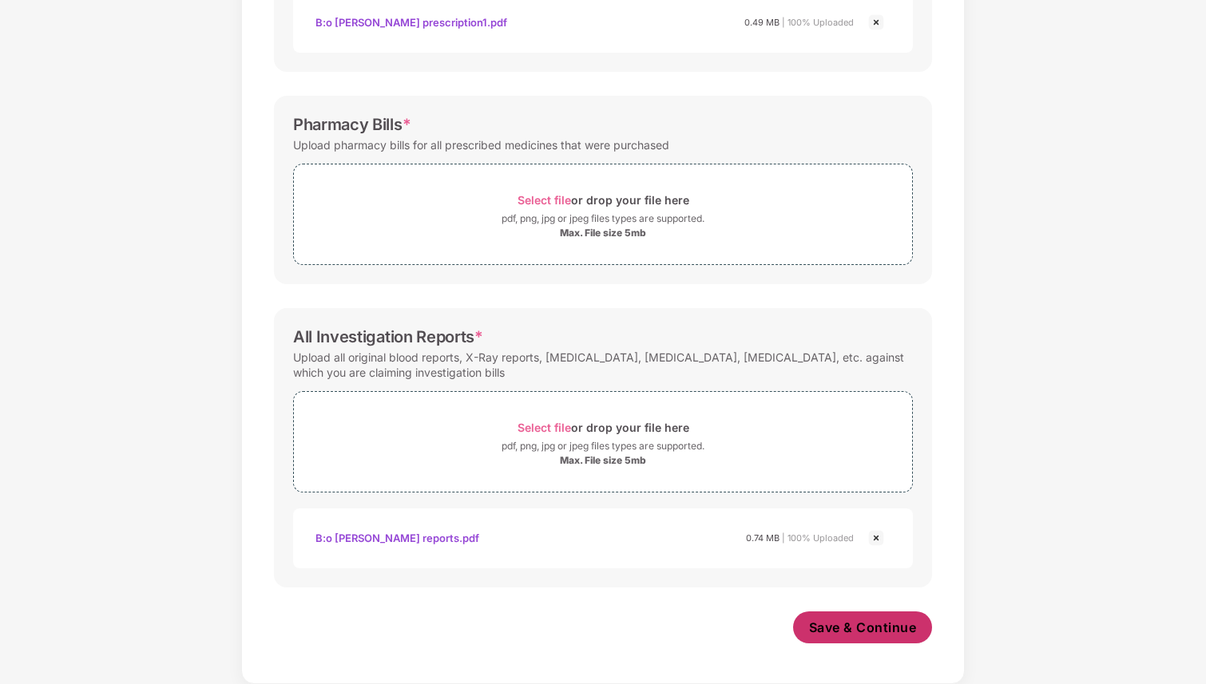
click at [860, 632] on span "Save & Continue" at bounding box center [863, 628] width 108 height 18
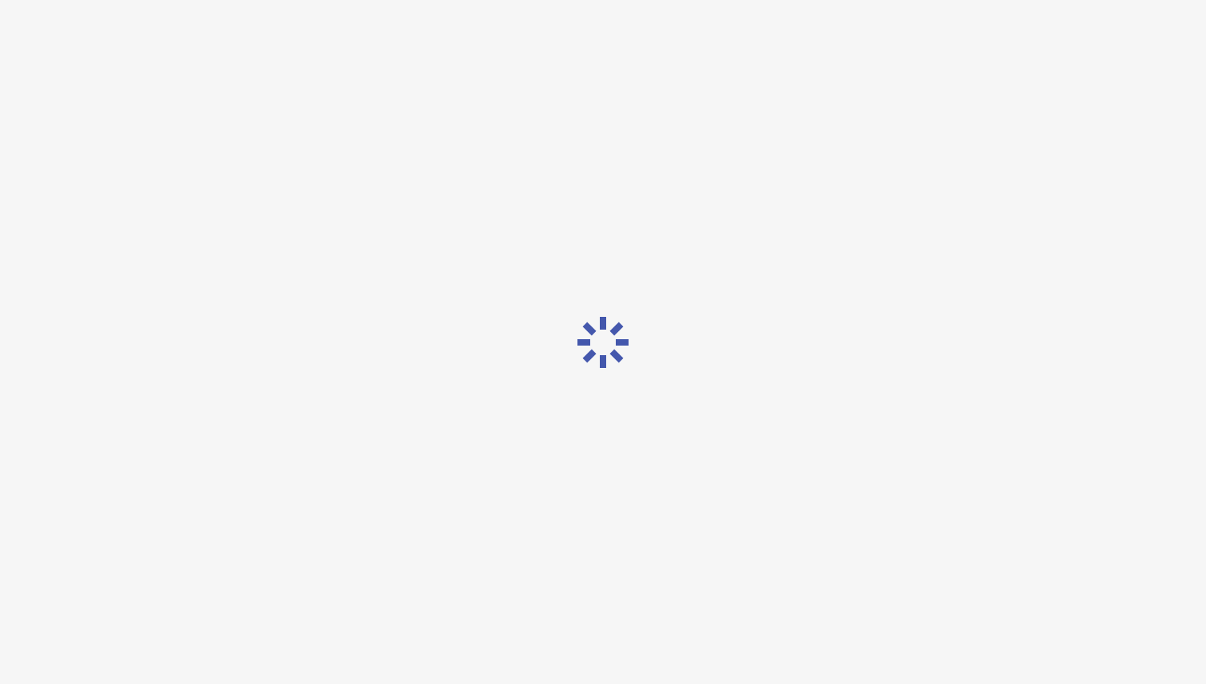
scroll to position [0, 0]
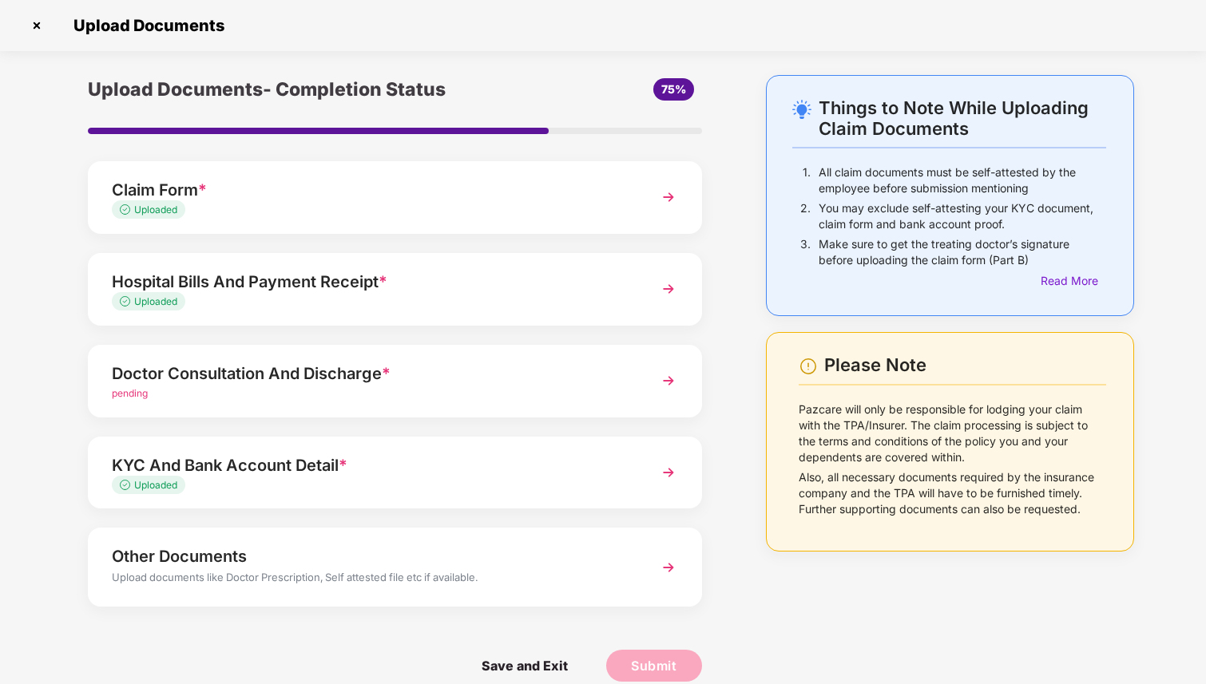
click at [668, 381] on img at bounding box center [668, 381] width 29 height 29
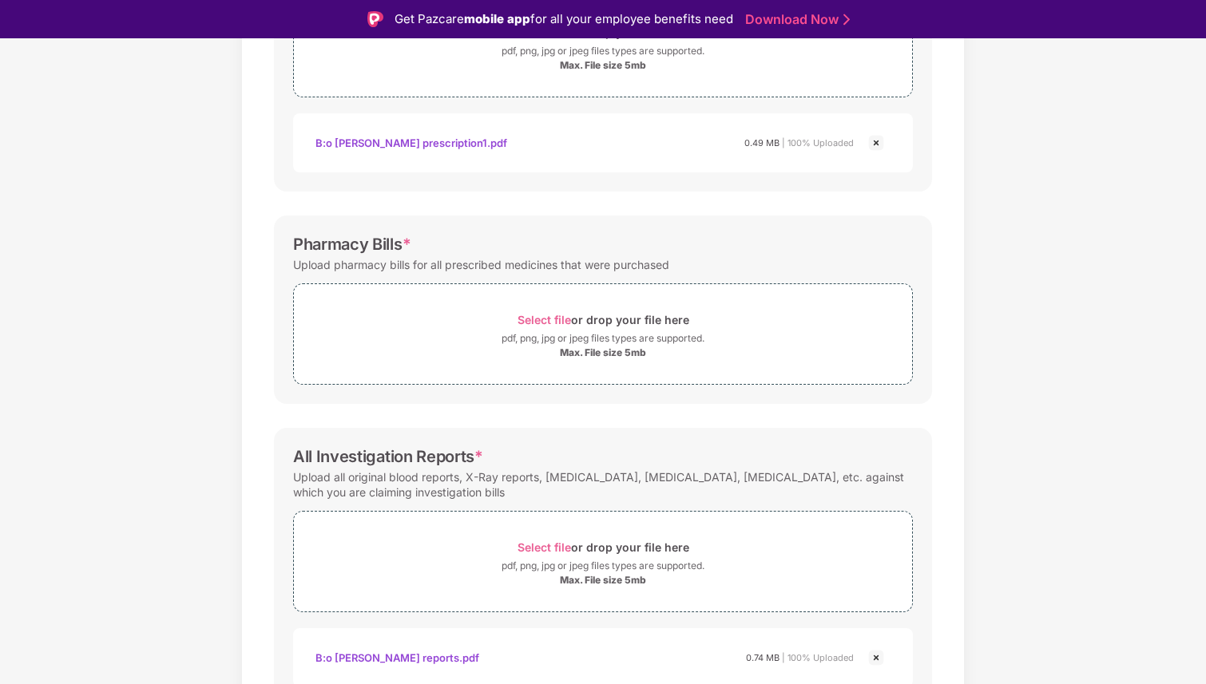
scroll to position [397, 0]
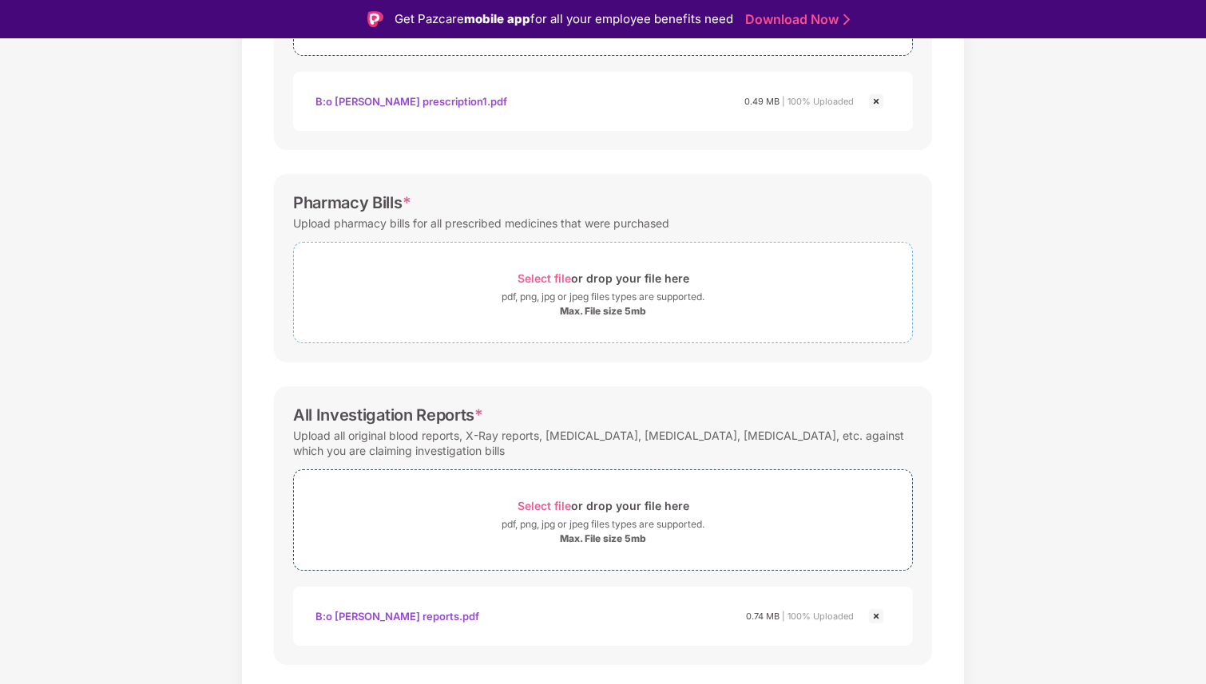
click at [592, 311] on div "Max. File size 5mb" at bounding box center [603, 311] width 86 height 13
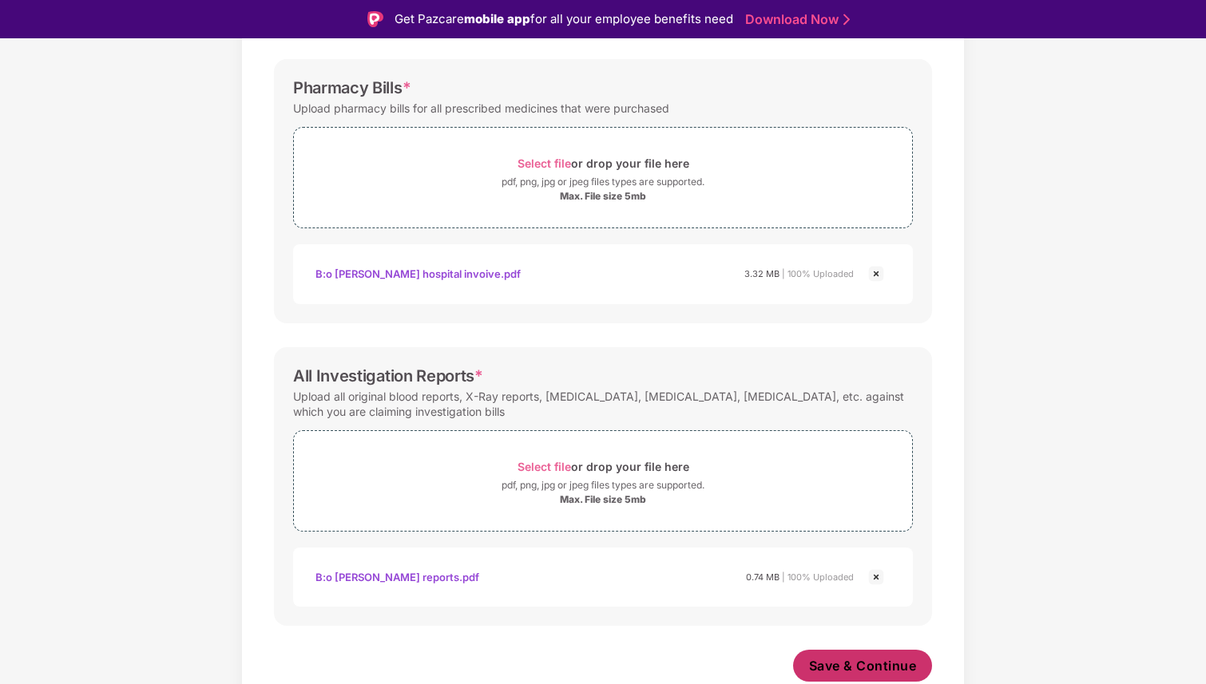
click at [876, 667] on span "Save & Continue" at bounding box center [863, 666] width 108 height 18
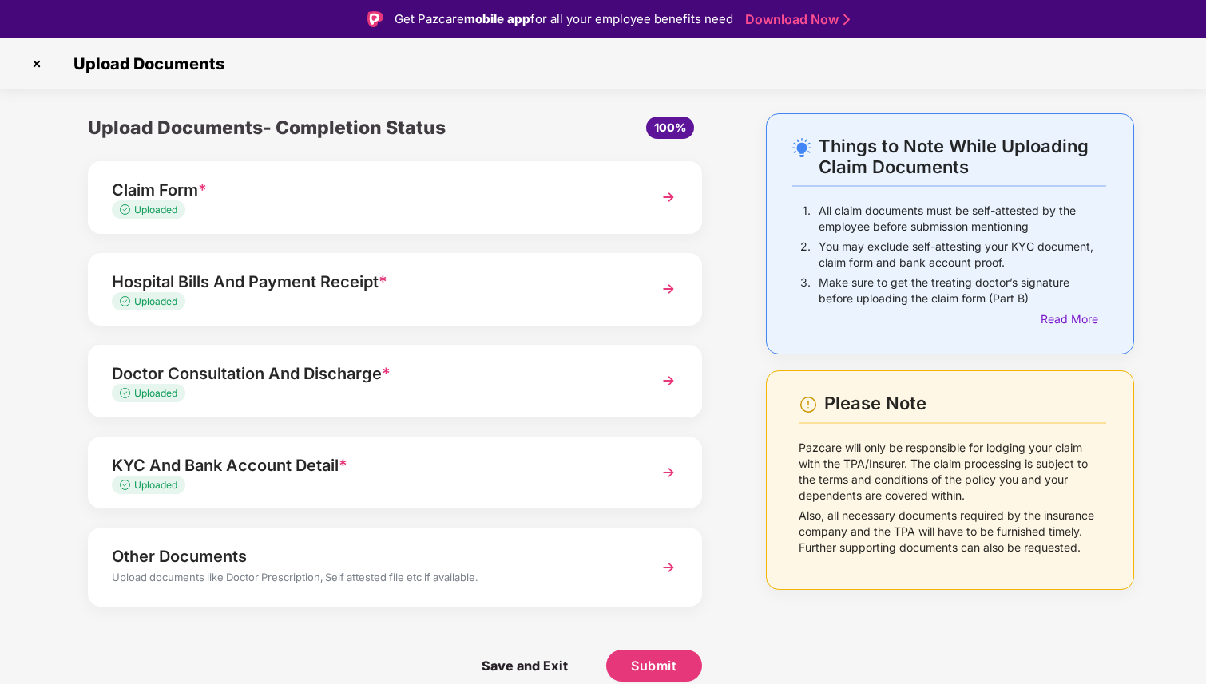
click at [676, 569] on img at bounding box center [668, 567] width 29 height 29
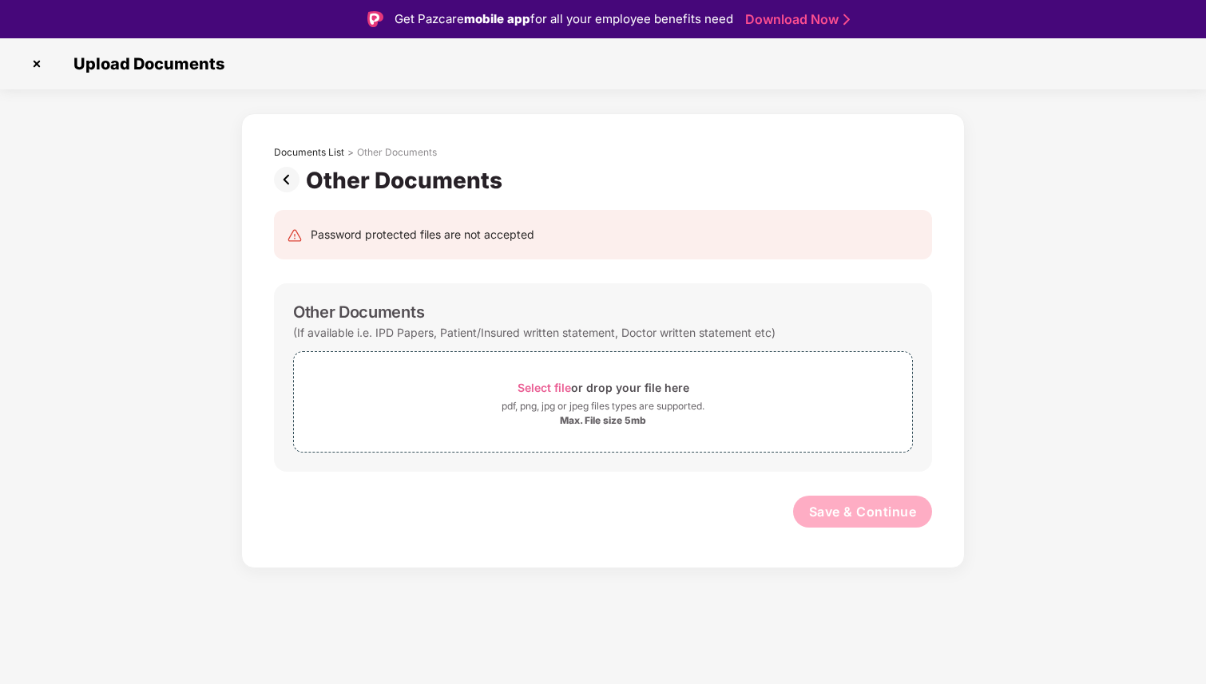
click at [188, 373] on div "Documents List > Other Documents Other Documents Password protected files are n…" at bounding box center [603, 340] width 1206 height 455
click at [287, 181] on img at bounding box center [290, 180] width 32 height 26
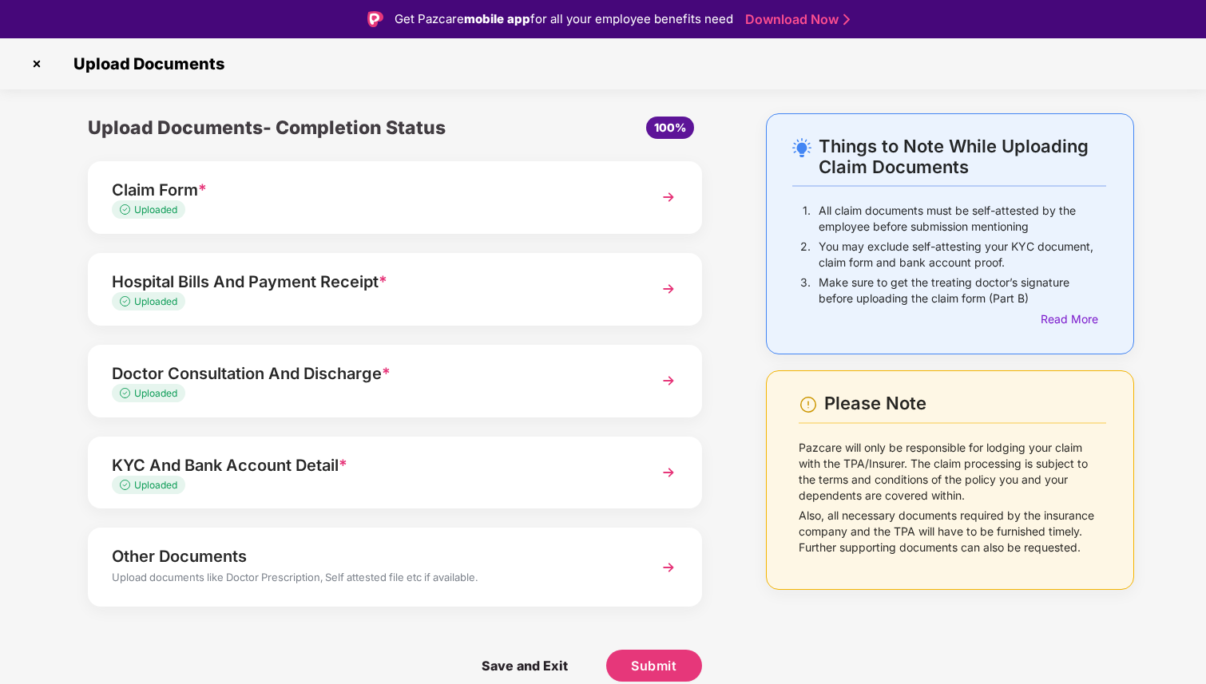
scroll to position [38, 0]
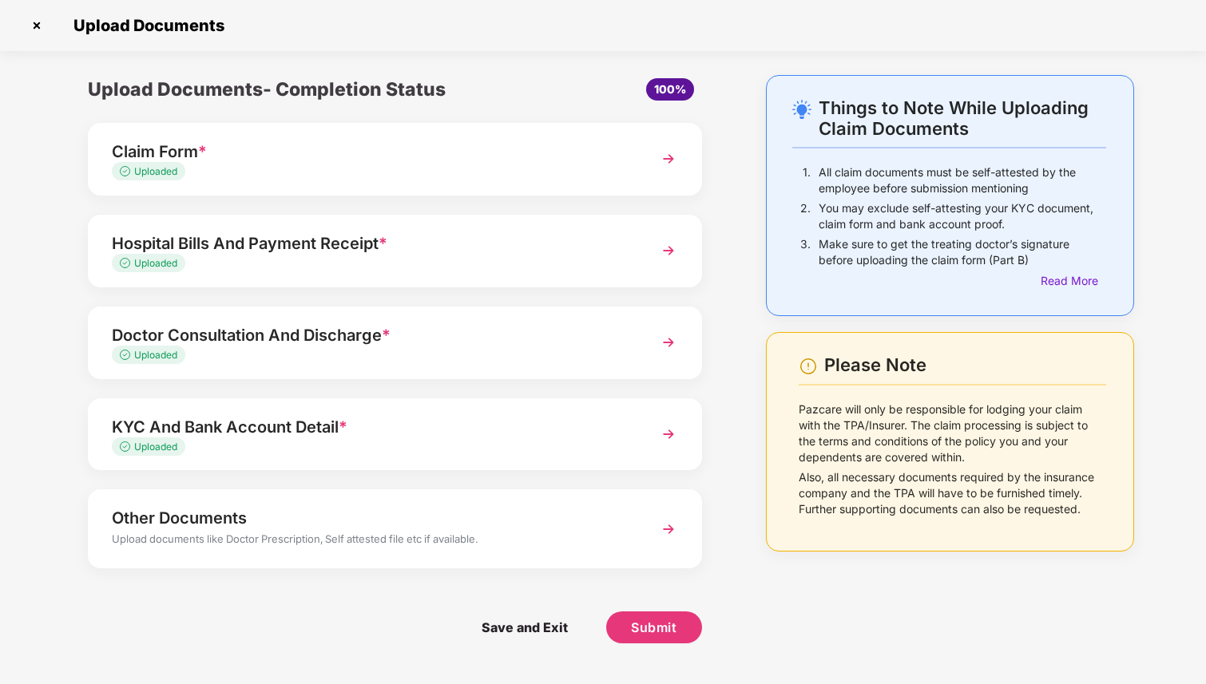
click at [340, 608] on div "Save and Exit Submit" at bounding box center [395, 628] width 614 height 80
click at [654, 634] on span "Submit" at bounding box center [654, 628] width 46 height 18
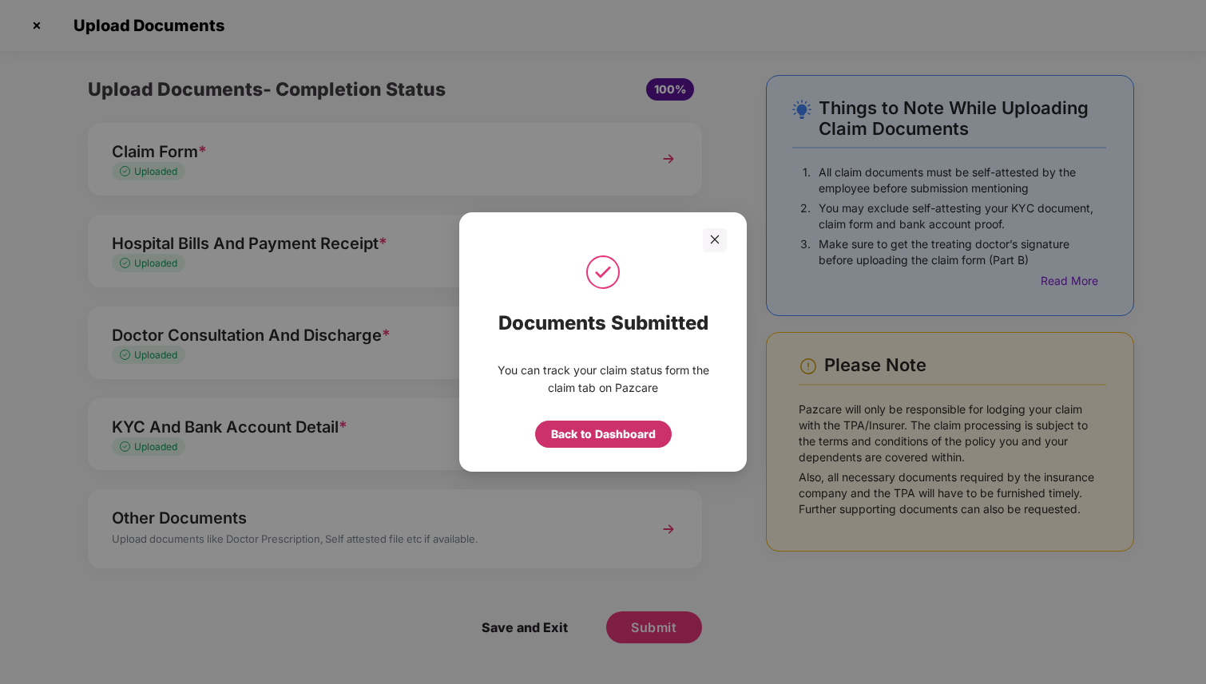
click at [606, 436] on div "Back to Dashboard" at bounding box center [603, 435] width 105 height 18
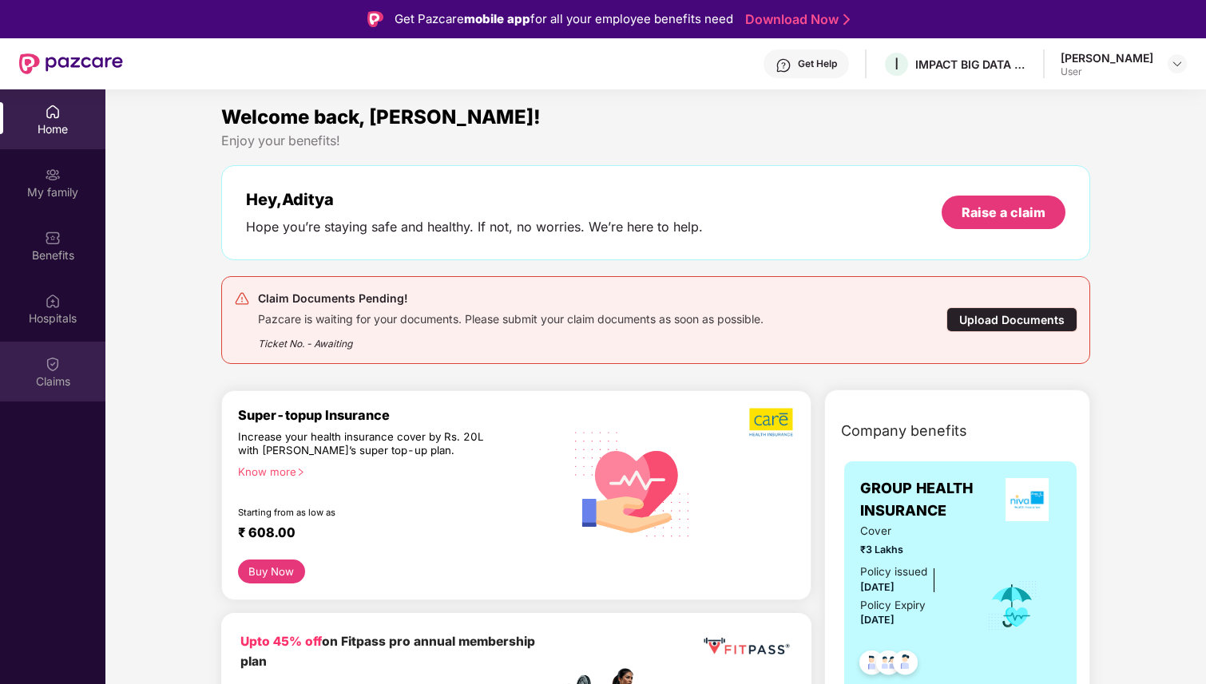
click at [57, 367] on img at bounding box center [53, 364] width 16 height 16
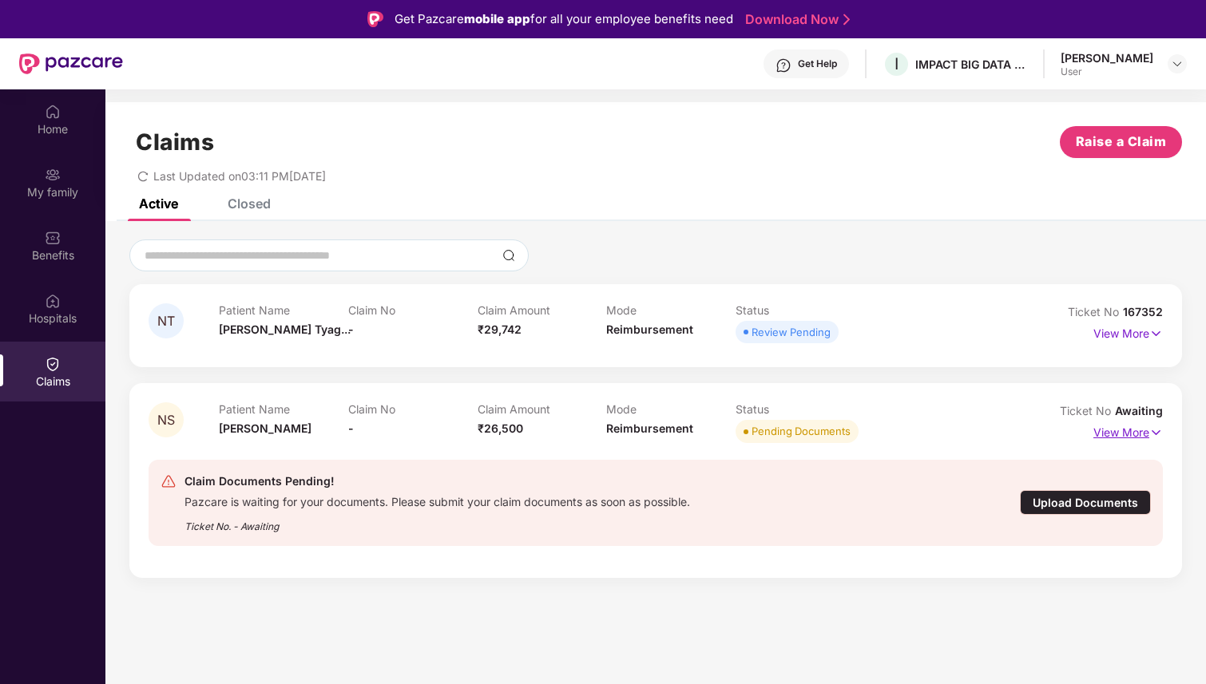
click at [1151, 434] on img at bounding box center [1156, 433] width 14 height 18
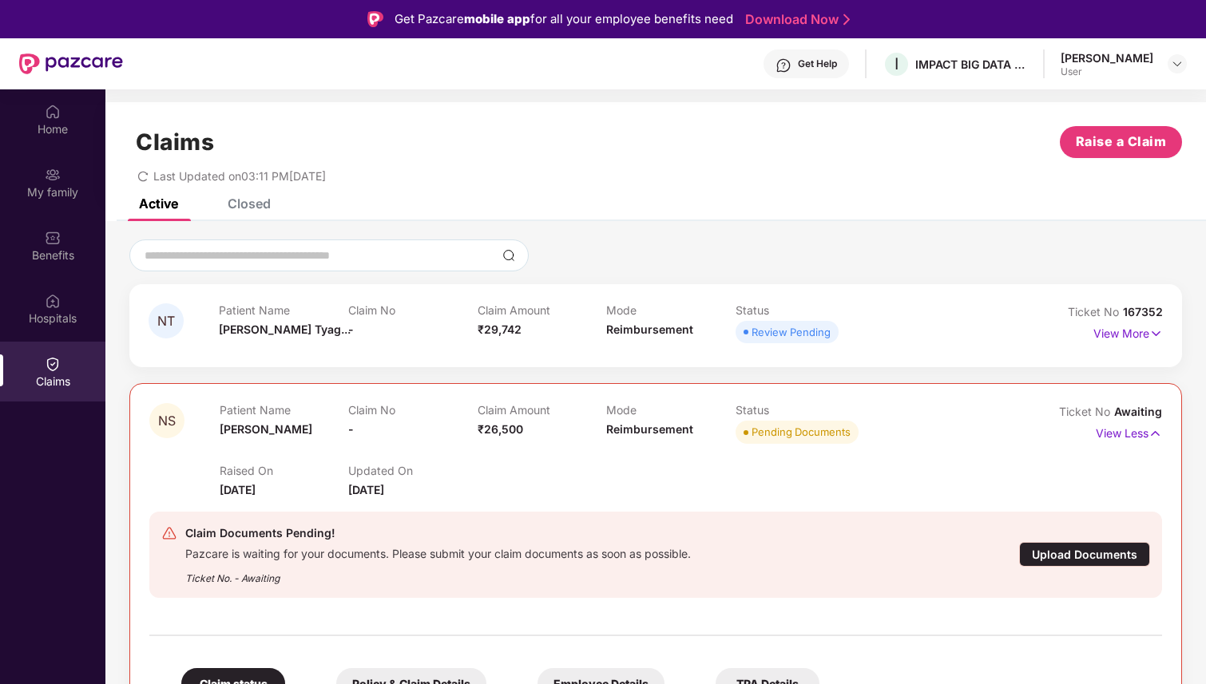
click at [234, 418] on div "Patient Name Nidhi Sharma" at bounding box center [284, 425] width 129 height 44
click at [178, 408] on span "NS" at bounding box center [166, 420] width 35 height 35
click at [327, 457] on div "Raised On 20 Aug 2025 Updated On 20 Aug 2025" at bounding box center [607, 473] width 774 height 51
click at [1149, 436] on img at bounding box center [1155, 434] width 14 height 18
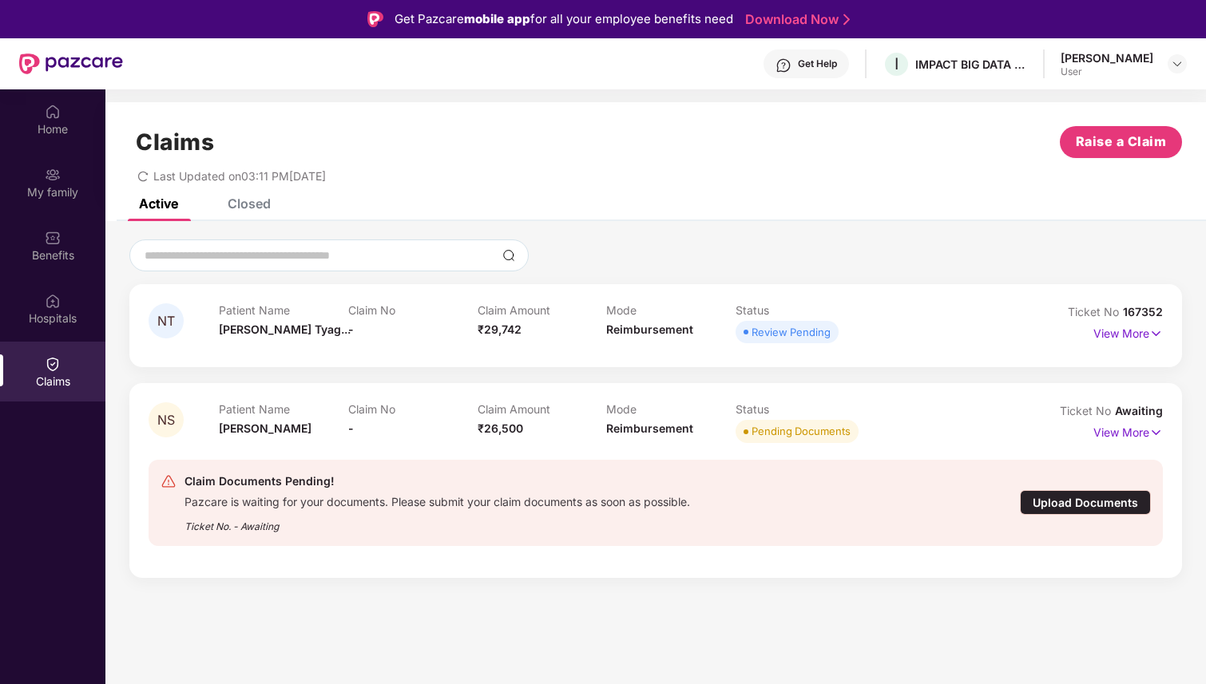
click at [693, 603] on section "Claims Raise a Claim Last Updated on 03:11 PM, 21 Aug 2025 Active Closed NT Pat…" at bounding box center [655, 431] width 1100 height 684
click at [641, 248] on div at bounding box center [655, 256] width 1052 height 32
